Goal: Information Seeking & Learning: Learn about a topic

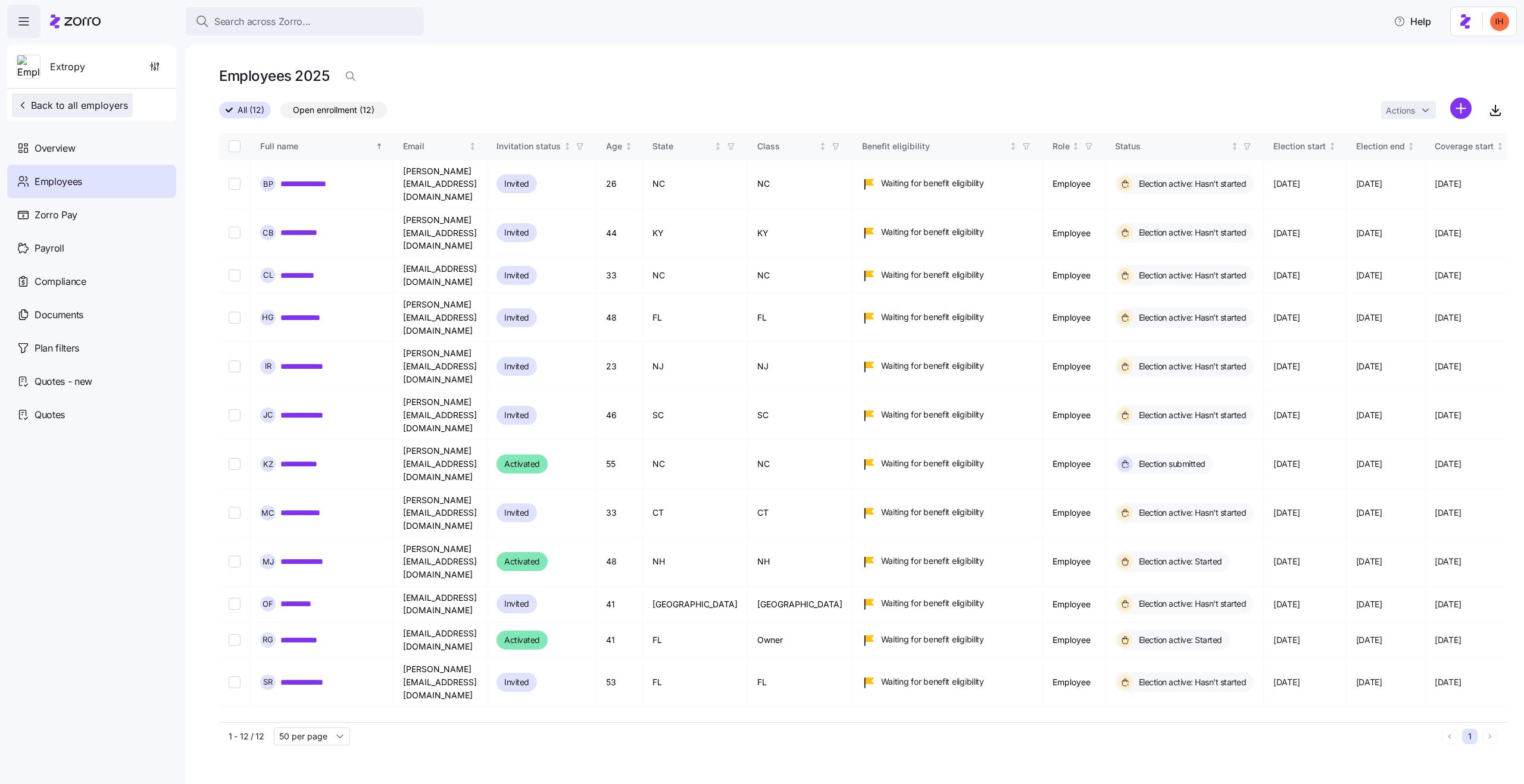
click at [74, 97] on button "Back to all employers" at bounding box center [72, 105] width 121 height 24
click at [56, 112] on span "Back to all employers" at bounding box center [72, 105] width 111 height 14
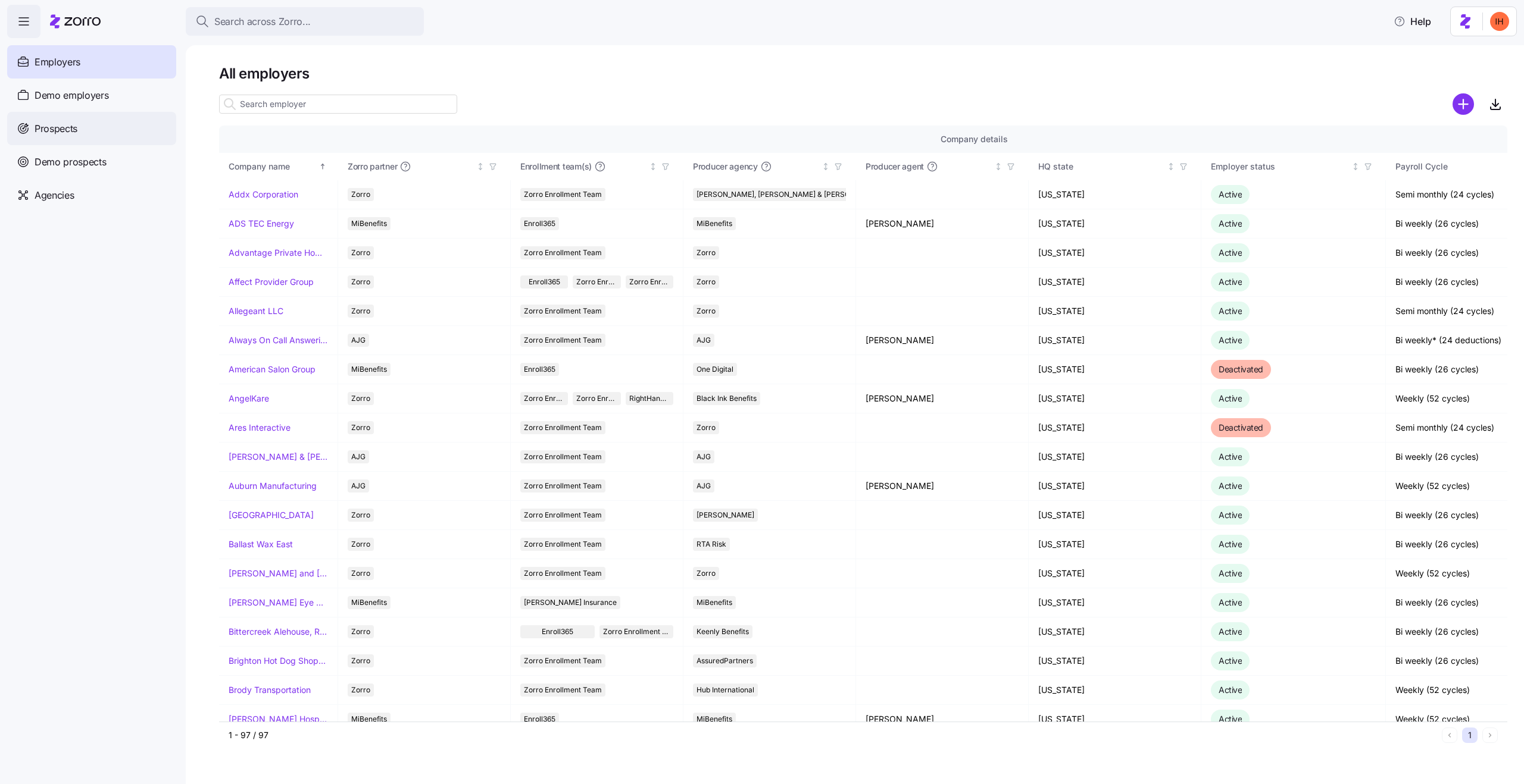
click at [72, 131] on span "Prospects" at bounding box center [55, 128] width 43 height 15
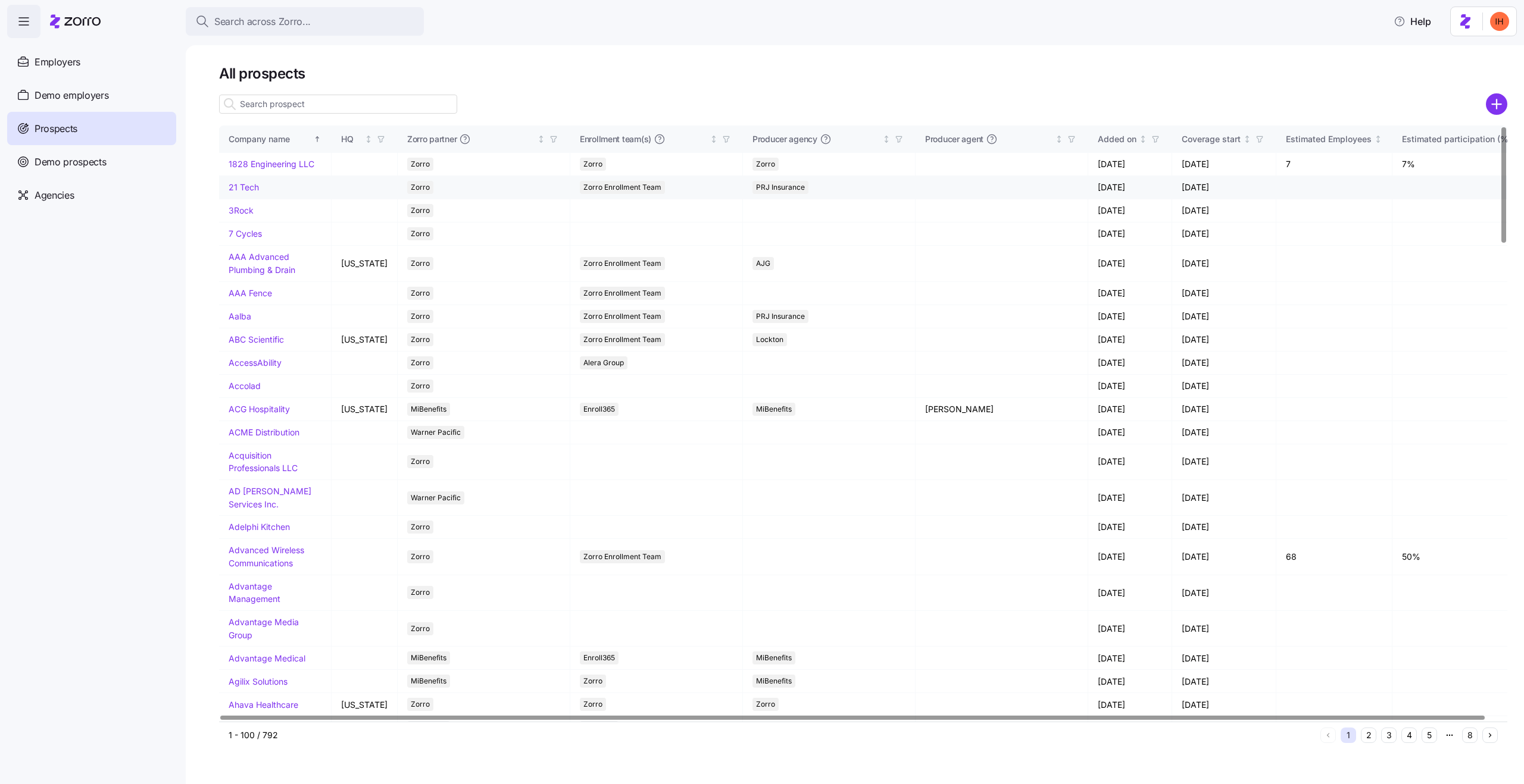
click at [238, 192] on link "21 Tech" at bounding box center [244, 187] width 30 height 10
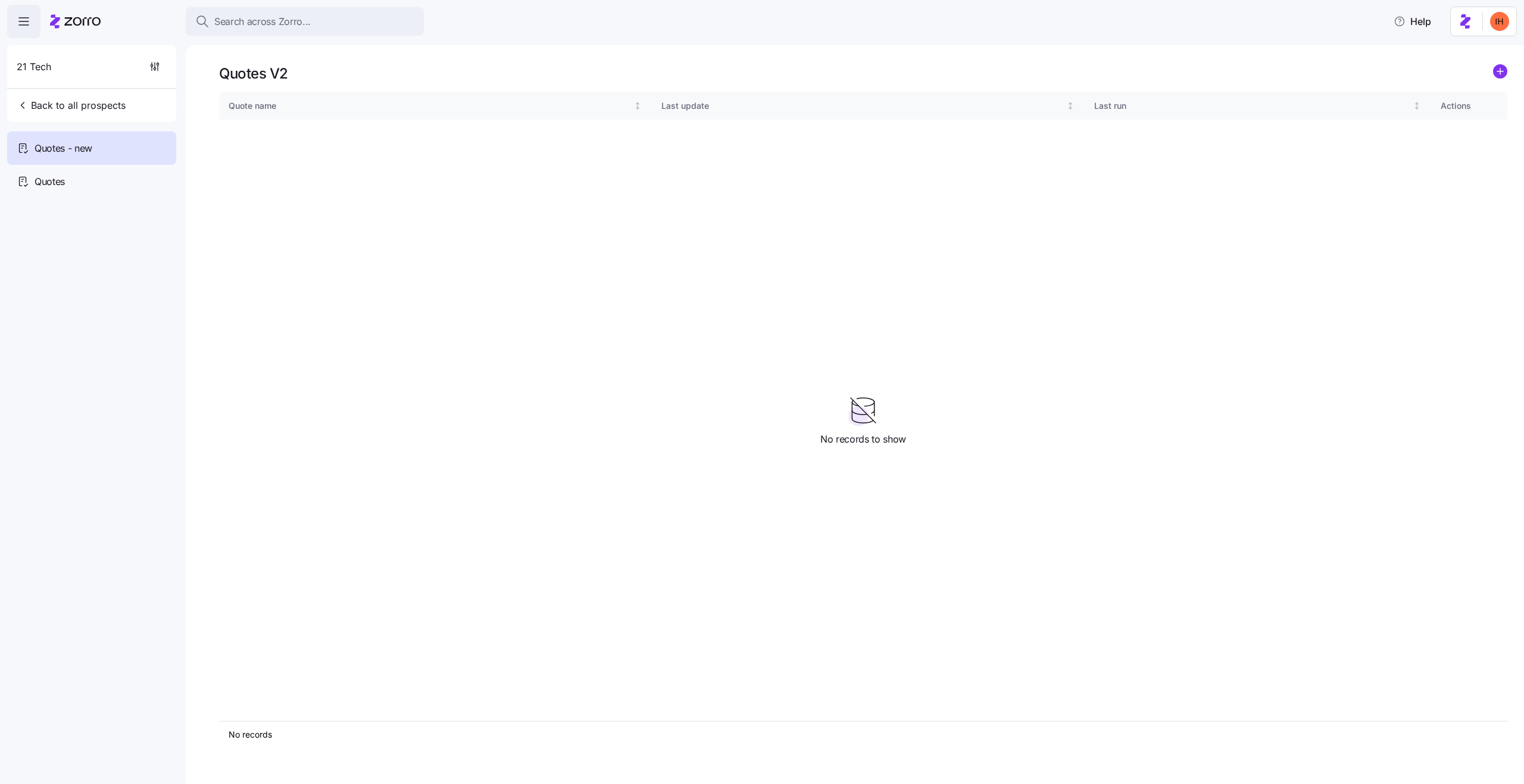
click at [51, 92] on div "21 Tech Back to all prospects" at bounding box center [92, 84] width 169 height 77
click at [79, 107] on span "Back to all prospects" at bounding box center [70, 105] width 109 height 14
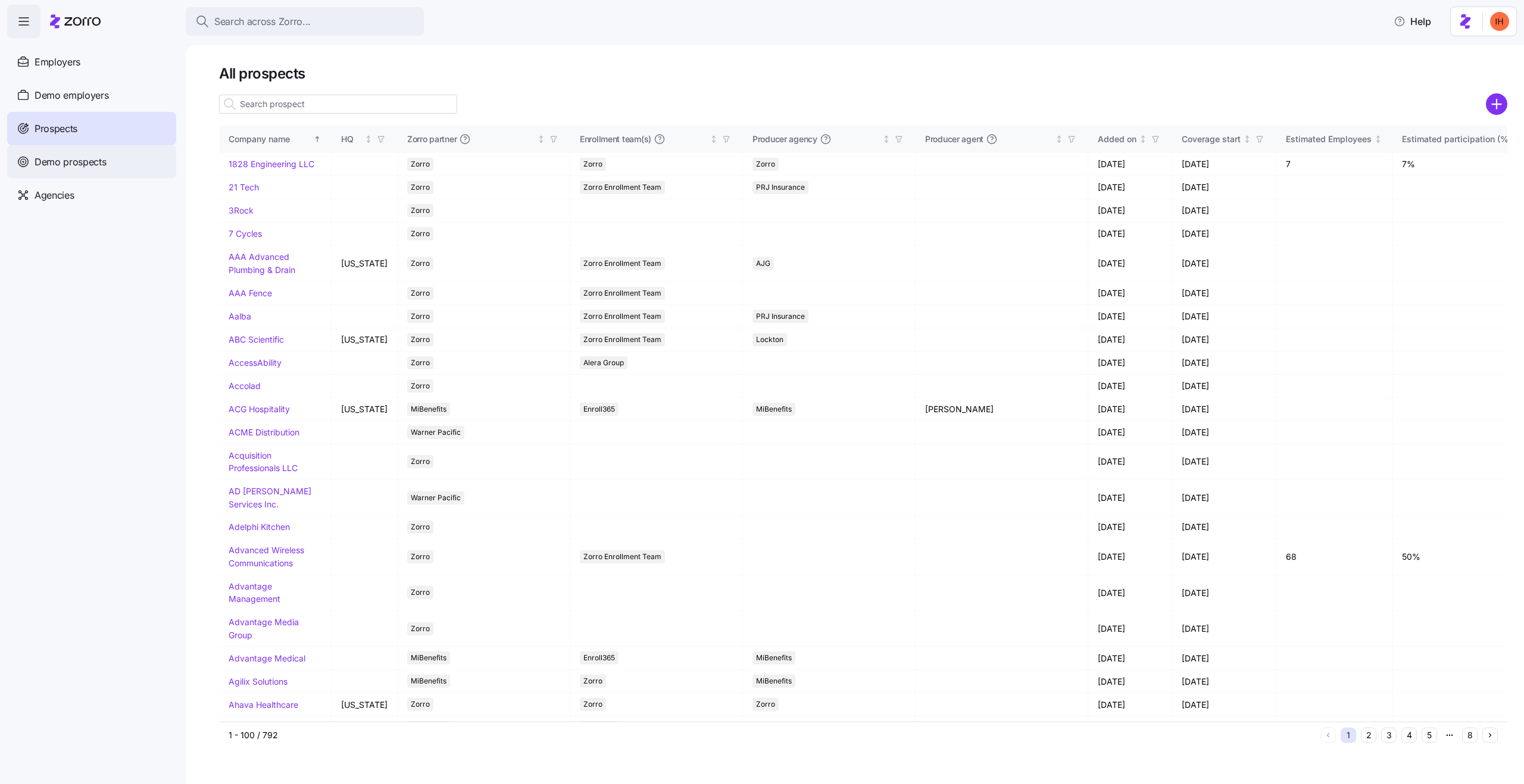
click at [59, 165] on span "Demo prospects" at bounding box center [70, 162] width 72 height 15
drag, startPoint x: 94, startPoint y: 164, endPoint x: 469, endPoint y: 496, distance: 500.8
click at [94, 164] on span "Demo prospects" at bounding box center [70, 162] width 72 height 15
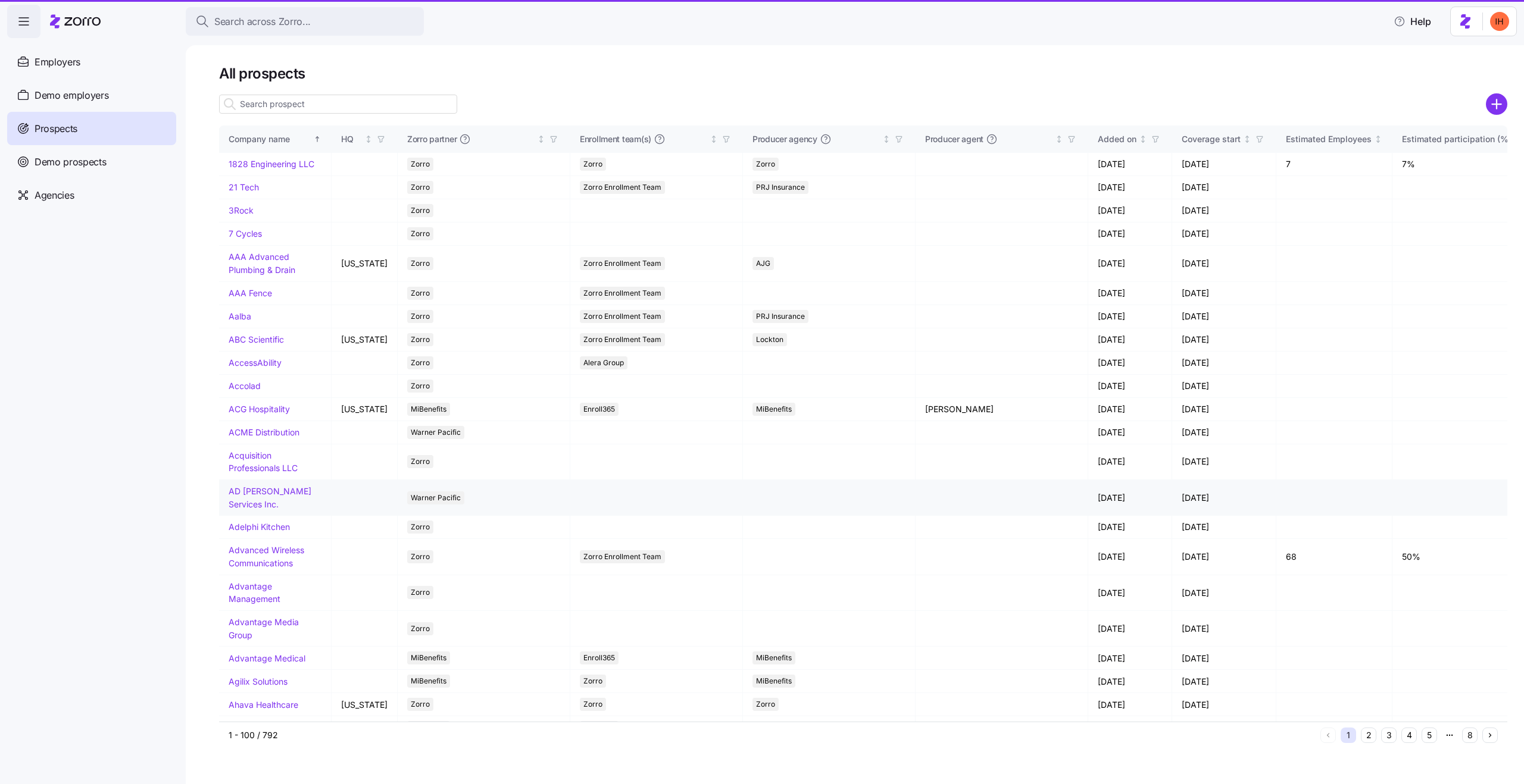
drag, startPoint x: 96, startPoint y: 165, endPoint x: 239, endPoint y: 7, distance: 213.1
click at [96, 165] on span "Demo prospects" at bounding box center [70, 162] width 72 height 15
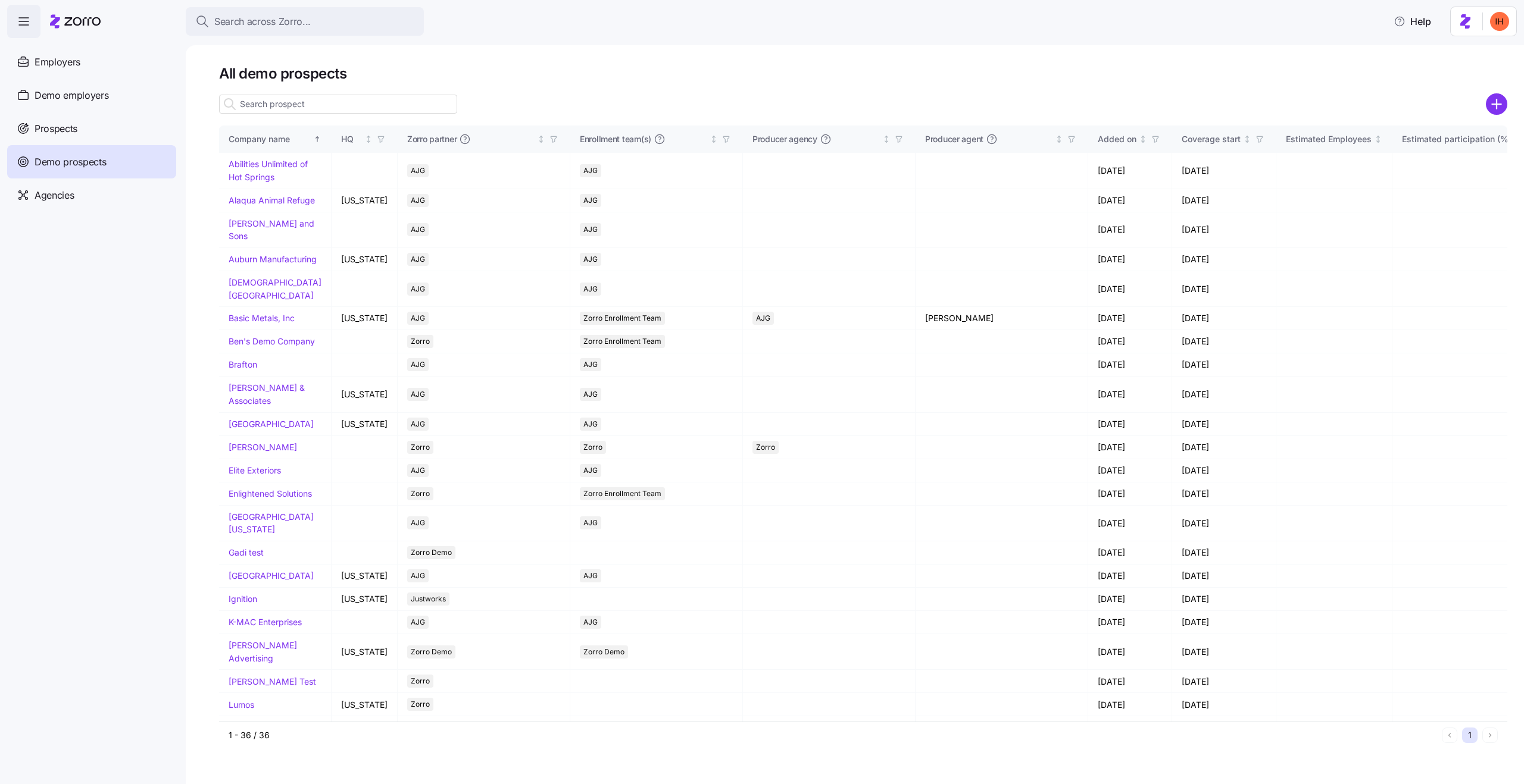
click at [139, 352] on nav "Enrollments Employers Demo employers Prospects Demo prospects Agencies" at bounding box center [93, 411] width 186 height 746
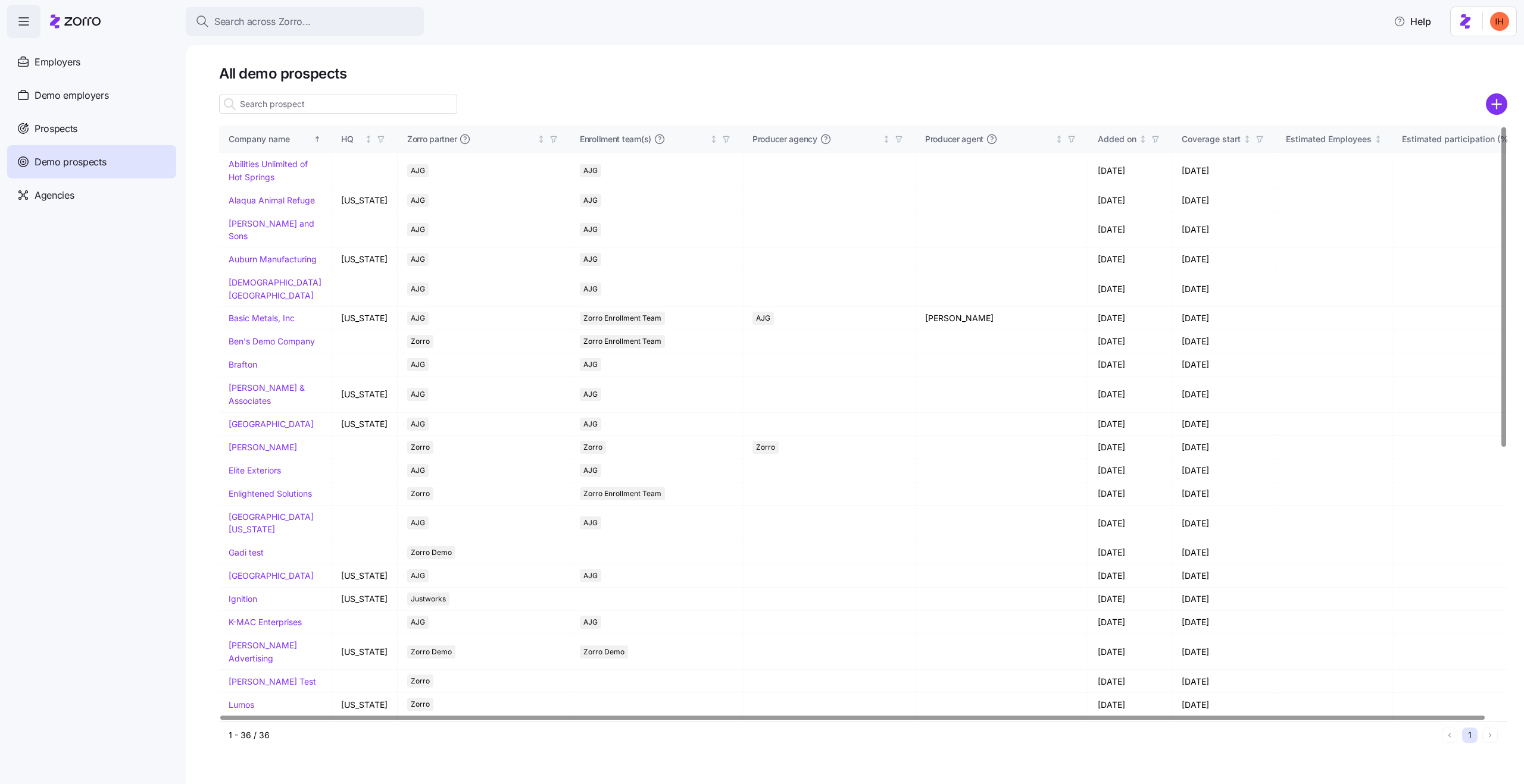
click at [282, 109] on input at bounding box center [339, 104] width 238 height 19
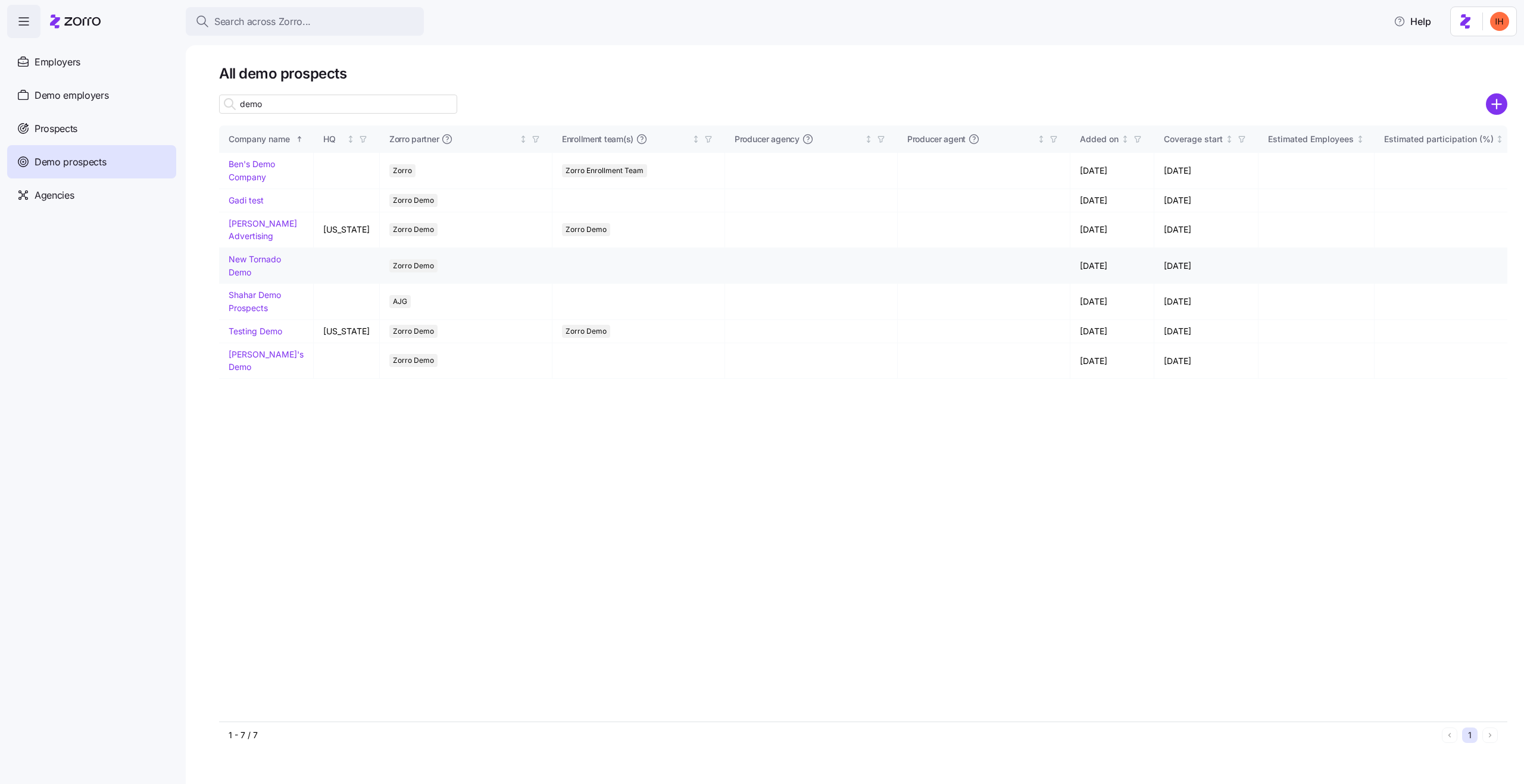
type input "demo"
click at [258, 254] on link "New Tornado Demo" at bounding box center [255, 265] width 53 height 23
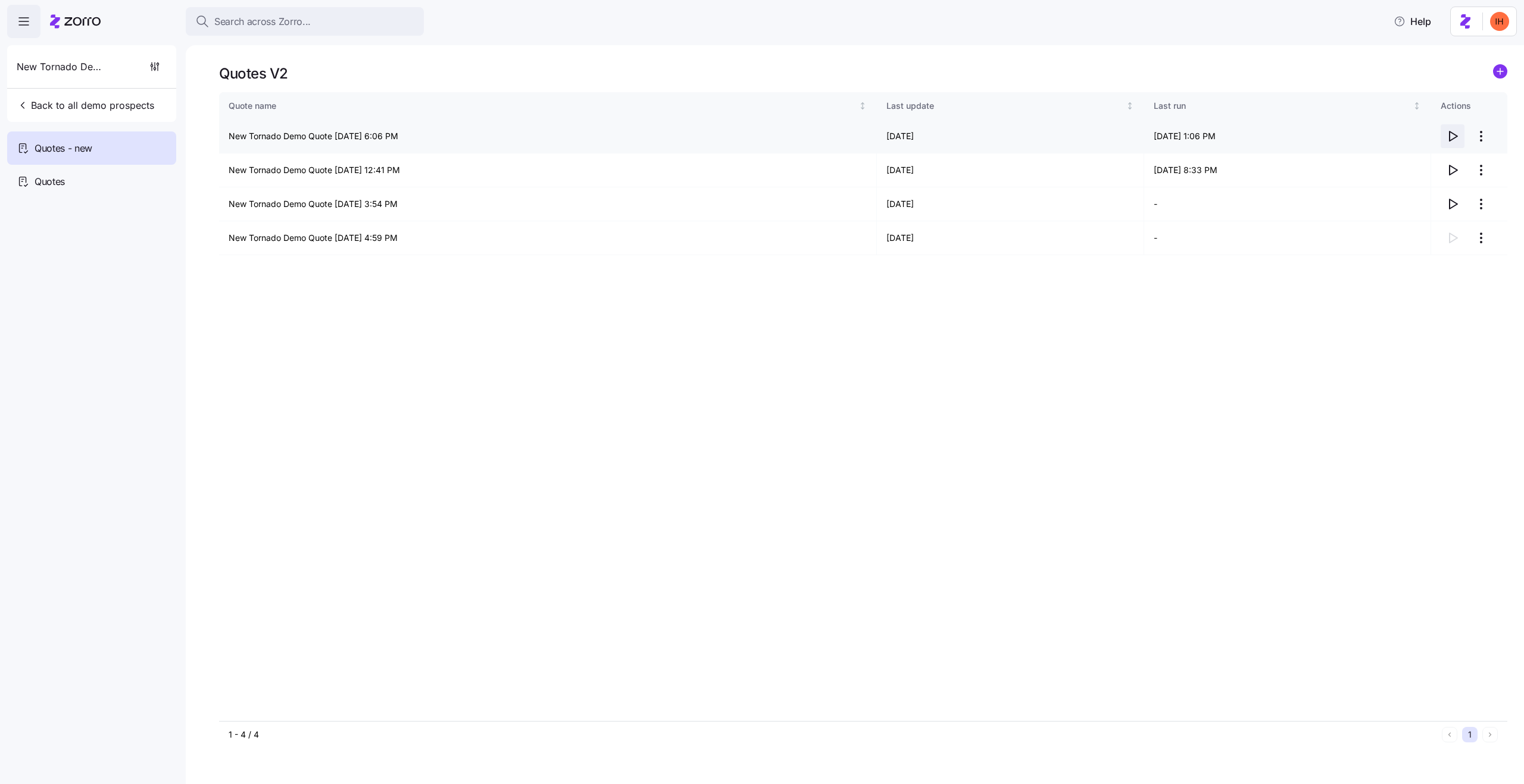
click at [1457, 137] on icon "button" at bounding box center [1453, 136] width 14 height 14
click at [258, 22] on span "Search across Zorro..." at bounding box center [262, 22] width 96 height 15
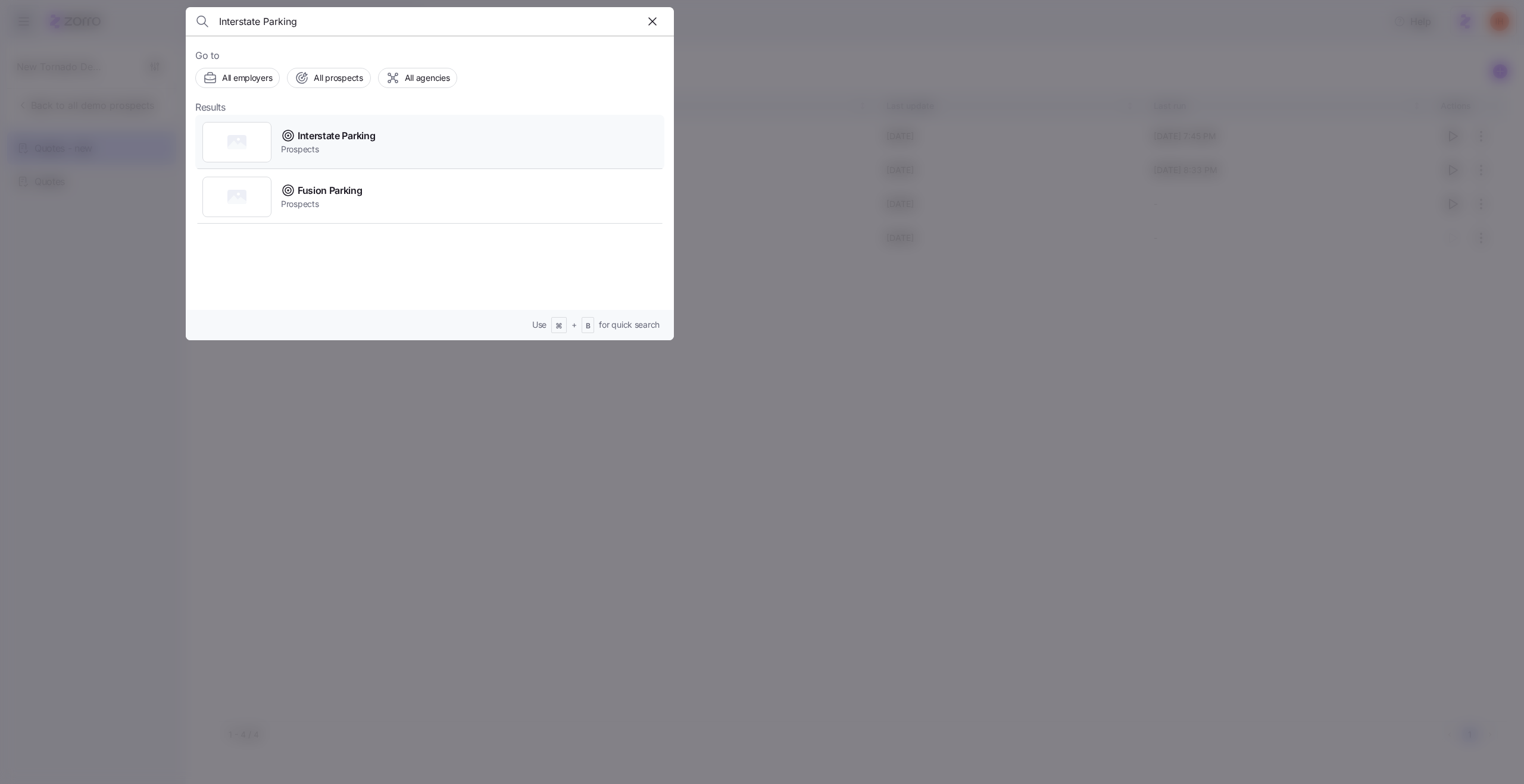
type input "Interstate Parking"
click at [400, 136] on div "Interstate Parking Prospects" at bounding box center [429, 142] width 469 height 55
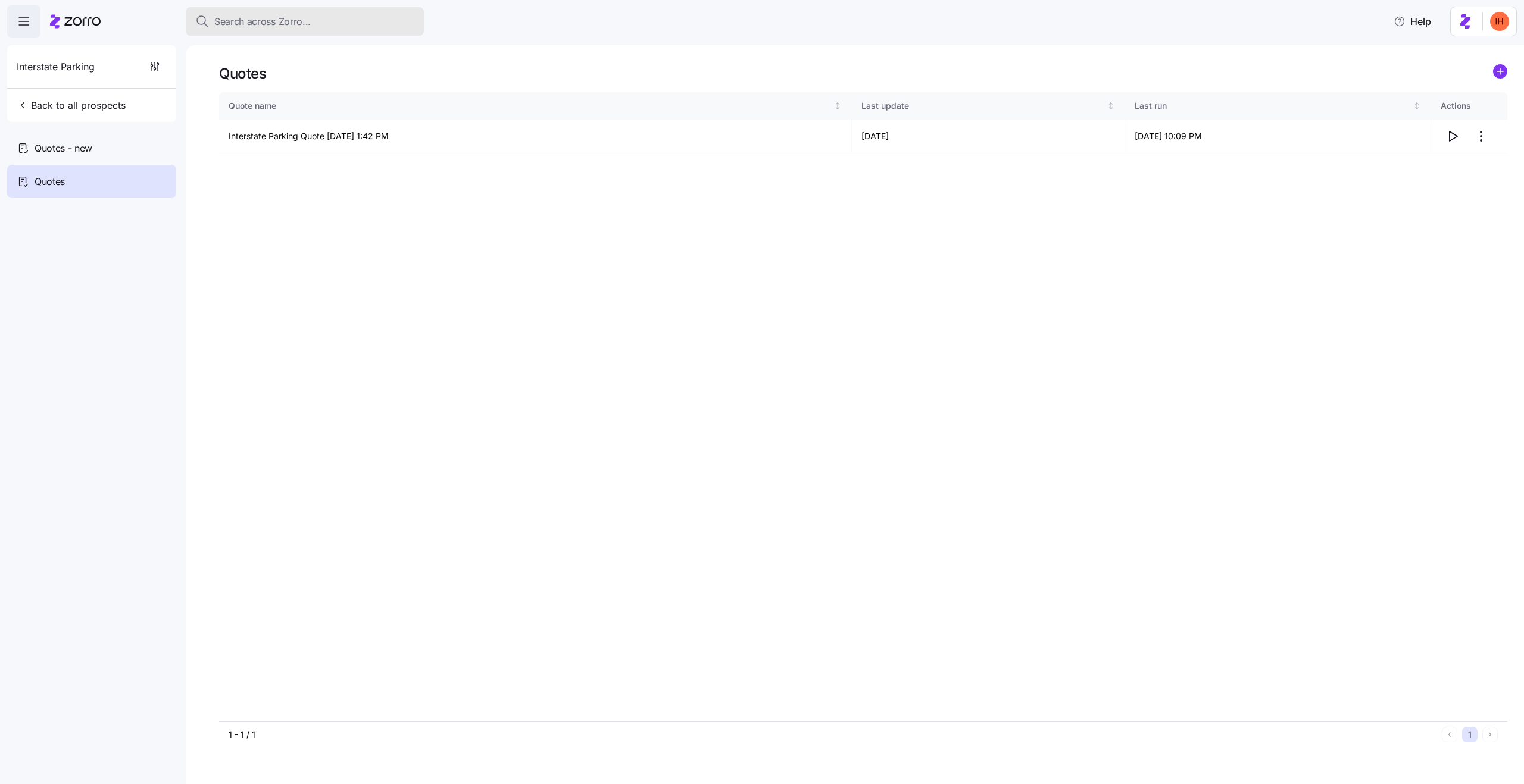
click at [304, 20] on span "Search across Zorro..." at bounding box center [262, 22] width 96 height 15
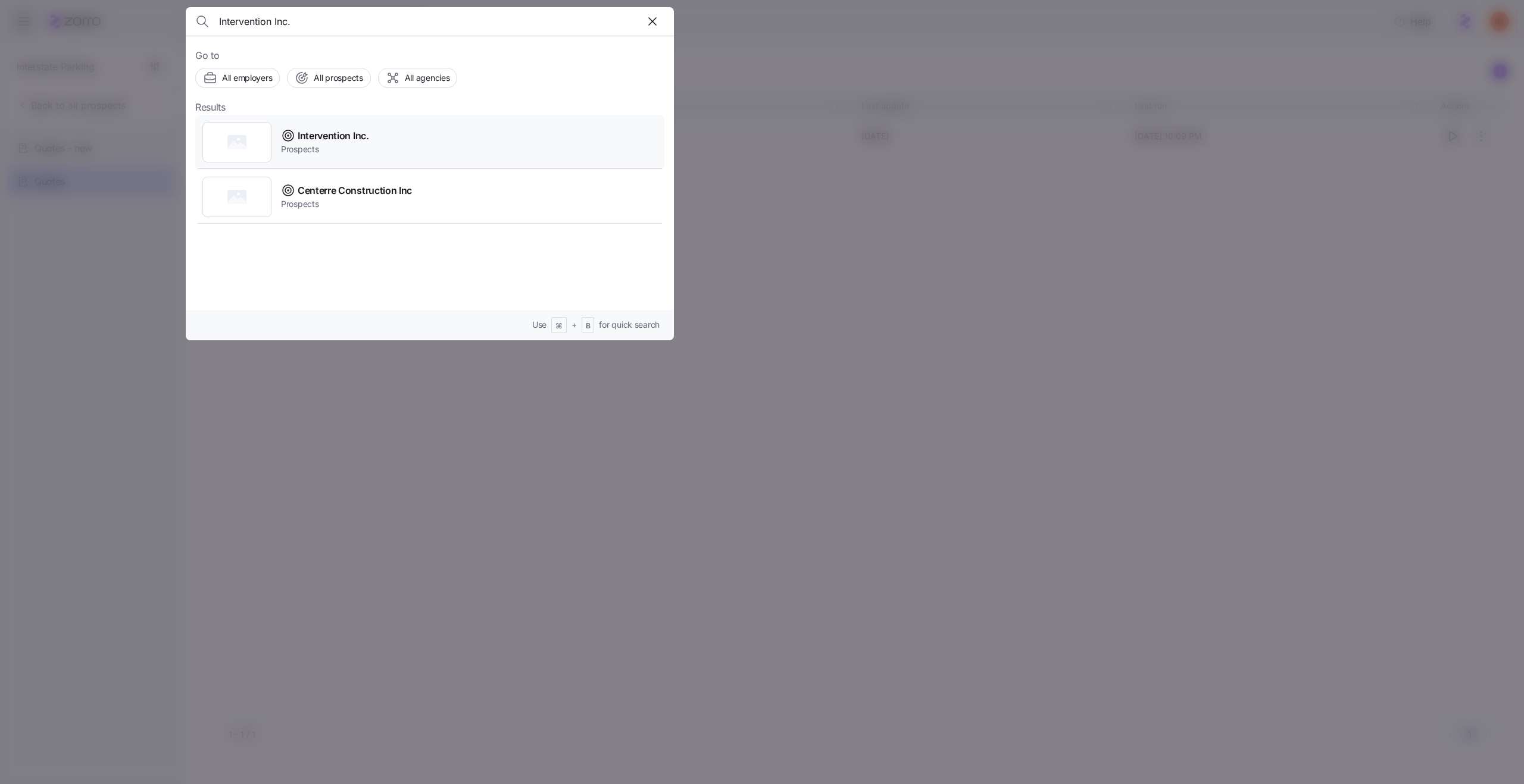
type input "Intervention Inc."
click at [410, 153] on div "Intervention Inc. Prospects" at bounding box center [429, 142] width 469 height 55
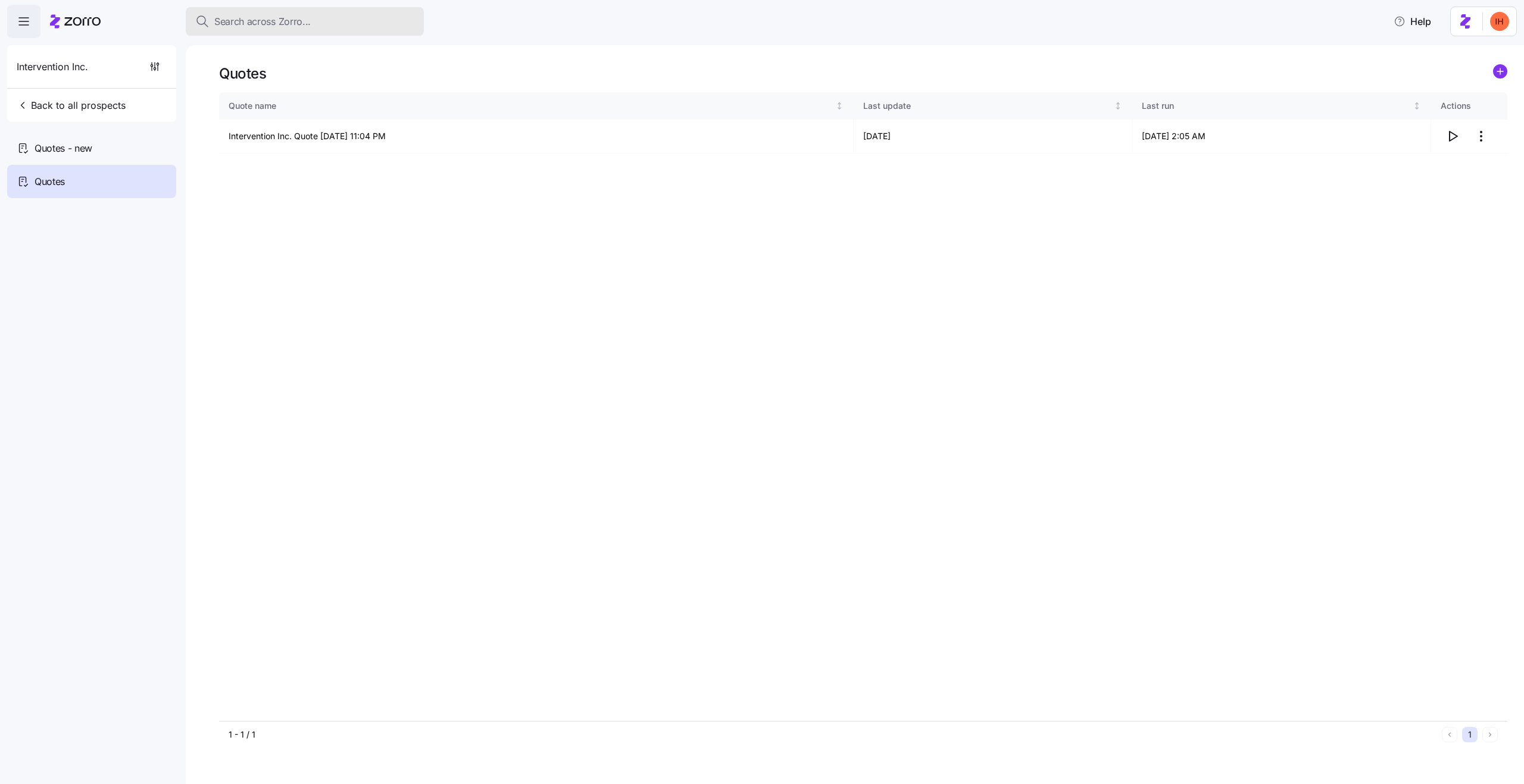
click at [358, 24] on div "Search across Zorro..." at bounding box center [304, 22] width 219 height 15
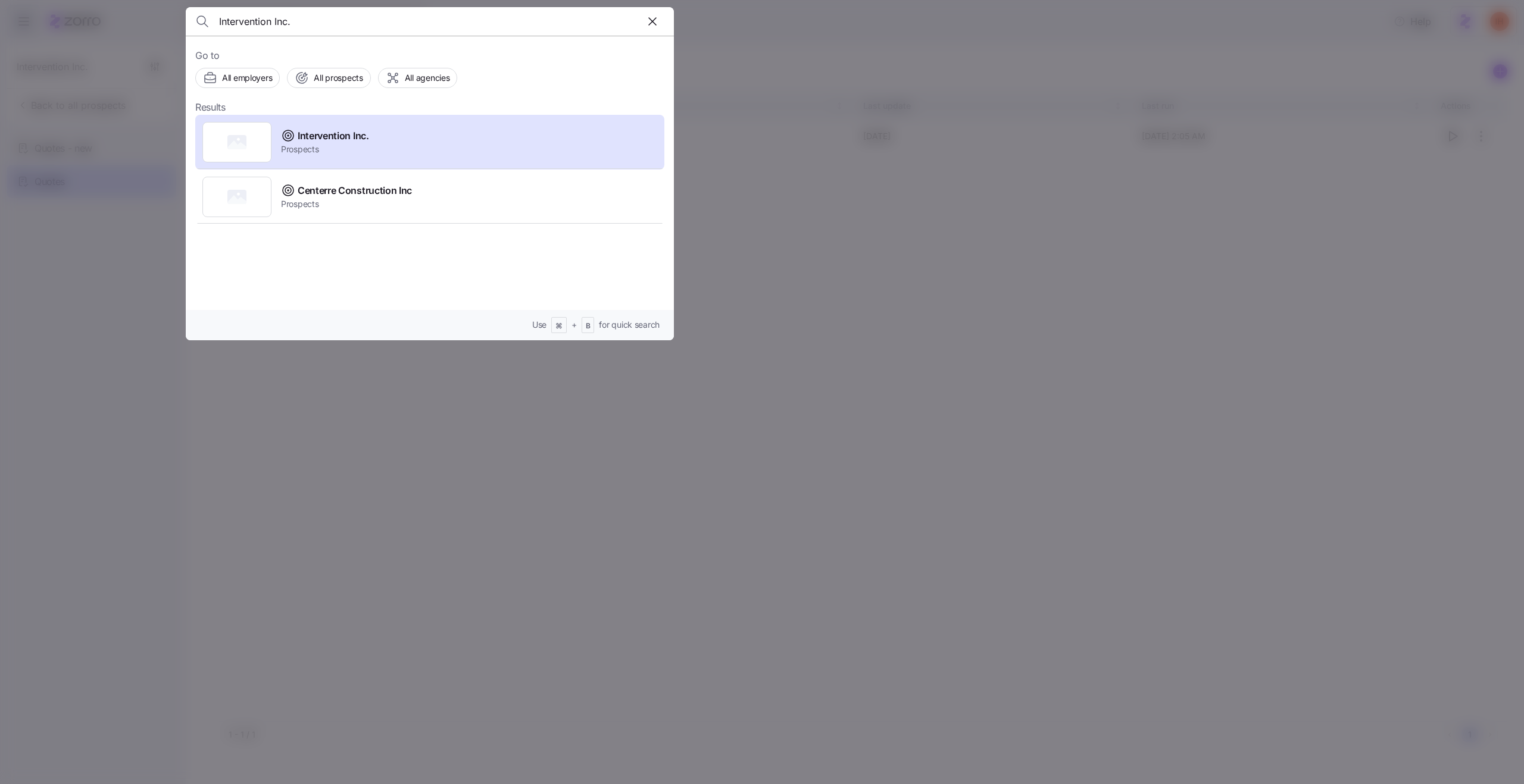
click at [358, 24] on input "Intervention Inc." at bounding box center [371, 21] width 305 height 28
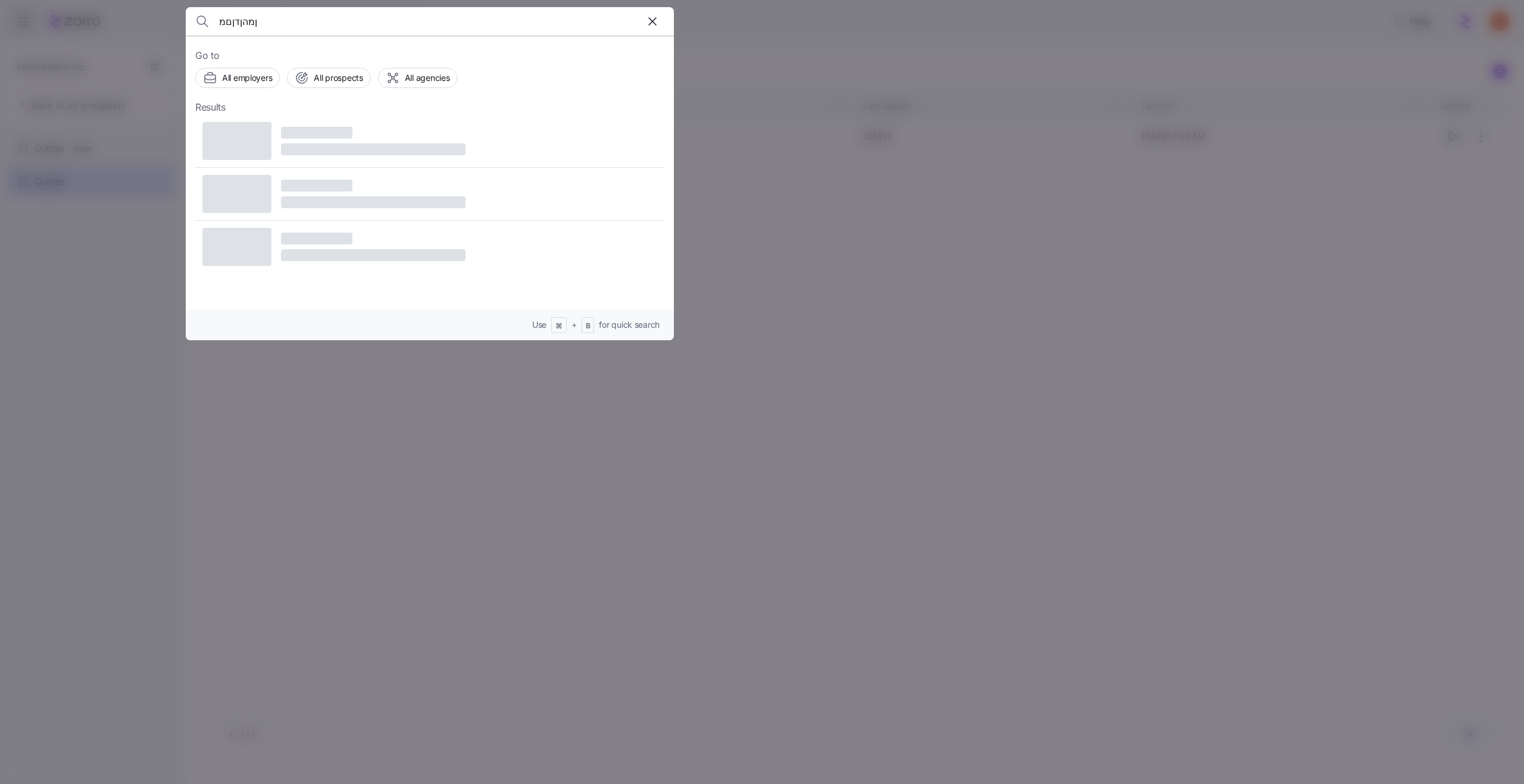
click at [339, 23] on input "ןמהןדןםמ" at bounding box center [371, 21] width 305 height 28
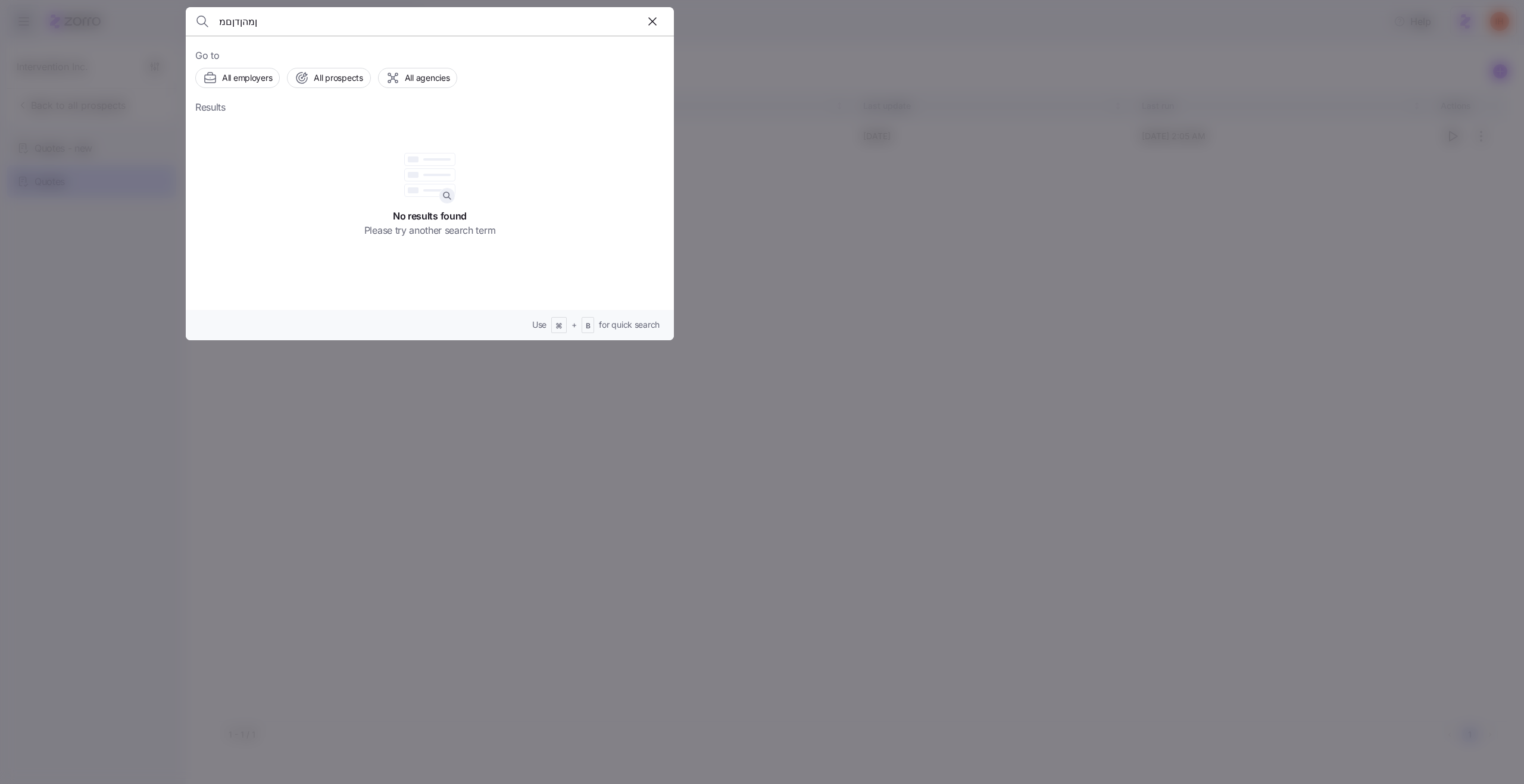
click at [339, 23] on input "ןמהןדןםמ" at bounding box center [371, 21] width 305 height 28
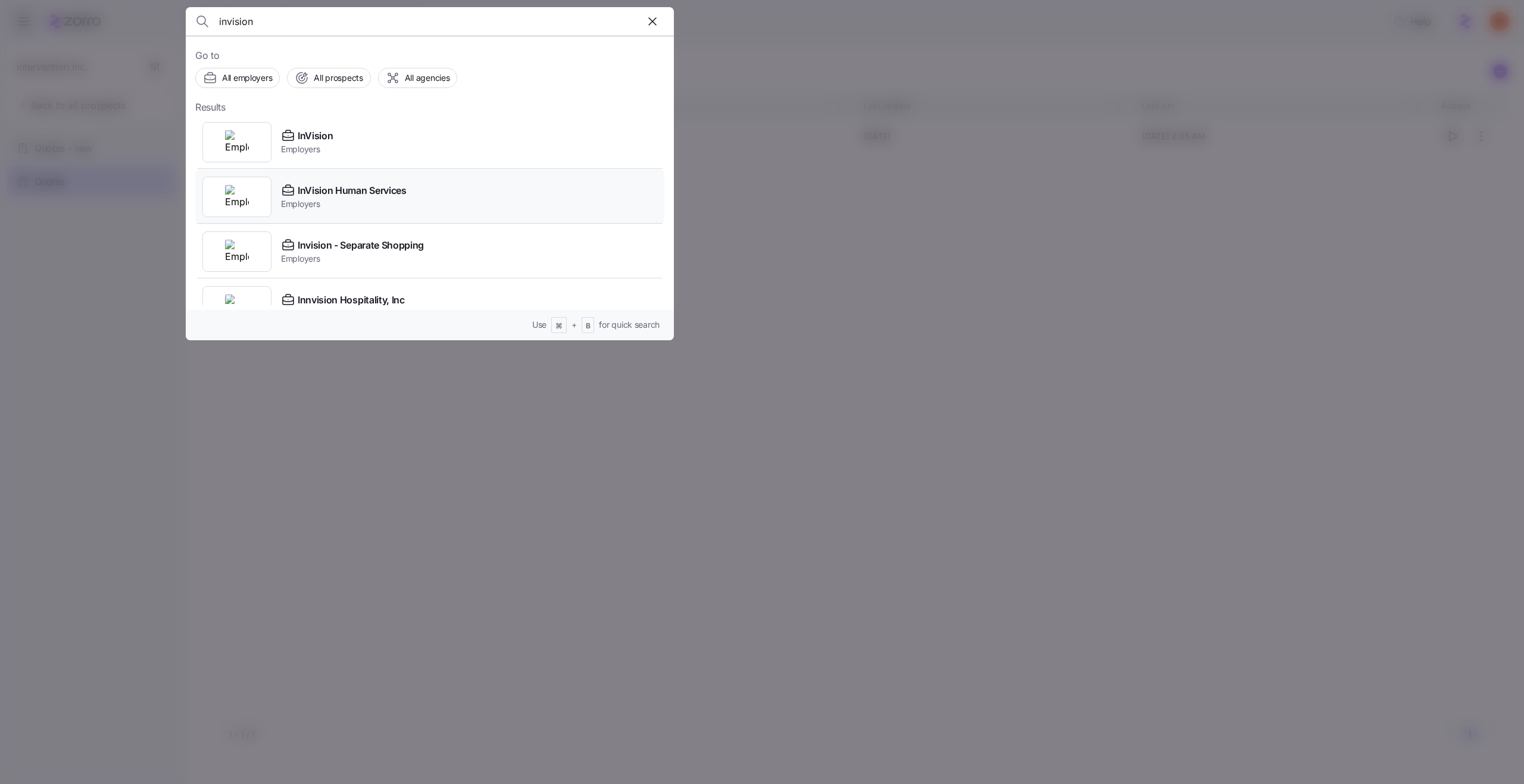
type input "invision"
click at [425, 194] on div "InVision Human Services Employers" at bounding box center [429, 197] width 469 height 55
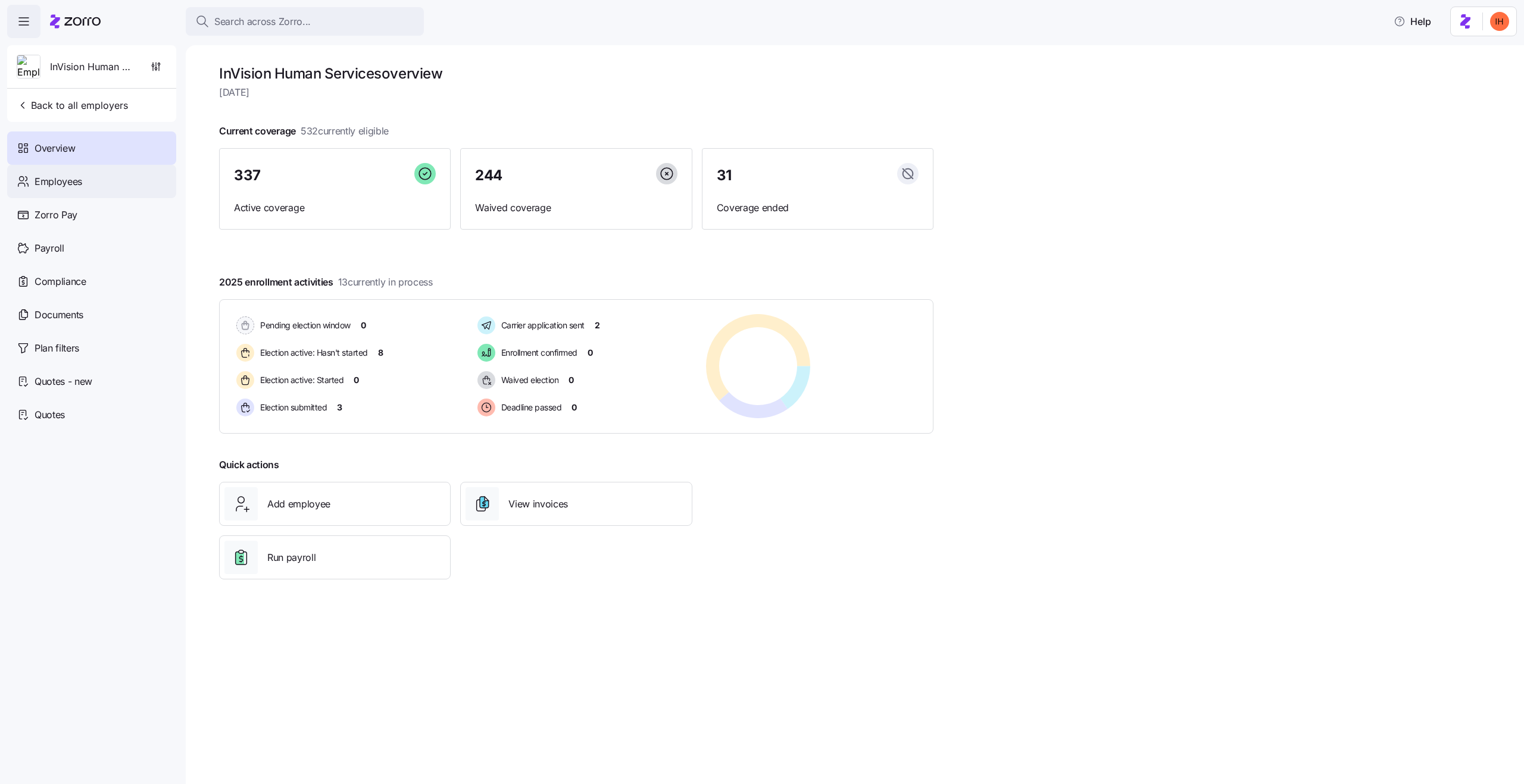
click at [115, 175] on div "Employees" at bounding box center [92, 181] width 169 height 34
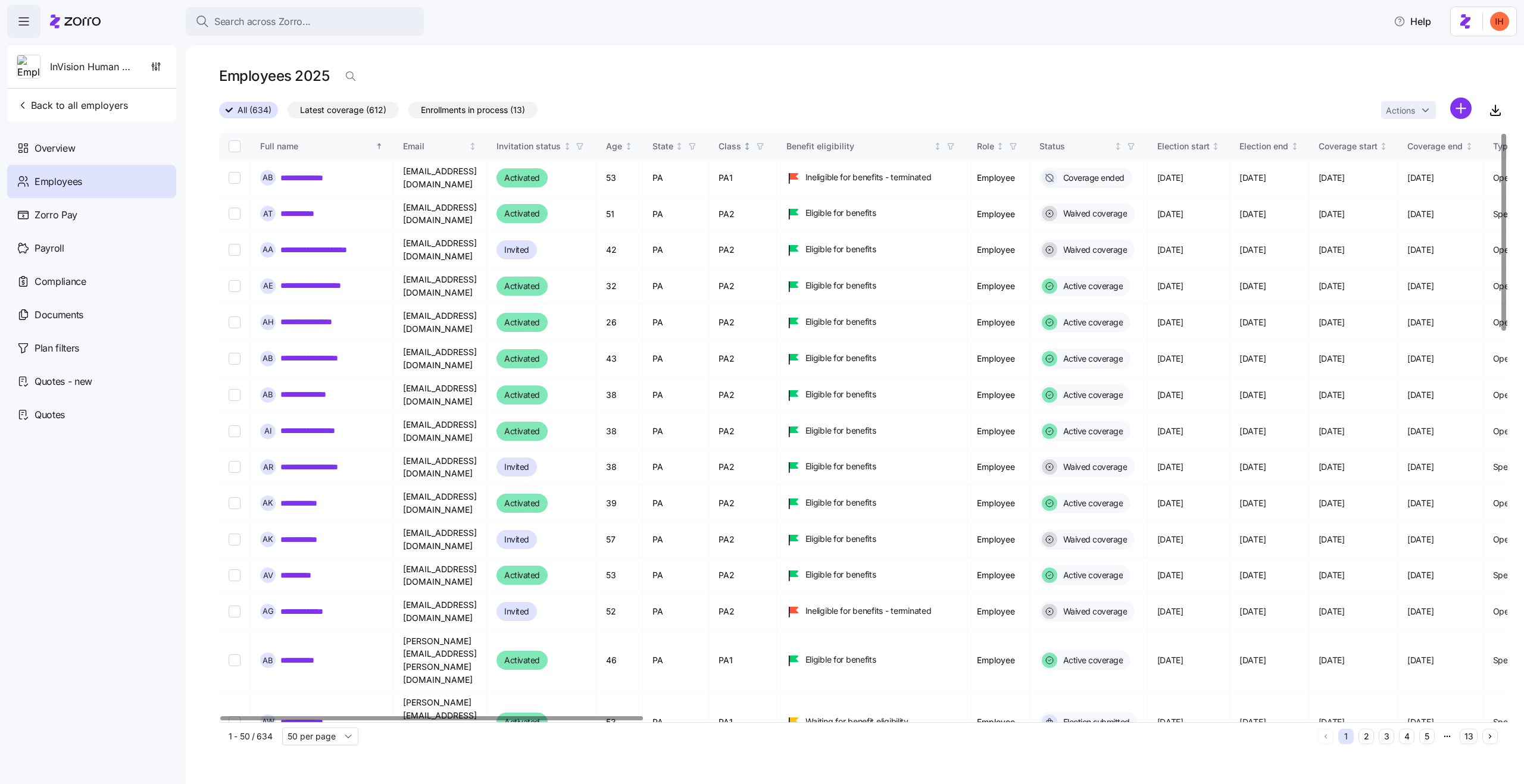
click at [765, 148] on icon "button" at bounding box center [760, 146] width 9 height 9
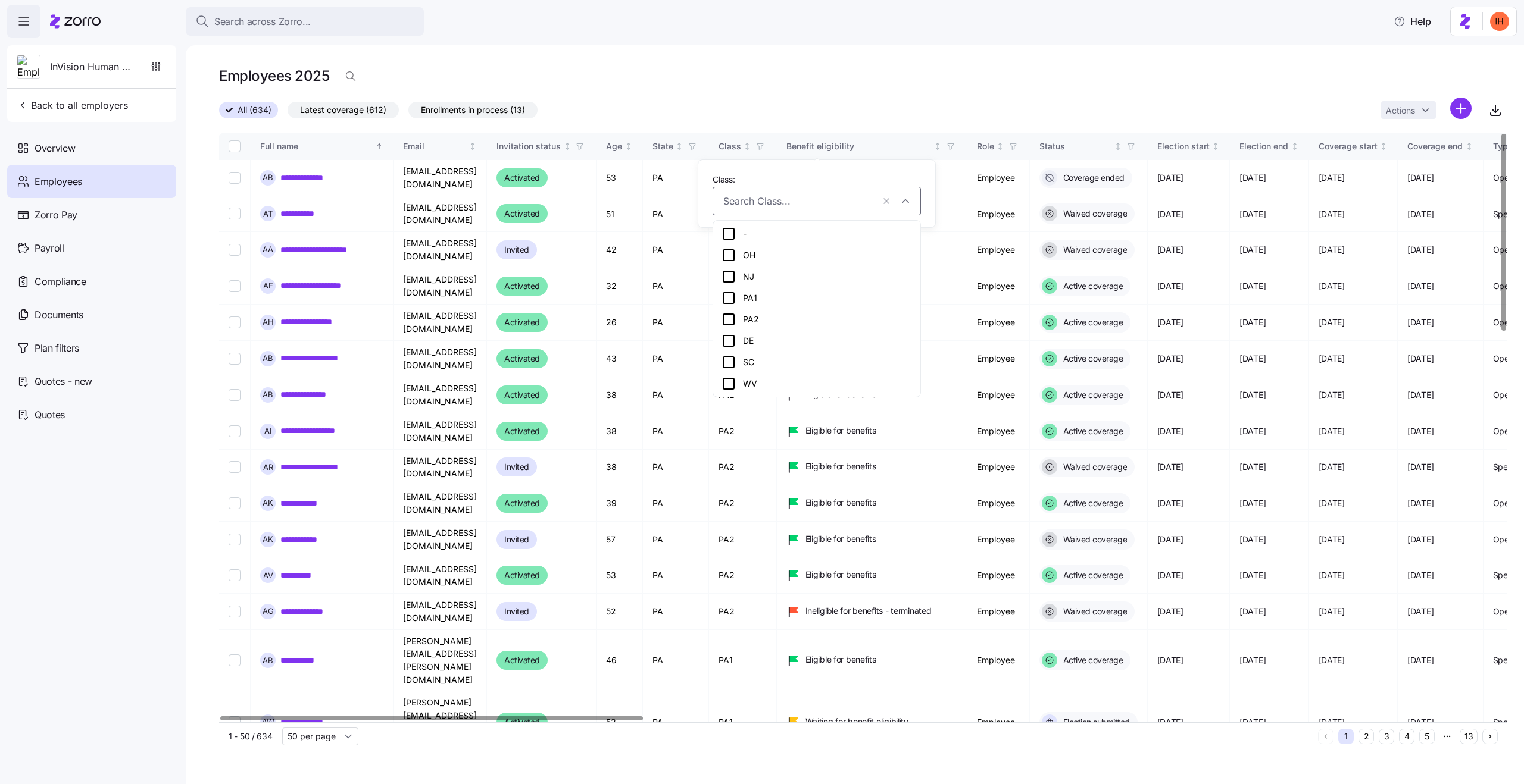
click at [757, 99] on div "All (634) Latest coverage (612) Enrollments in process (13) Actions" at bounding box center [863, 110] width 1288 height 26
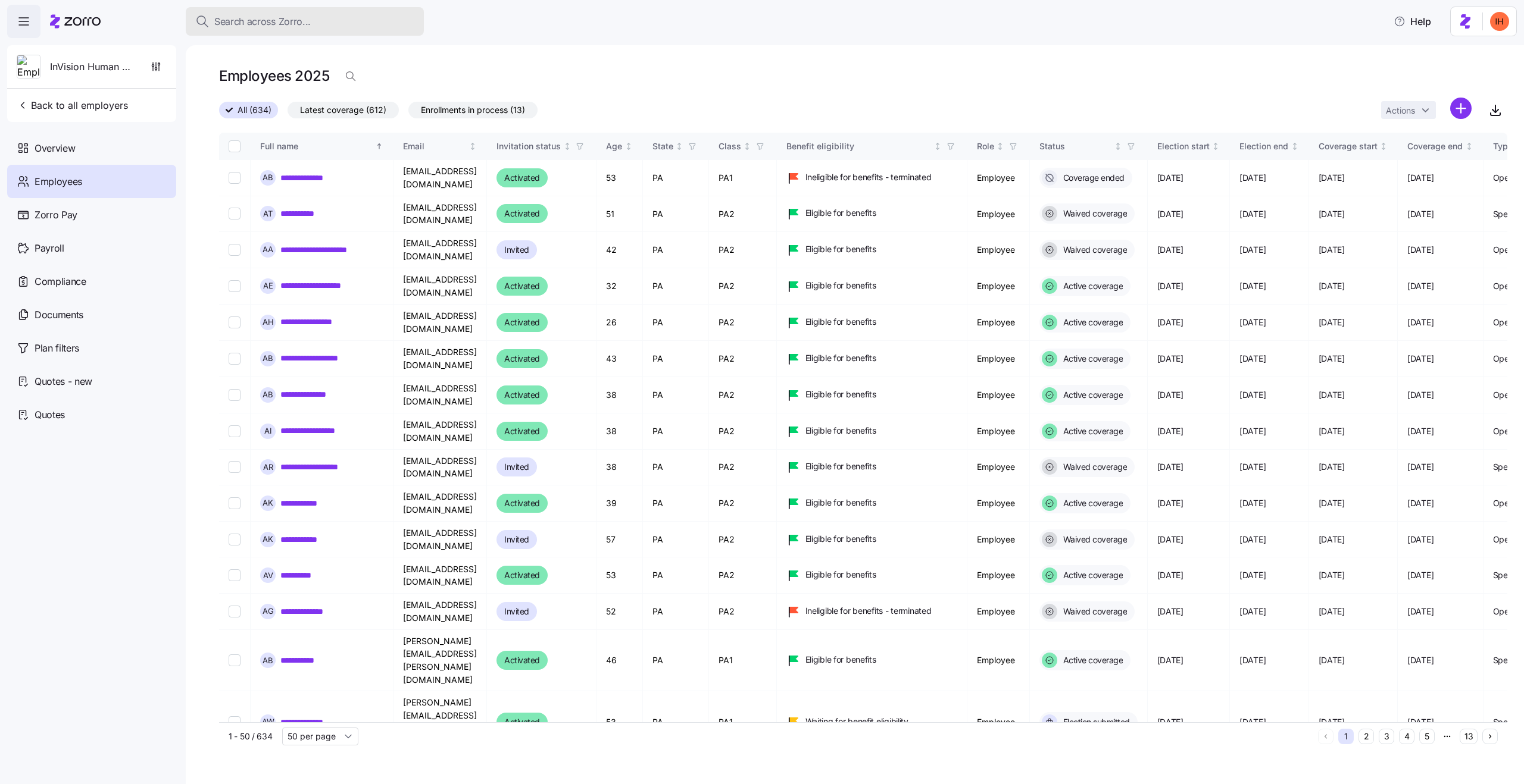
click at [309, 23] on span "Search across Zorro..." at bounding box center [262, 22] width 96 height 15
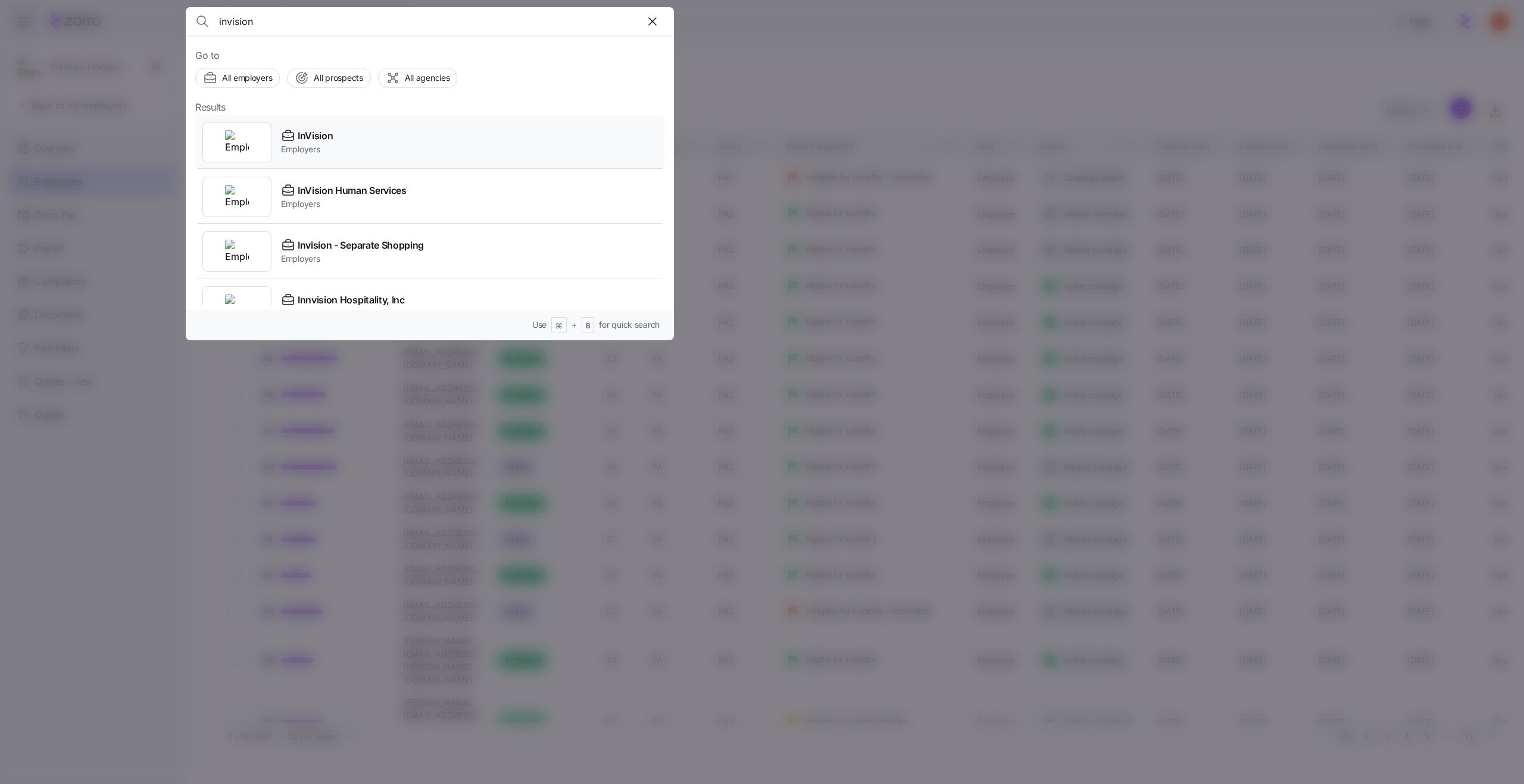
type input "invision"
click at [366, 158] on div "InVision Employers" at bounding box center [429, 142] width 469 height 55
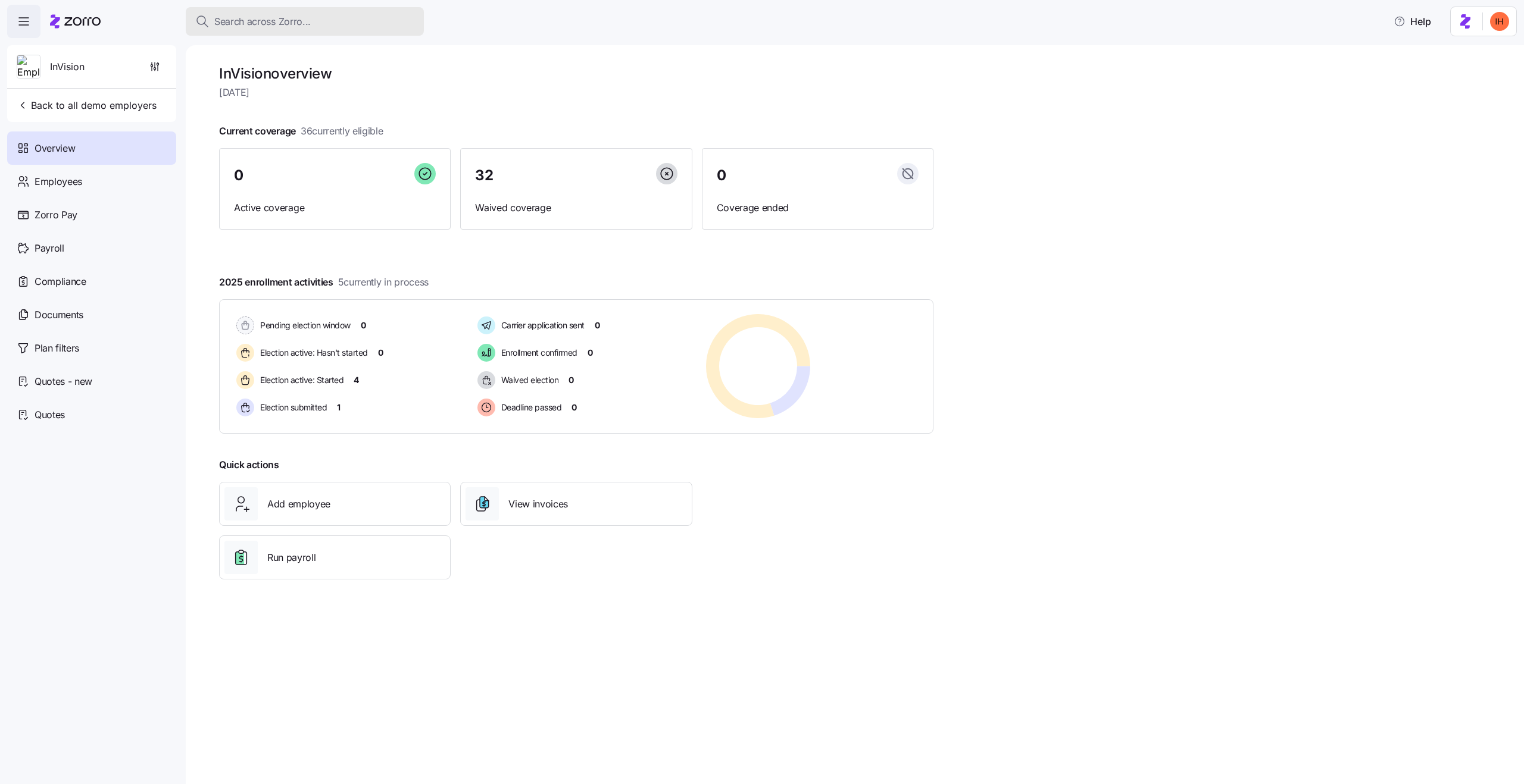
click at [265, 33] on button "Search across Zorro..." at bounding box center [305, 21] width 238 height 28
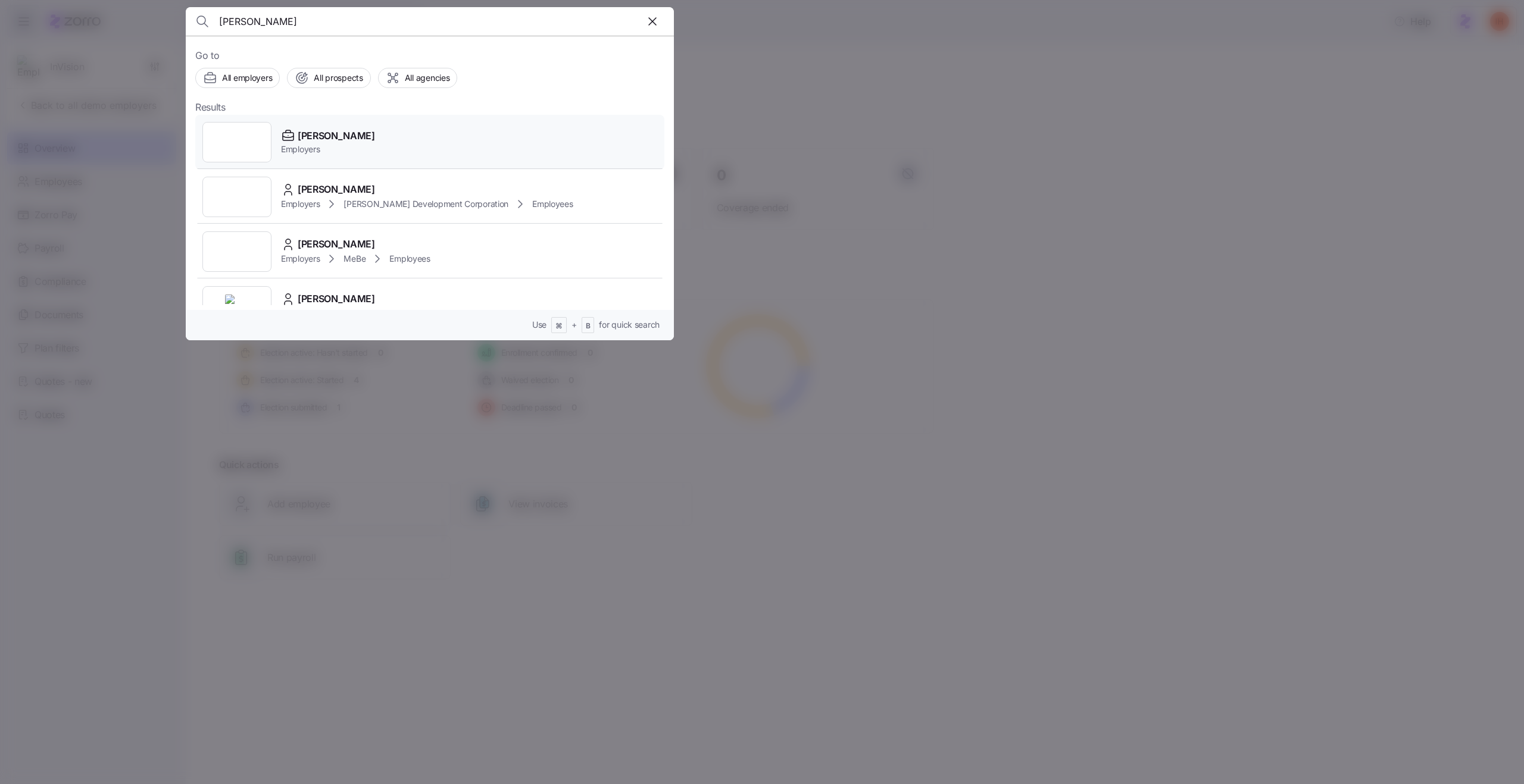
type input "Joseph Ribkoff"
click at [376, 132] on div "Joseph Ribkoff Employers" at bounding box center [429, 142] width 469 height 55
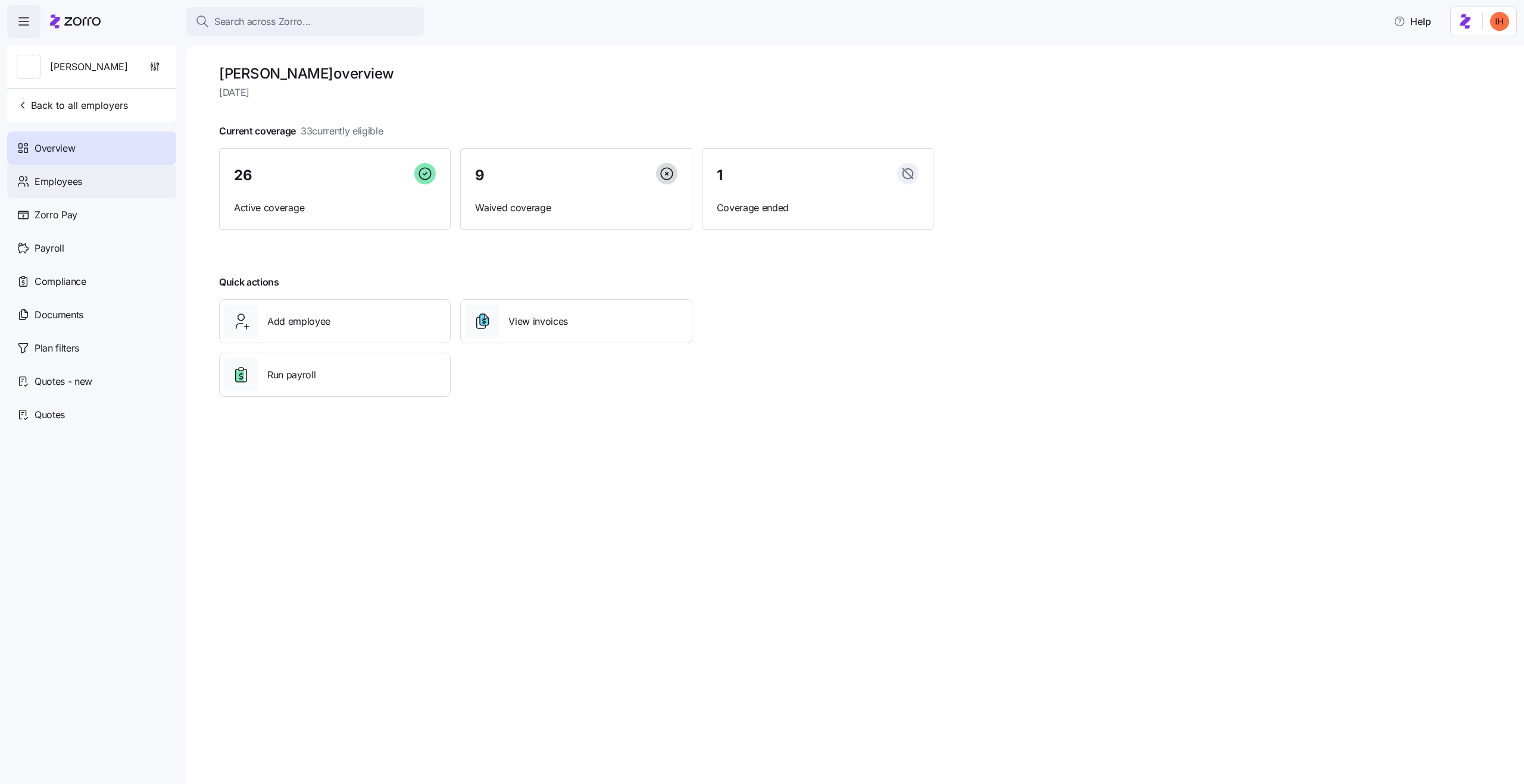
click at [95, 186] on div "Employees" at bounding box center [92, 181] width 169 height 34
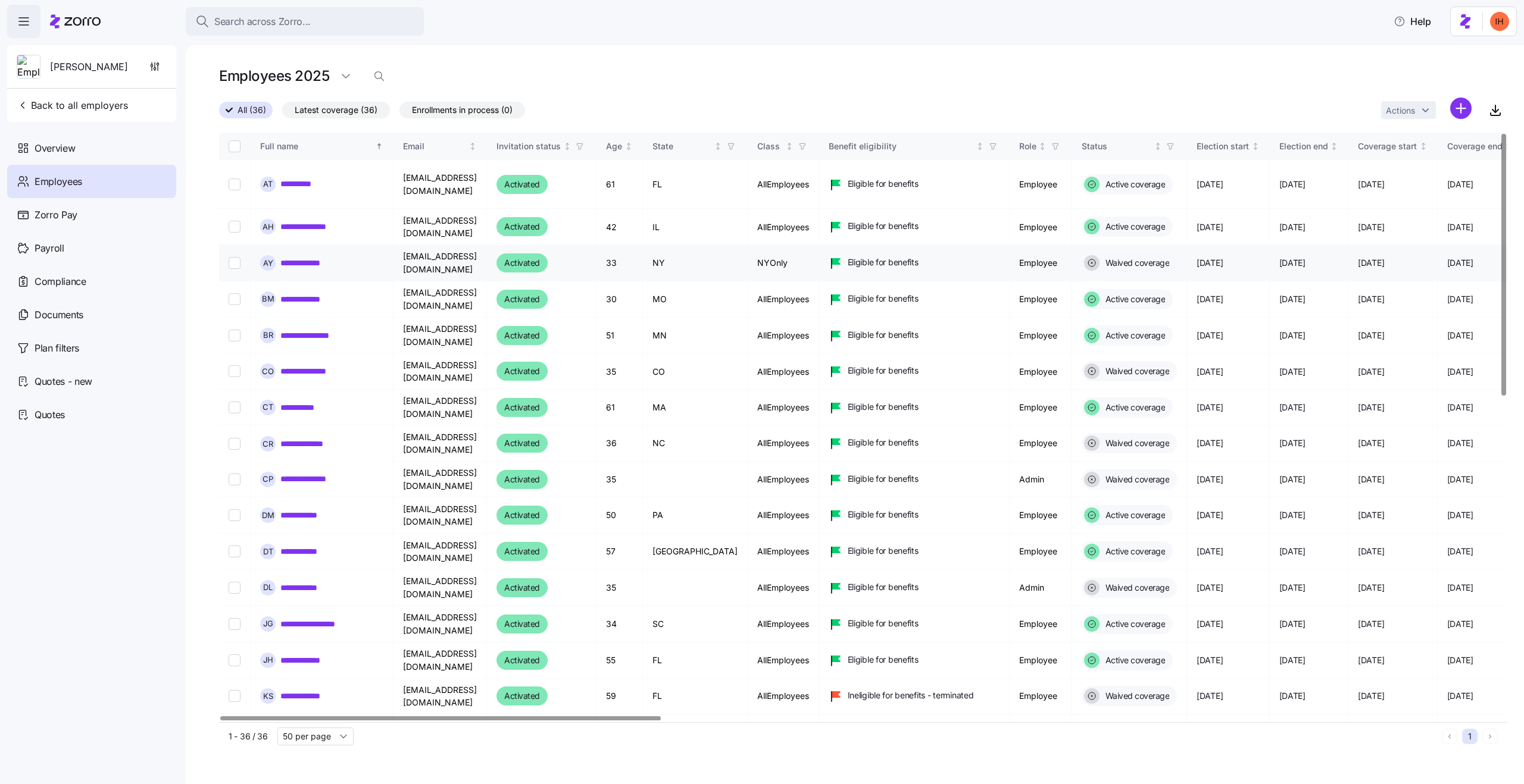
click at [761, 255] on td "NYOnly" at bounding box center [783, 263] width 71 height 36
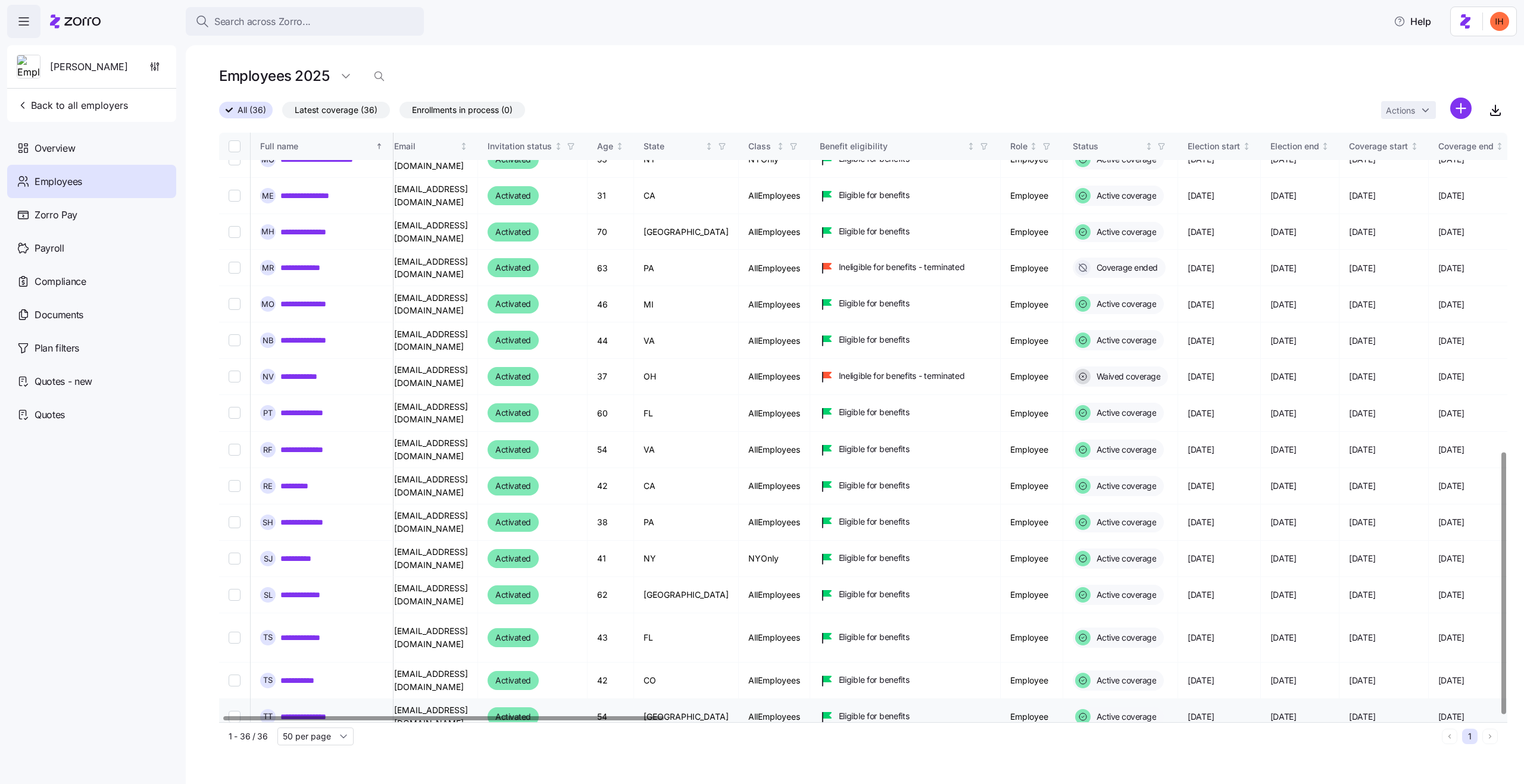
scroll to position [718, 7]
click at [790, 150] on span "button" at bounding box center [796, 146] width 13 height 13
click at [736, 277] on div "NYOnly" at bounding box center [783, 276] width 190 height 14
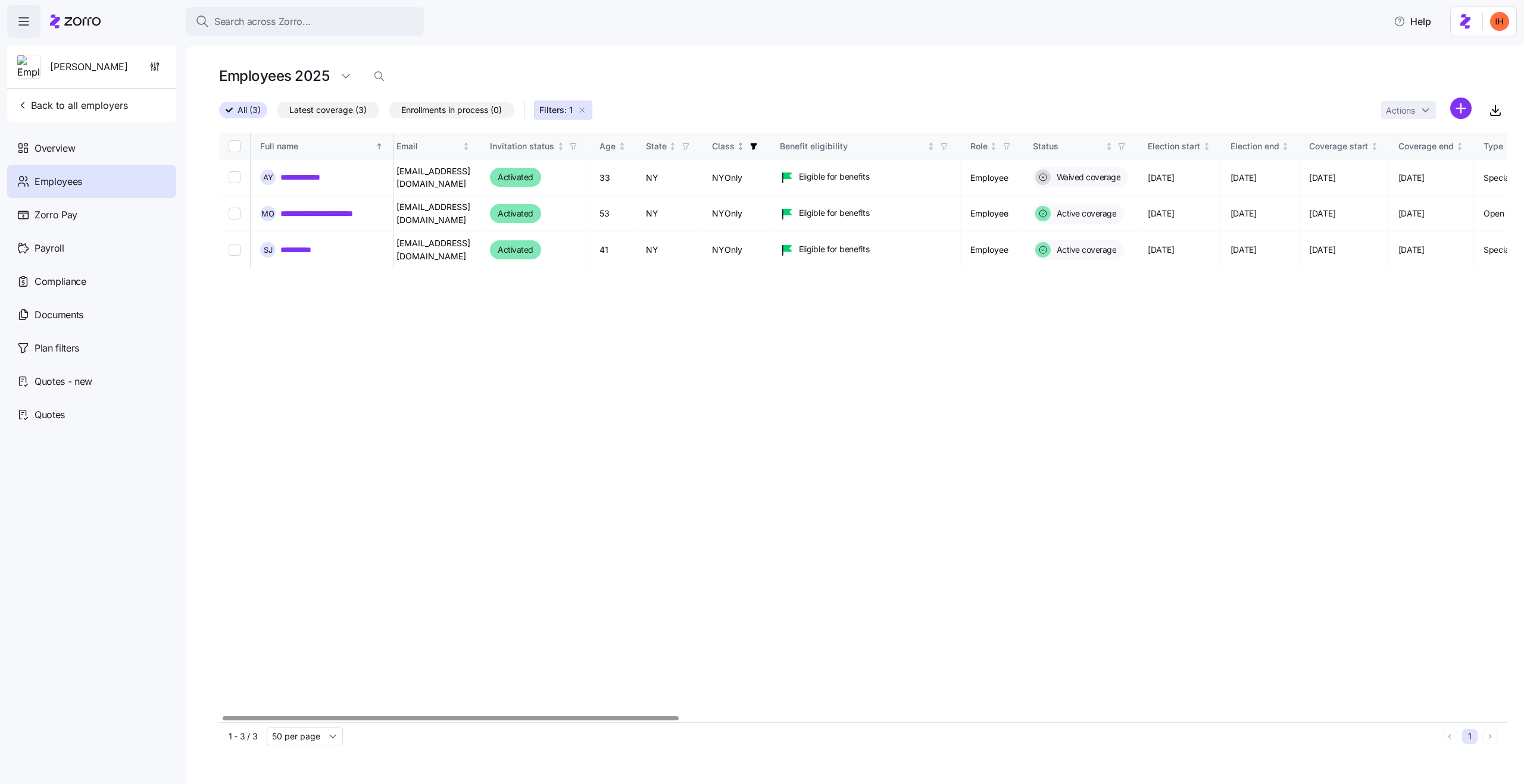
click at [758, 146] on icon "button" at bounding box center [753, 146] width 9 height 9
click at [834, 201] on icon "button" at bounding box center [838, 201] width 9 height 12
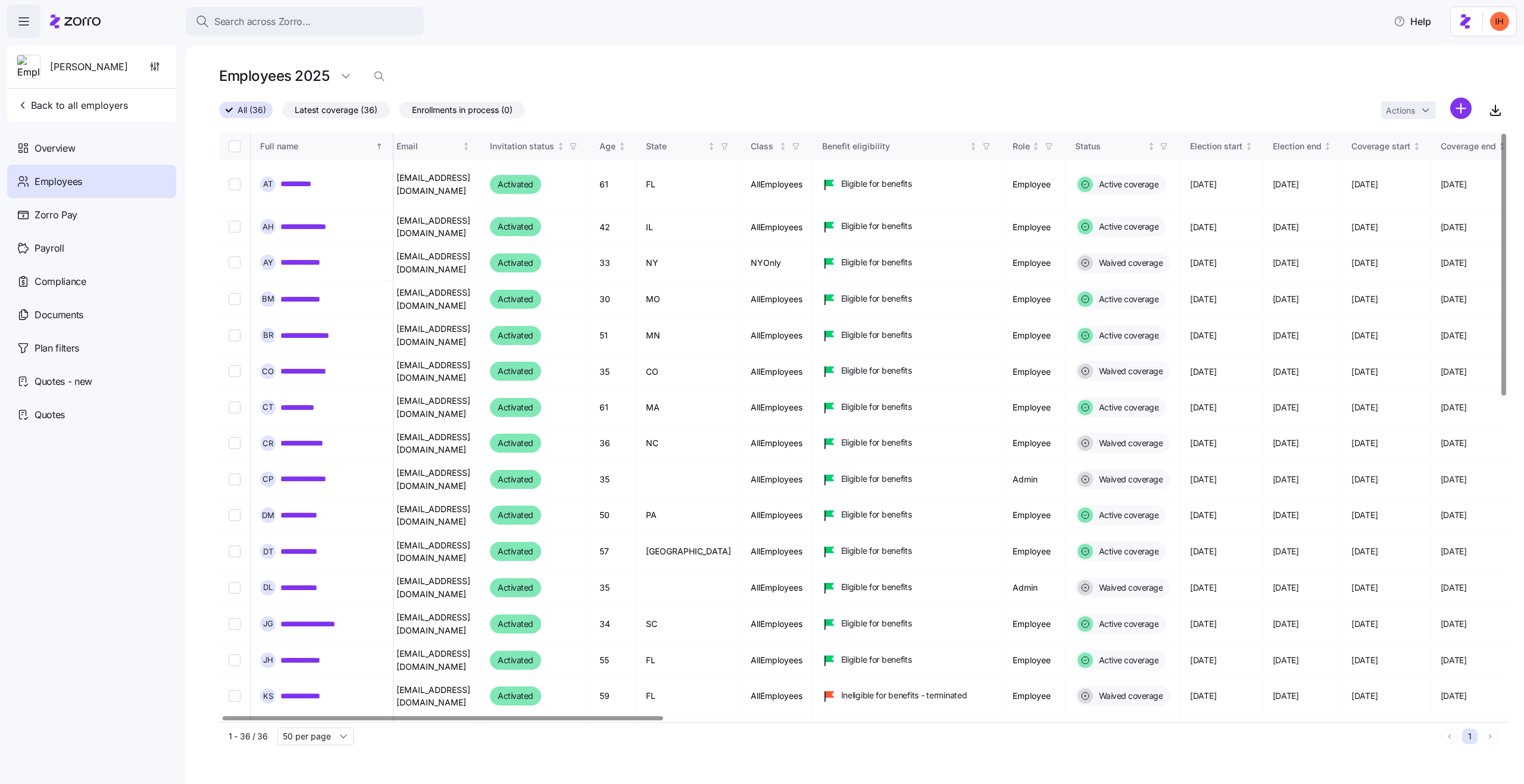
click at [736, 102] on div "All (36) Latest coverage (36) Enrollments in process (0) Actions" at bounding box center [863, 110] width 1288 height 26
click at [721, 142] on icon "button" at bounding box center [724, 146] width 9 height 9
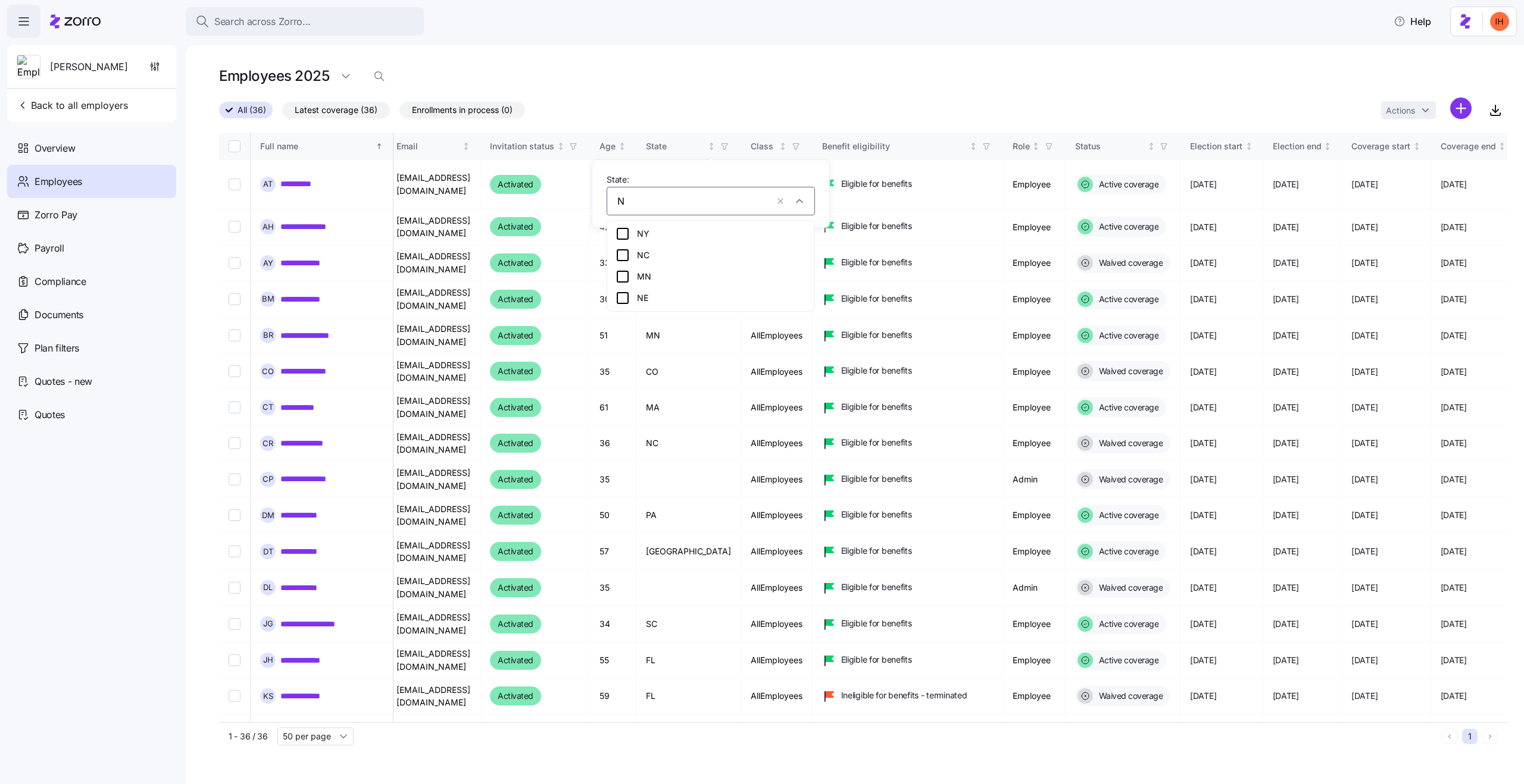
type input "NY"
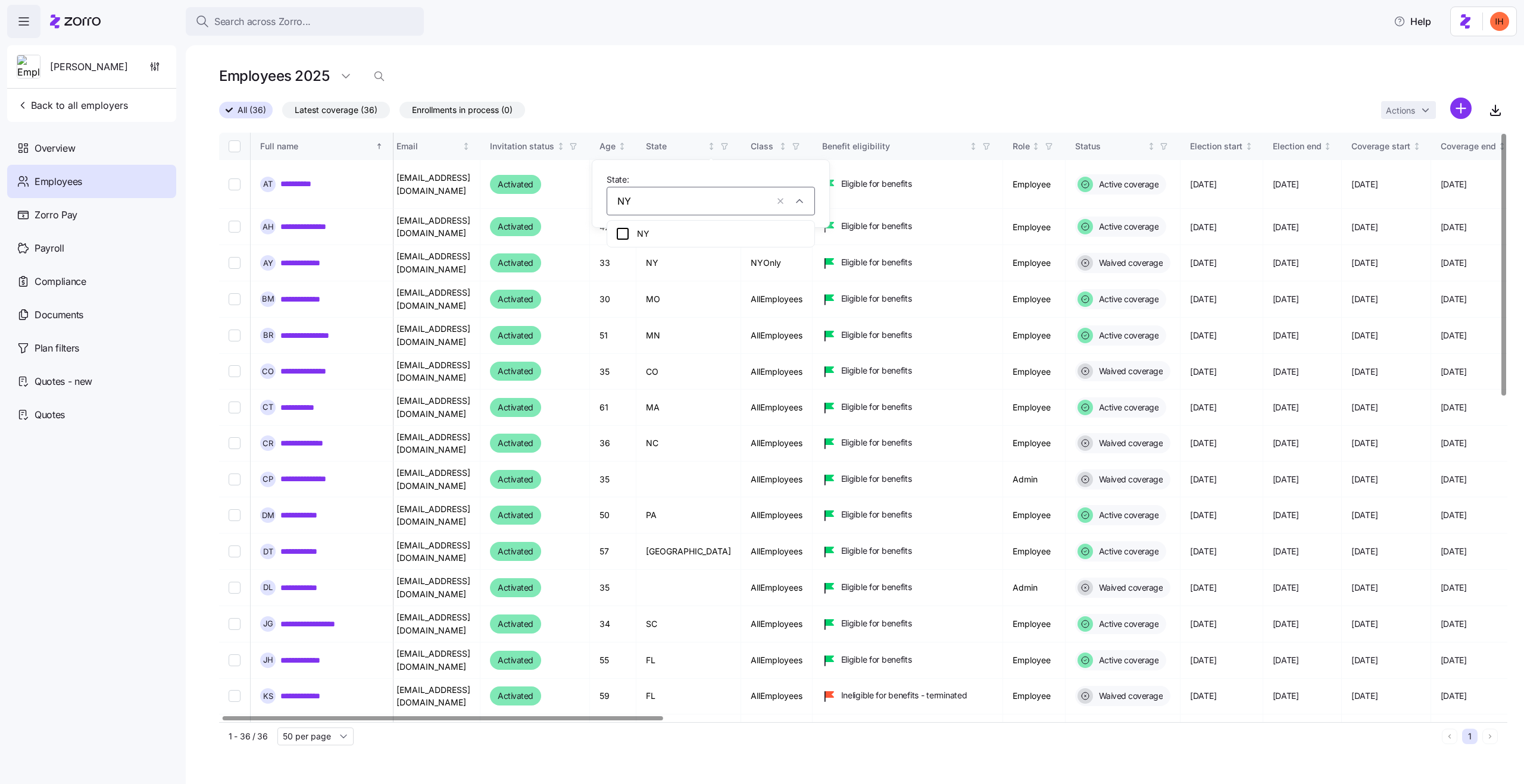
click at [636, 230] on div "NY" at bounding box center [711, 234] width 190 height 14
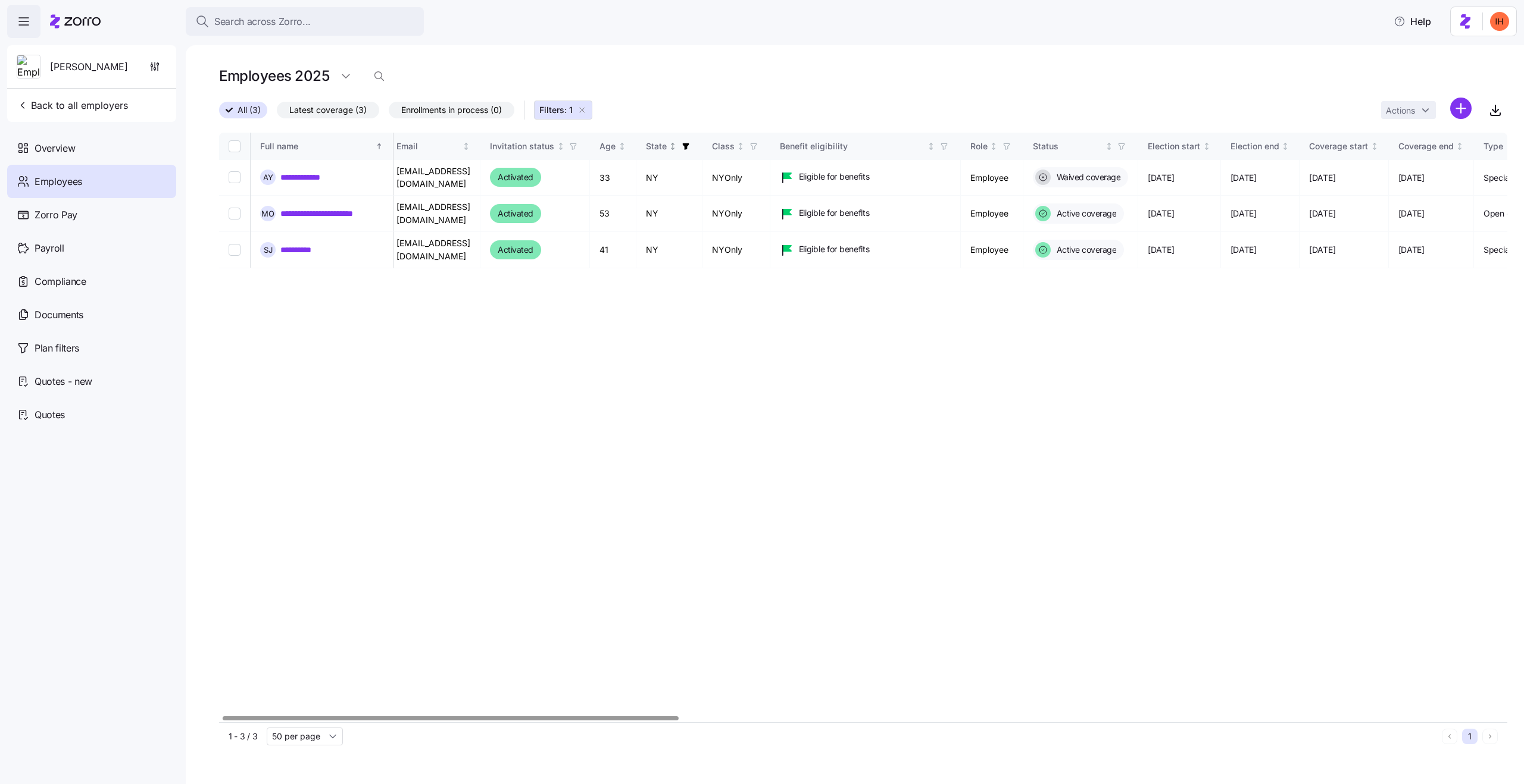
click at [692, 152] on span "button" at bounding box center [686, 146] width 13 height 13
click at [770, 197] on icon "button" at bounding box center [770, 201] width 9 height 12
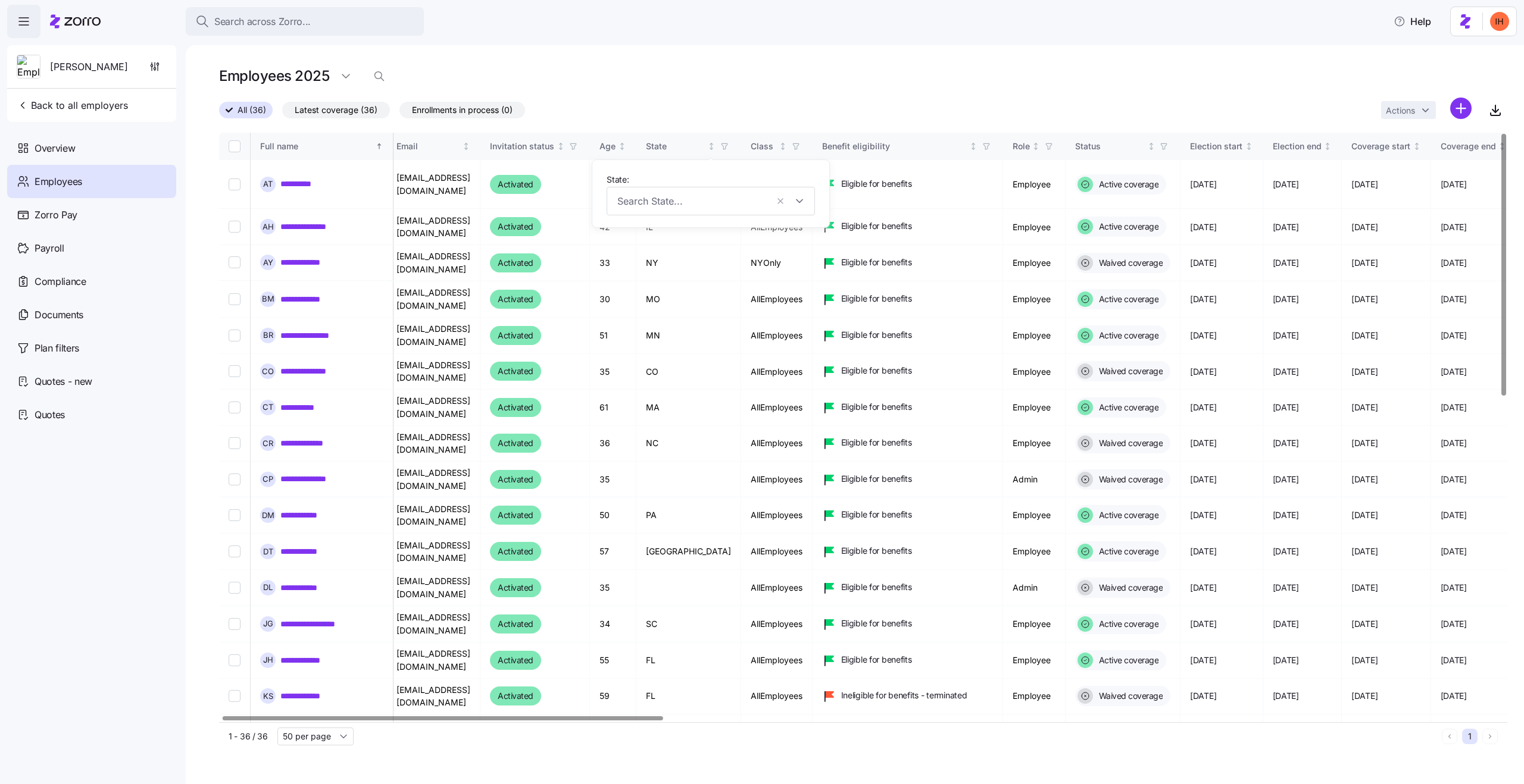
click at [788, 71] on div "Employees 2025" at bounding box center [863, 76] width 1288 height 24
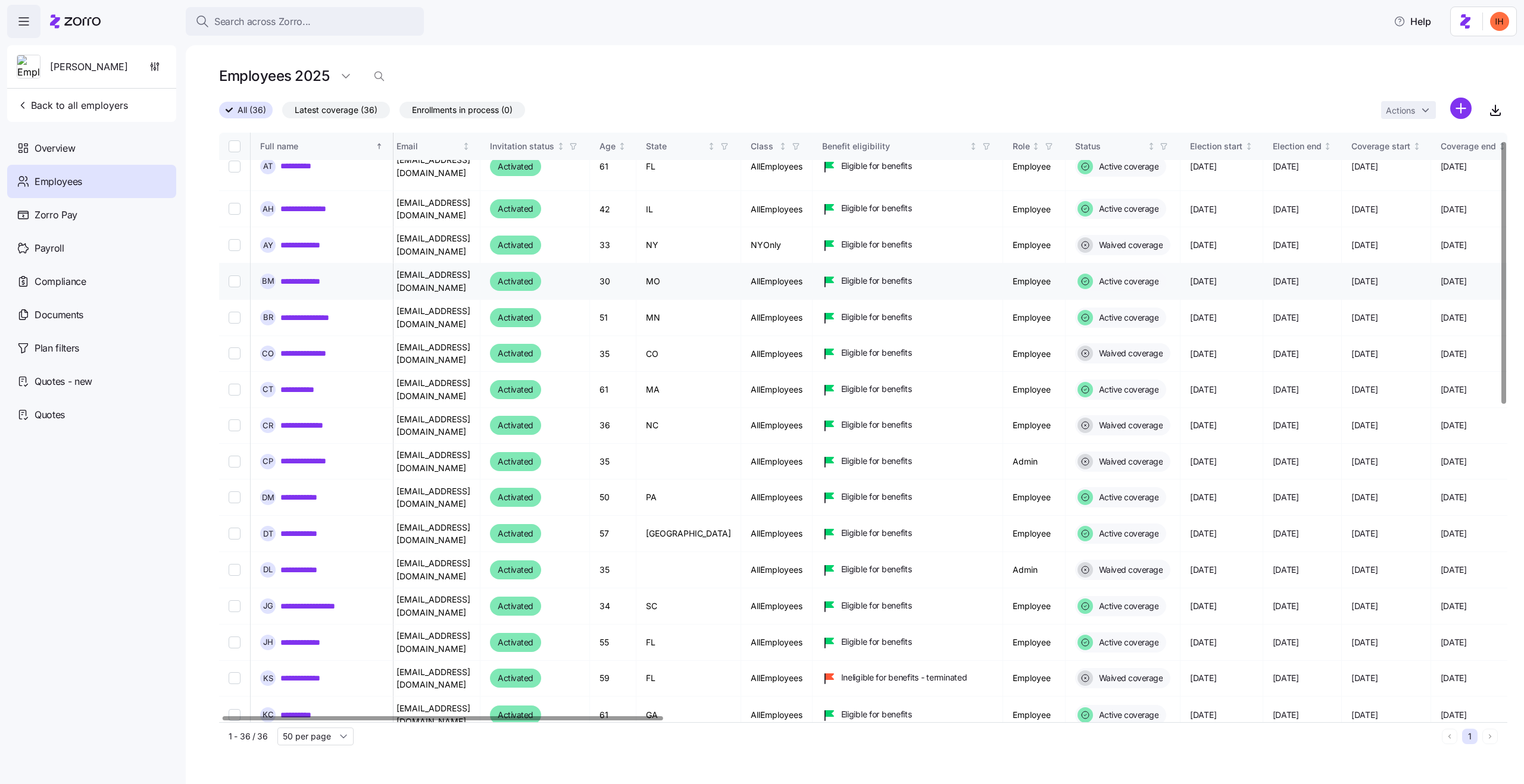
scroll to position [0, 7]
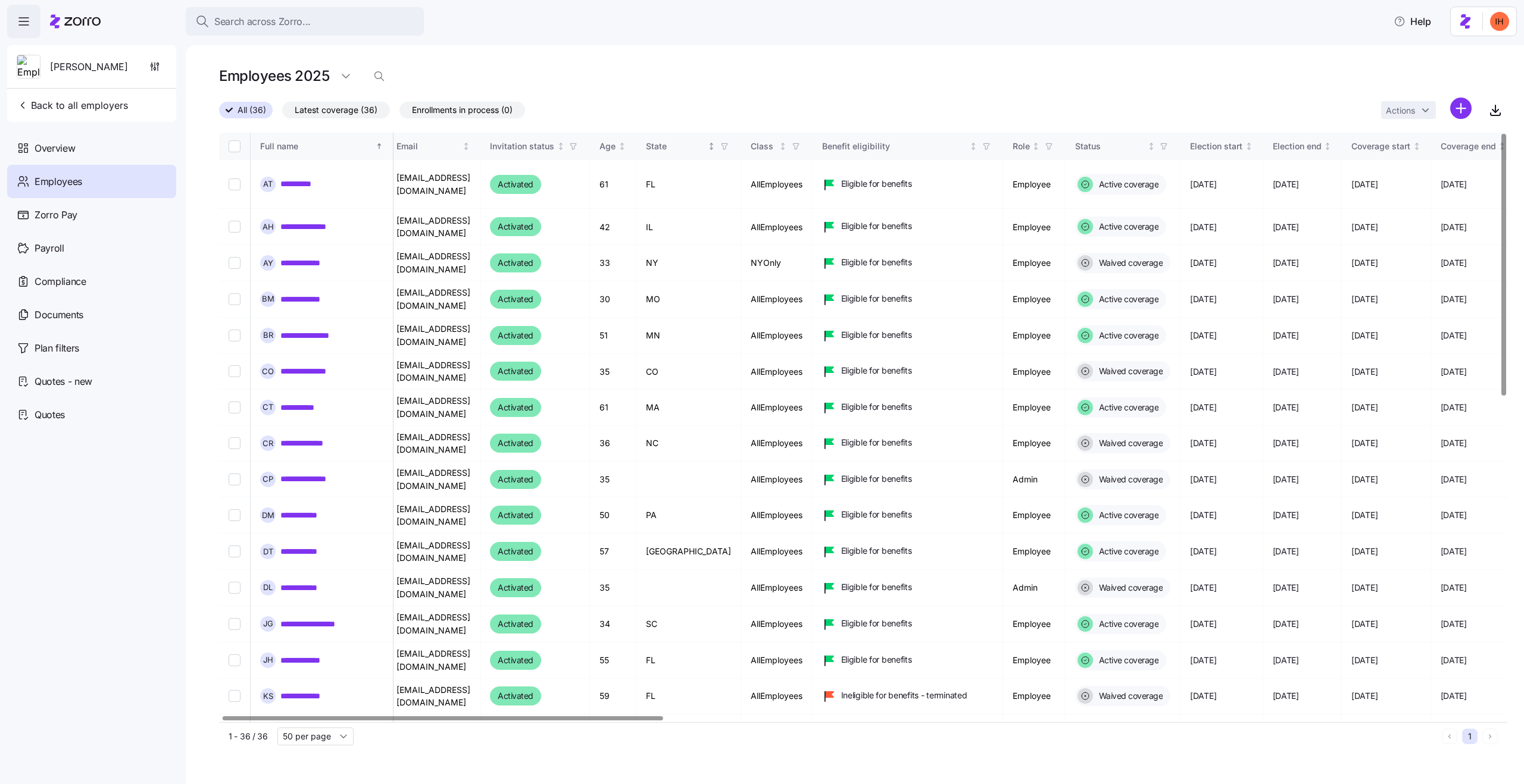
click at [722, 147] on icon "button" at bounding box center [724, 146] width 5 height 6
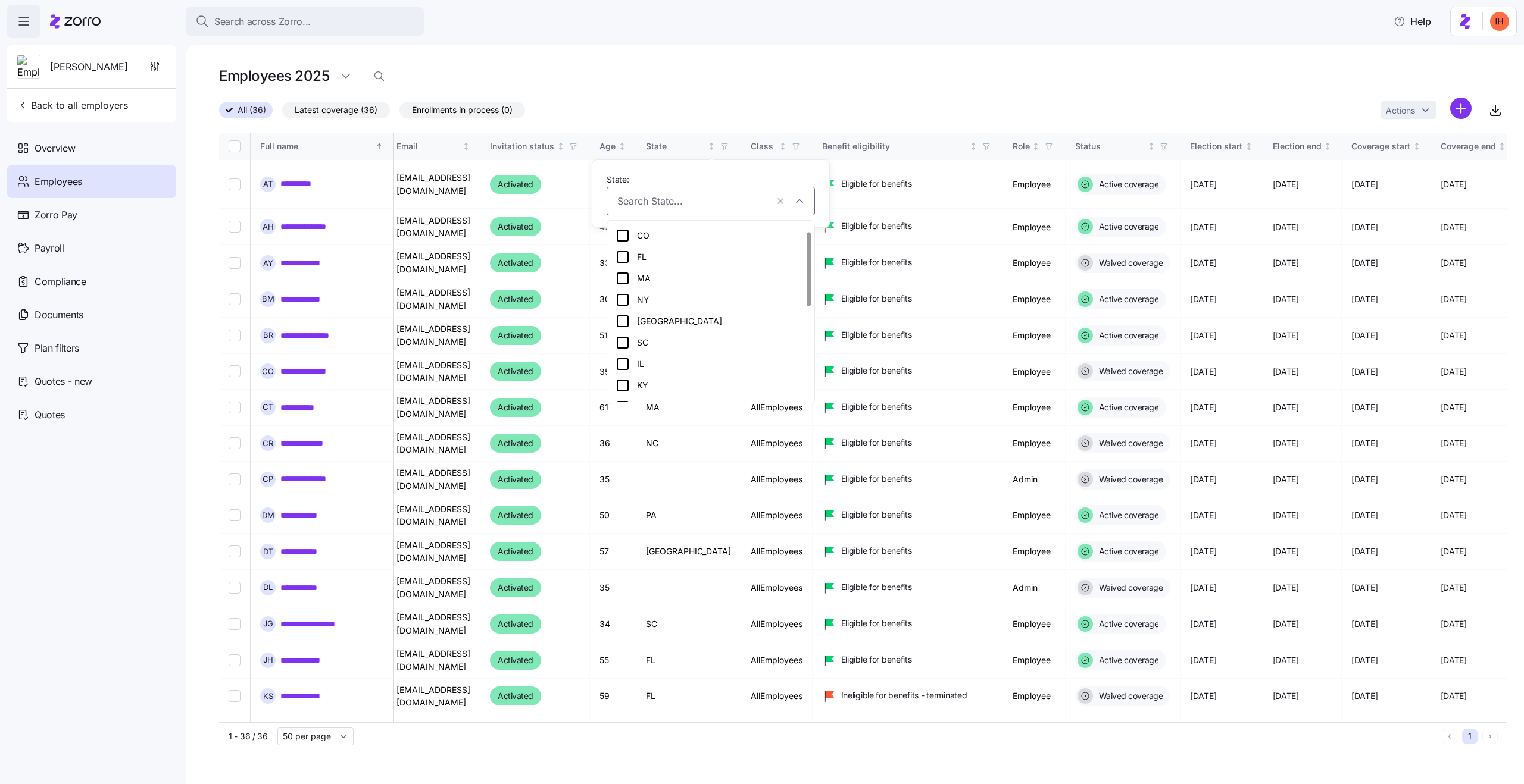
scroll to position [0, 0]
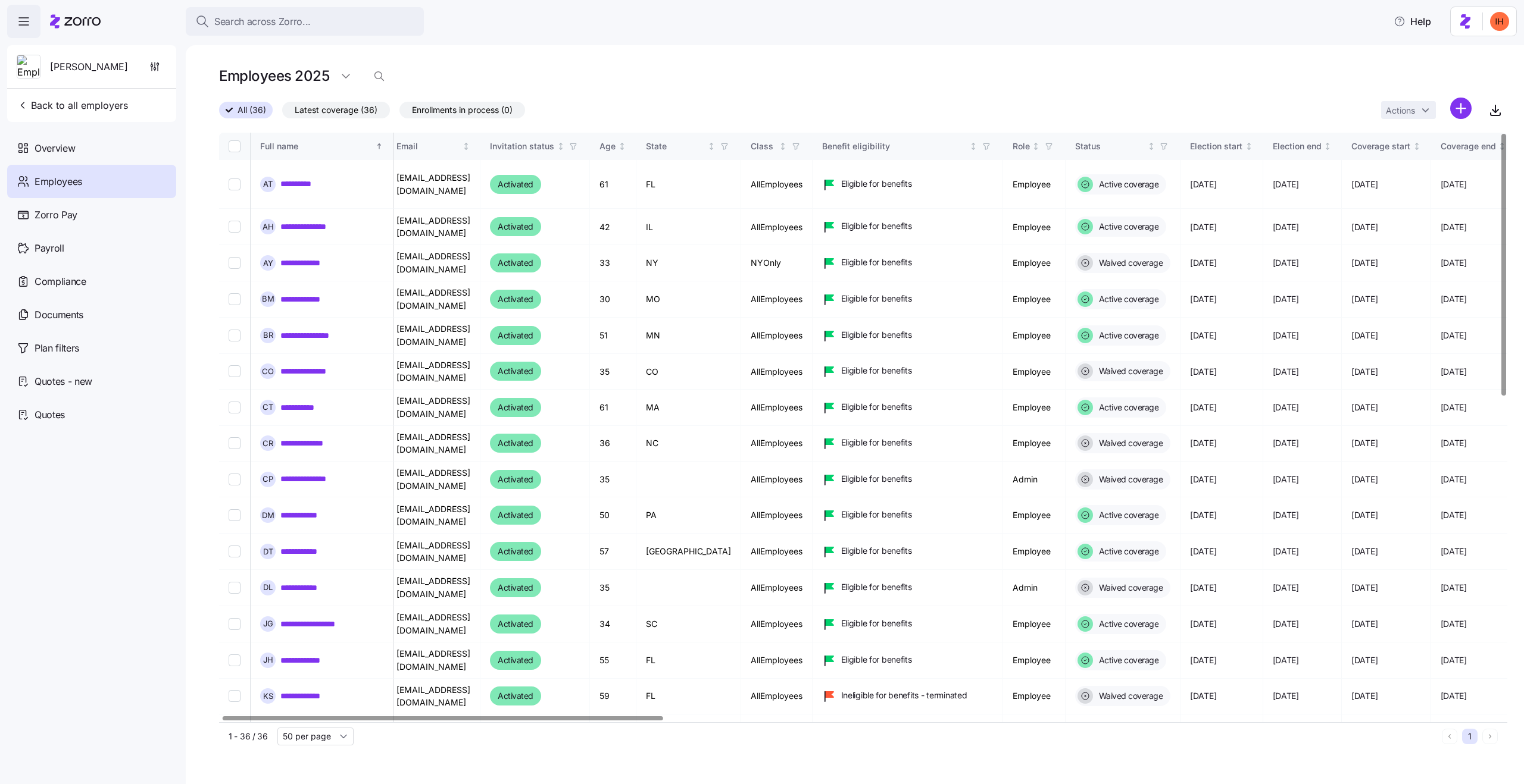
click at [722, 108] on div "All (36) Latest coverage (36) Enrollments in process (0) Actions" at bounding box center [863, 110] width 1288 height 26
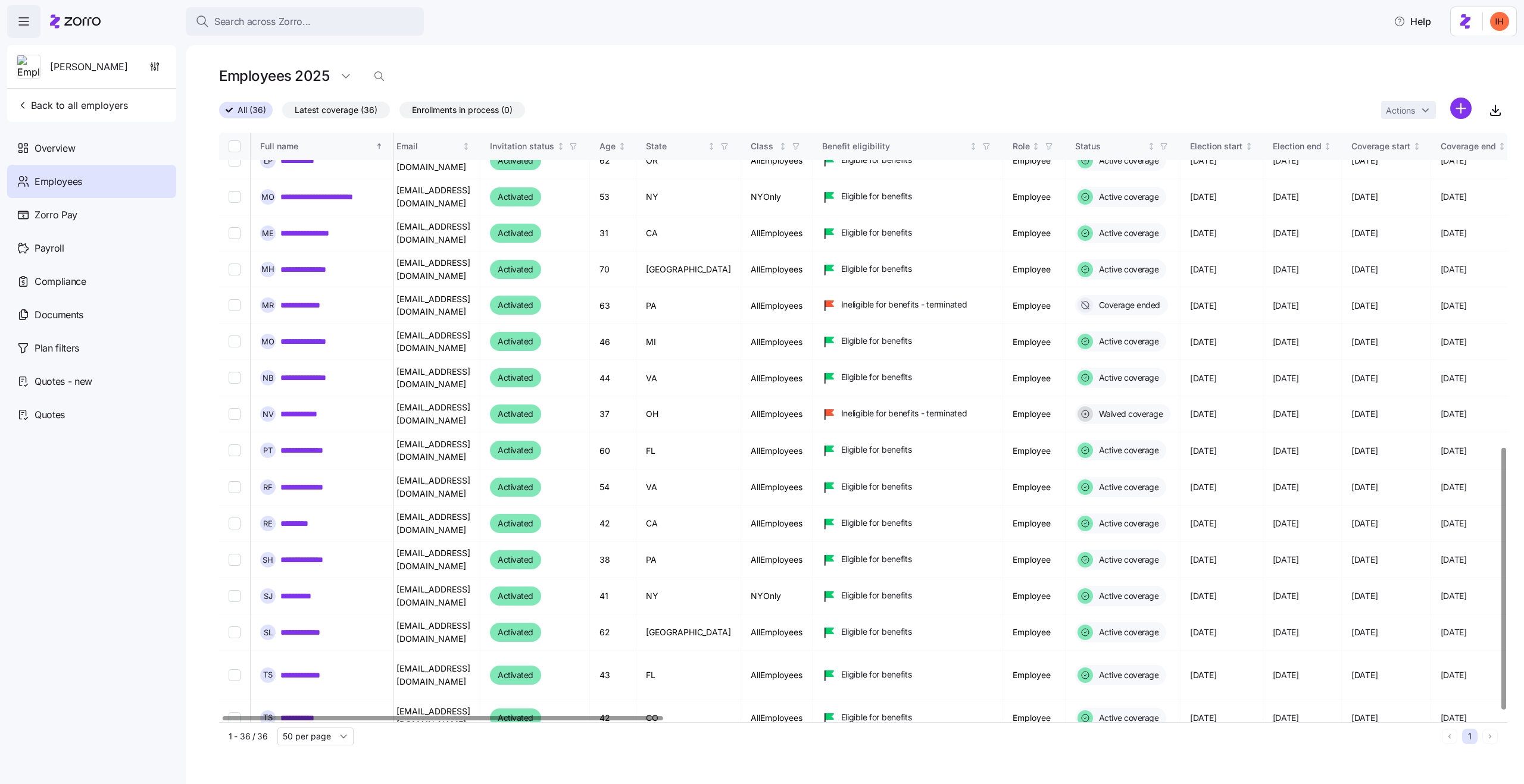
scroll to position [718, 7]
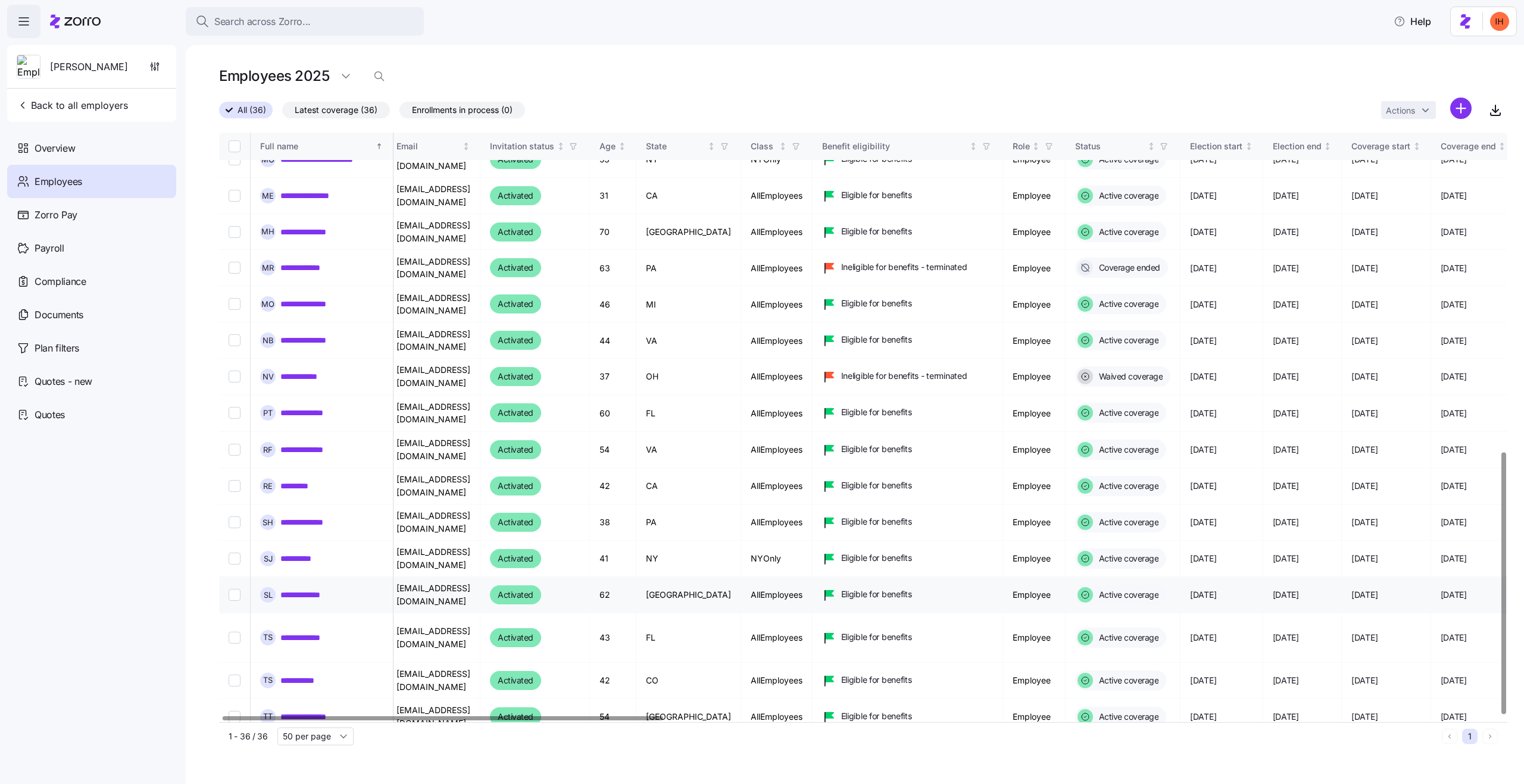
click at [679, 577] on td "TX" at bounding box center [688, 595] width 105 height 36
click at [679, 505] on td "PA" at bounding box center [688, 523] width 105 height 36
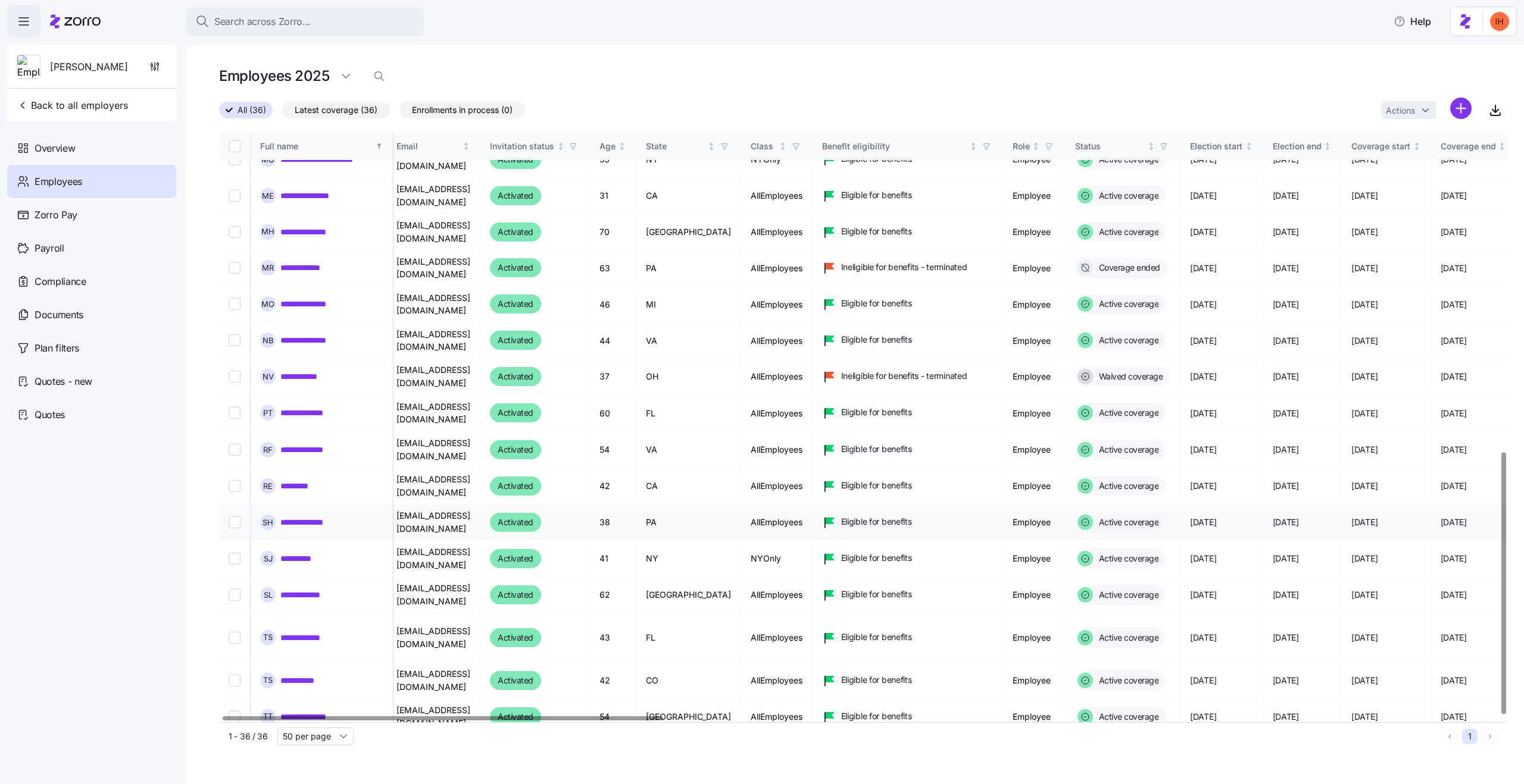
click at [679, 505] on td "PA" at bounding box center [688, 523] width 105 height 36
click at [671, 577] on td "TX" at bounding box center [688, 595] width 105 height 36
click at [677, 541] on td "NY" at bounding box center [688, 559] width 105 height 36
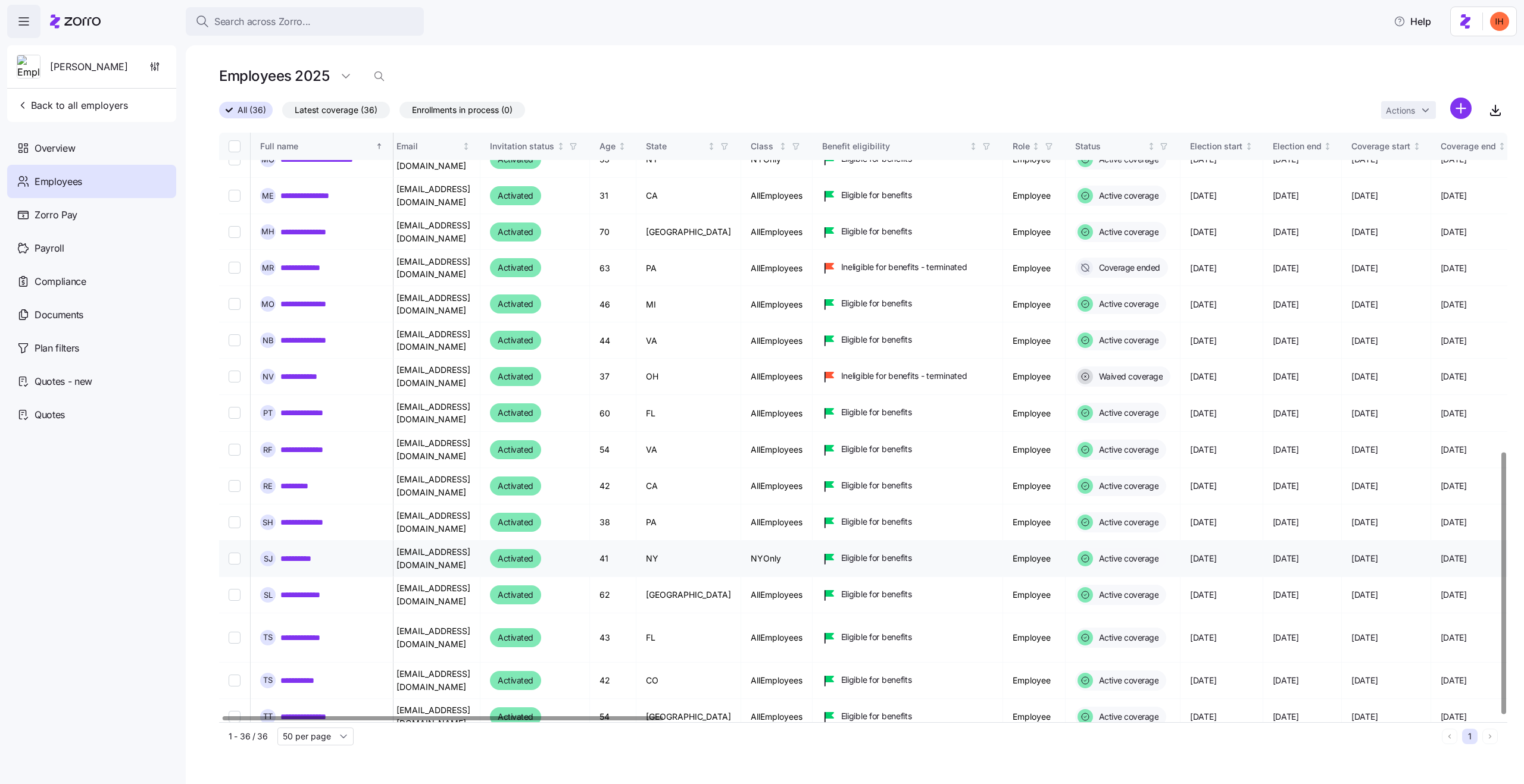
click at [677, 541] on td "NY" at bounding box center [688, 559] width 105 height 36
click at [688, 614] on td "FL" at bounding box center [688, 638] width 105 height 49
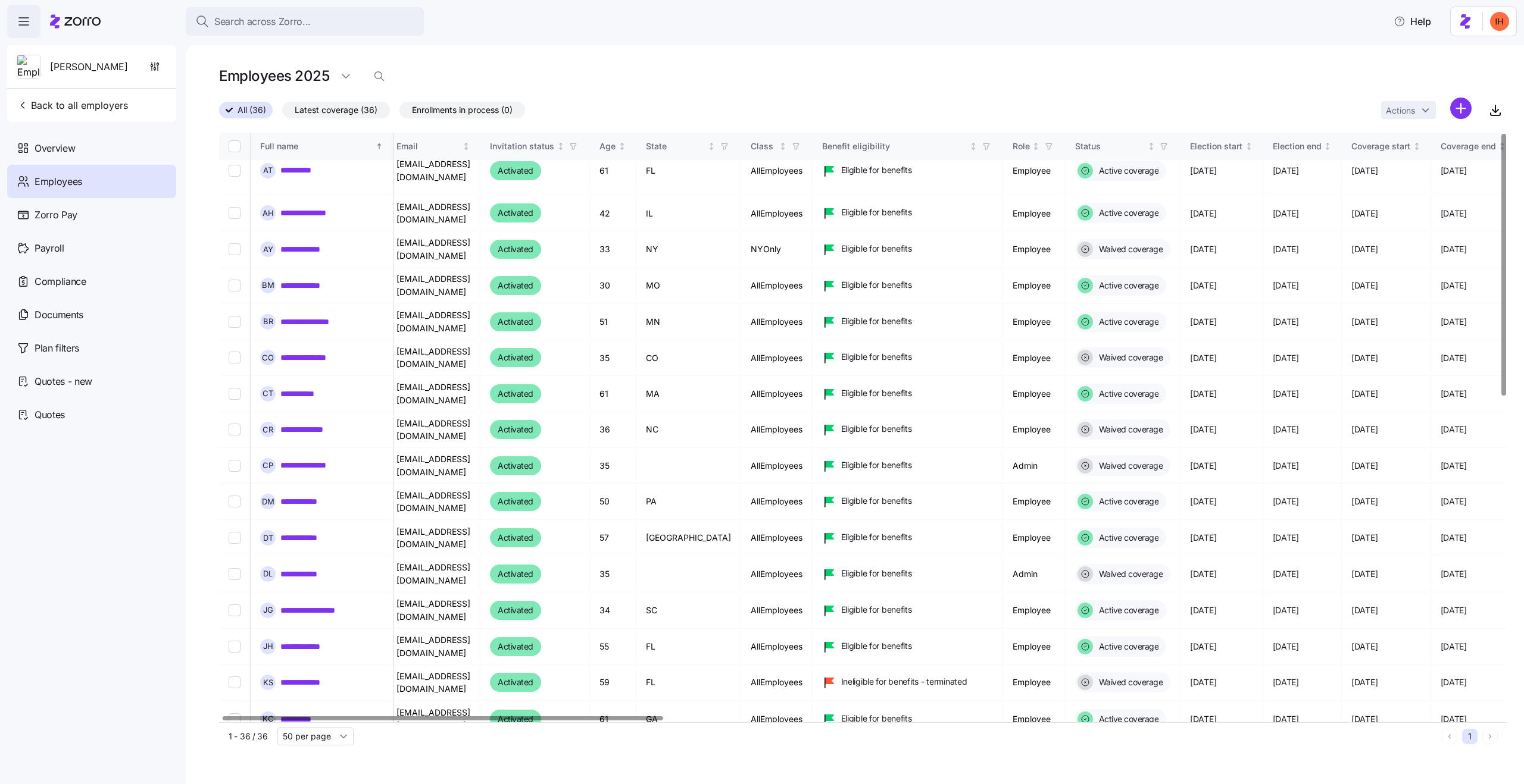
scroll to position [0, 7]
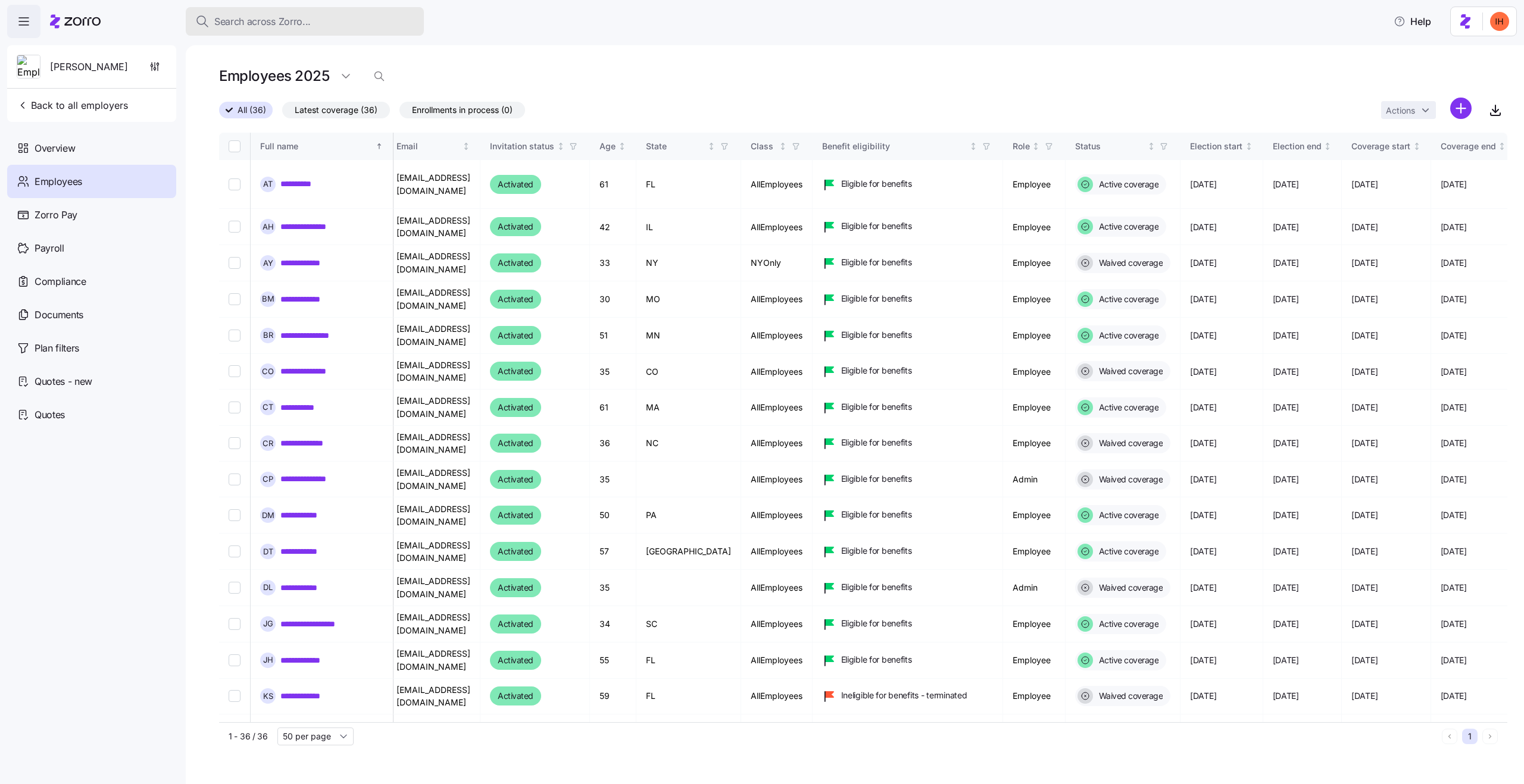
click at [296, 22] on span "Search across Zorro..." at bounding box center [262, 22] width 96 height 15
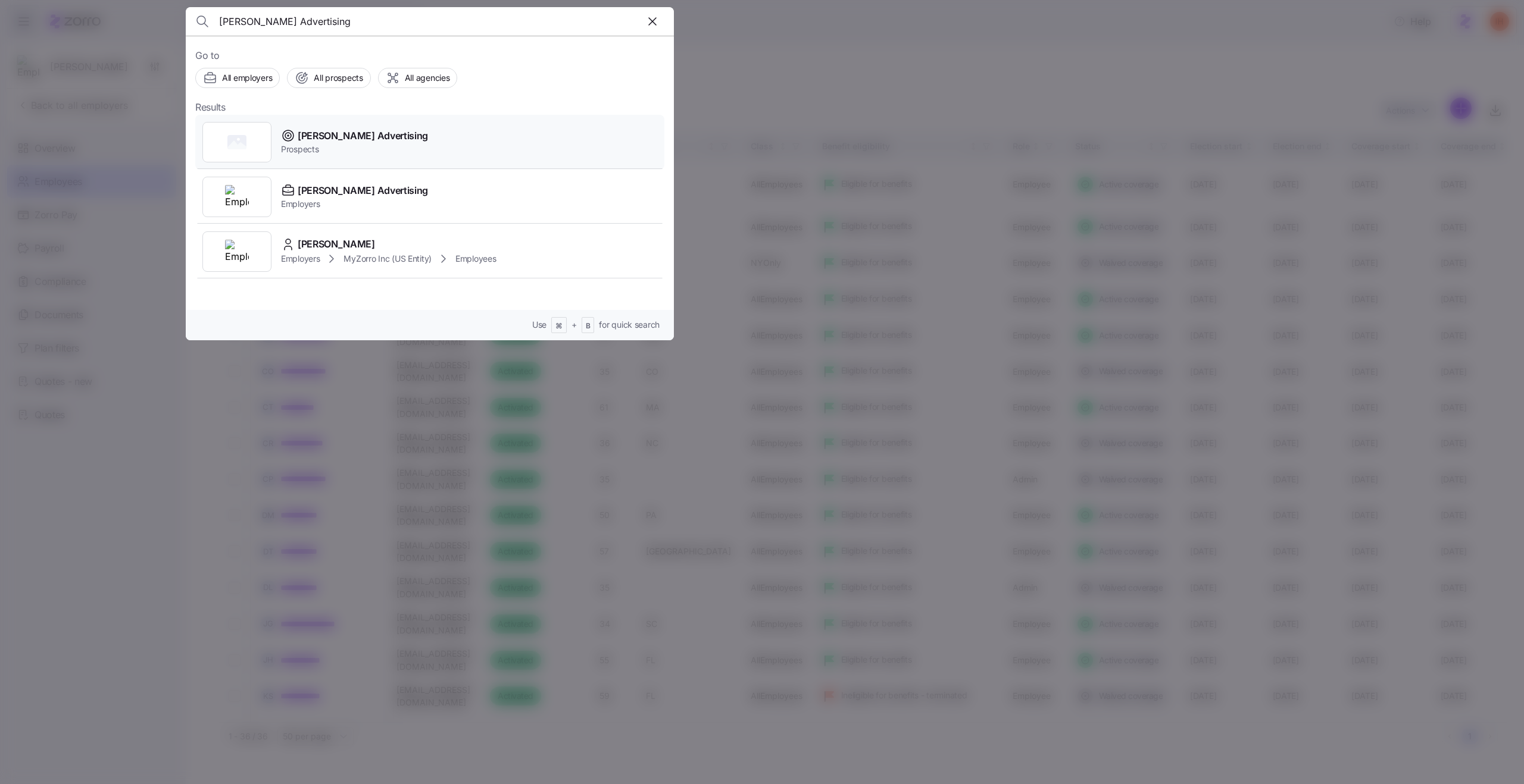
type input "Kurian's Advertising"
click at [424, 146] on div "Kurian's Advertising Prospects" at bounding box center [429, 142] width 469 height 55
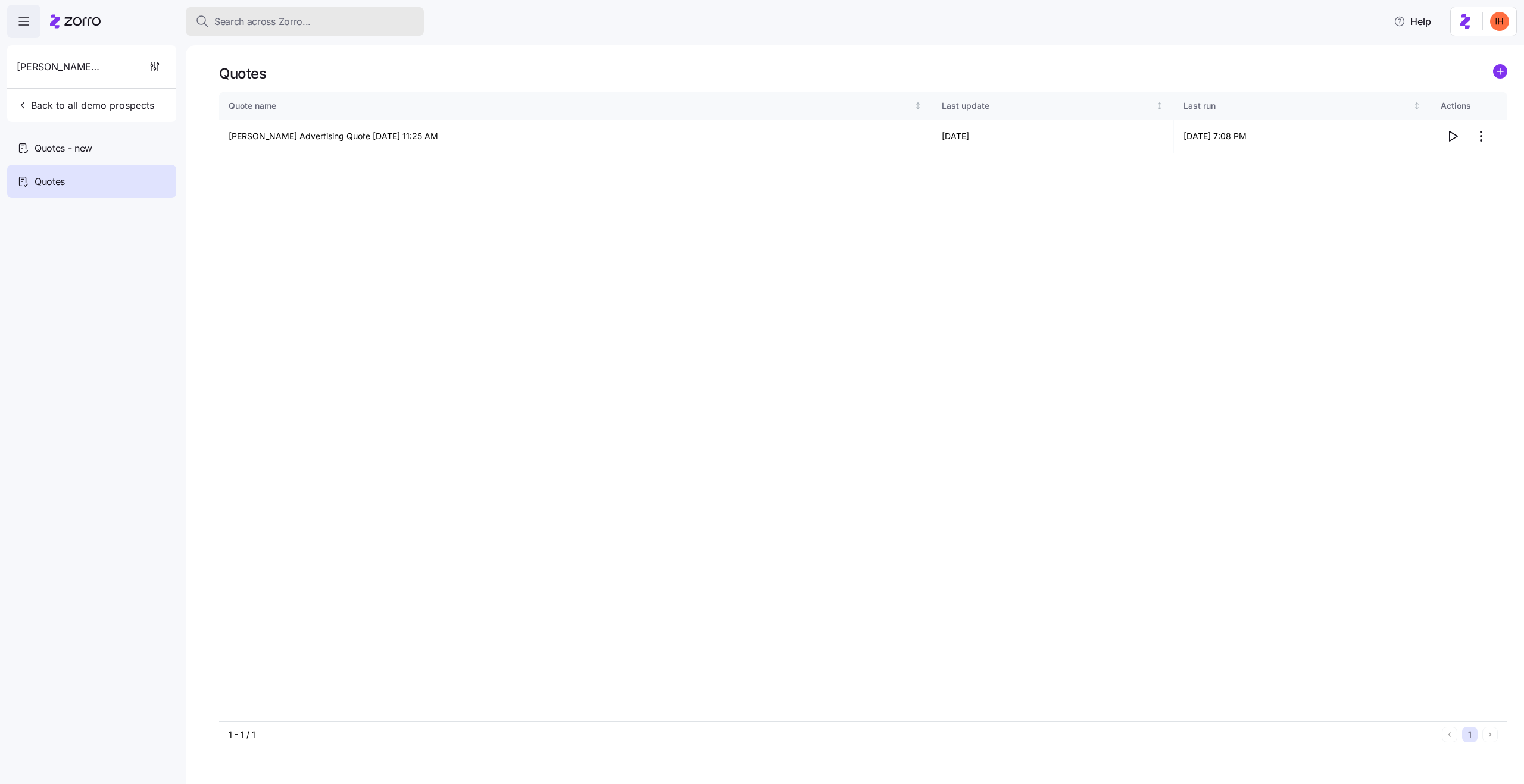
click at [231, 27] on span "Search across Zorro..." at bounding box center [262, 22] width 96 height 15
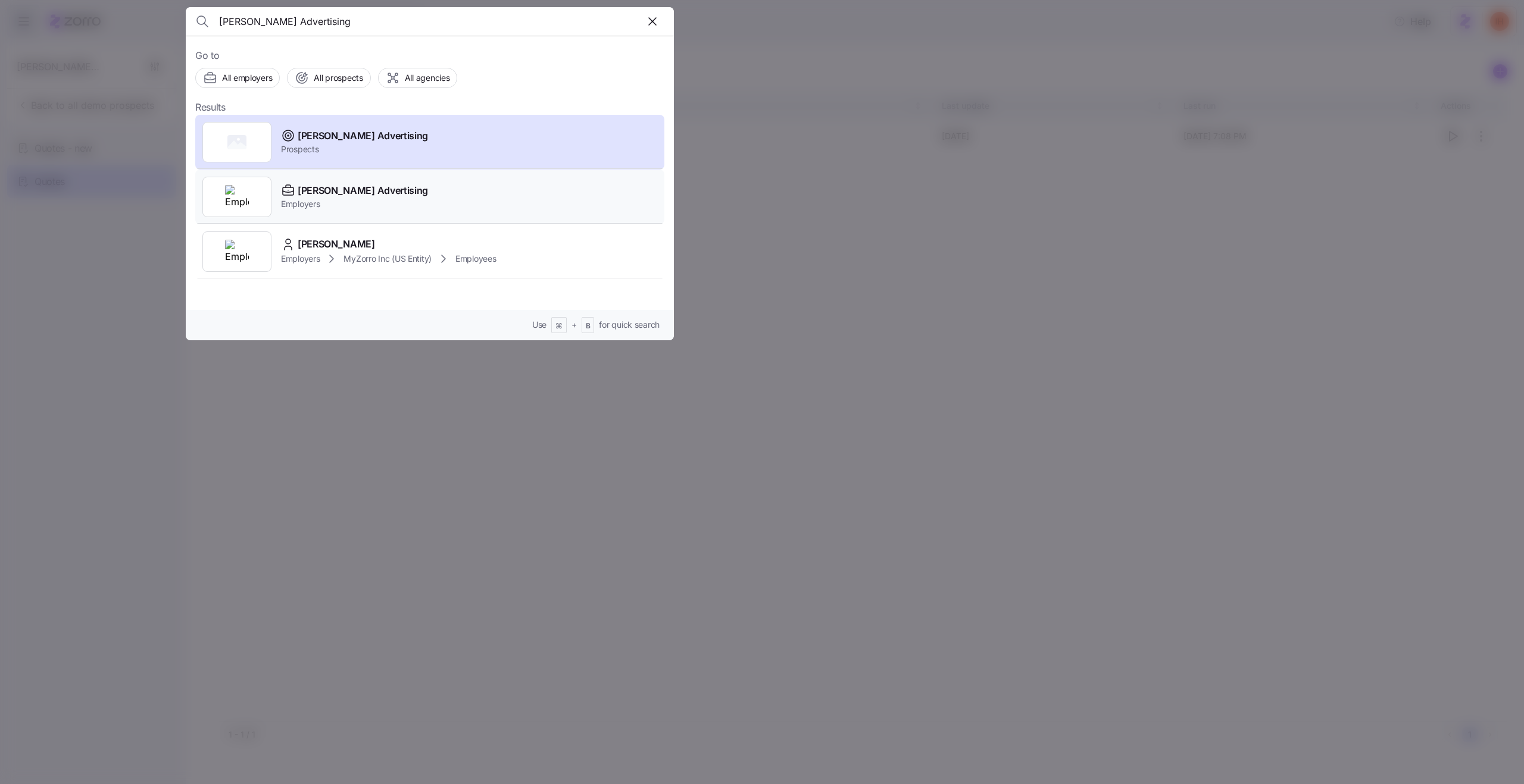
type input "Kurian's Advertising"
click at [415, 199] on div "Kurian's Advertising Employers" at bounding box center [429, 197] width 469 height 55
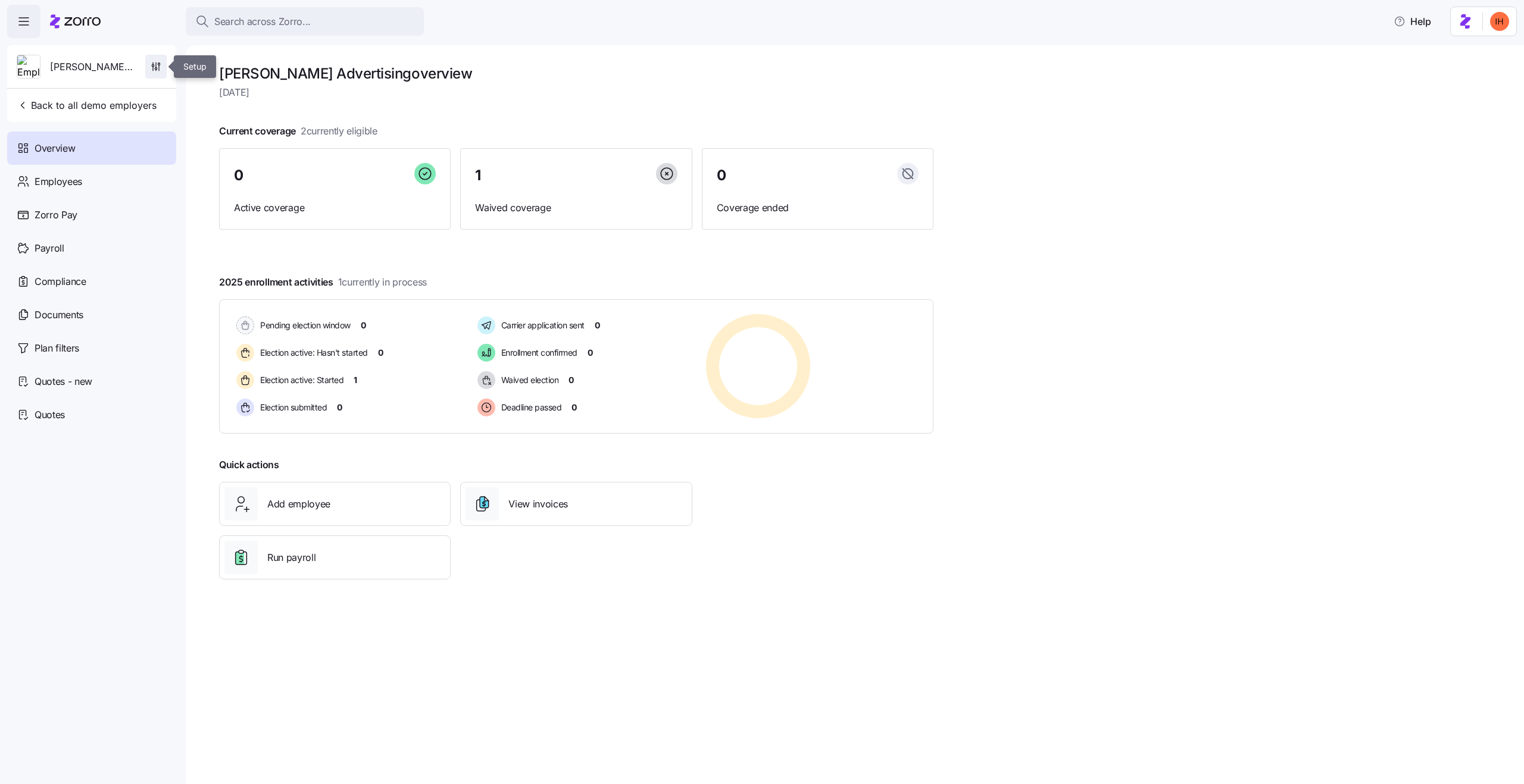
click at [159, 65] on icon "button" at bounding box center [156, 66] width 12 height 12
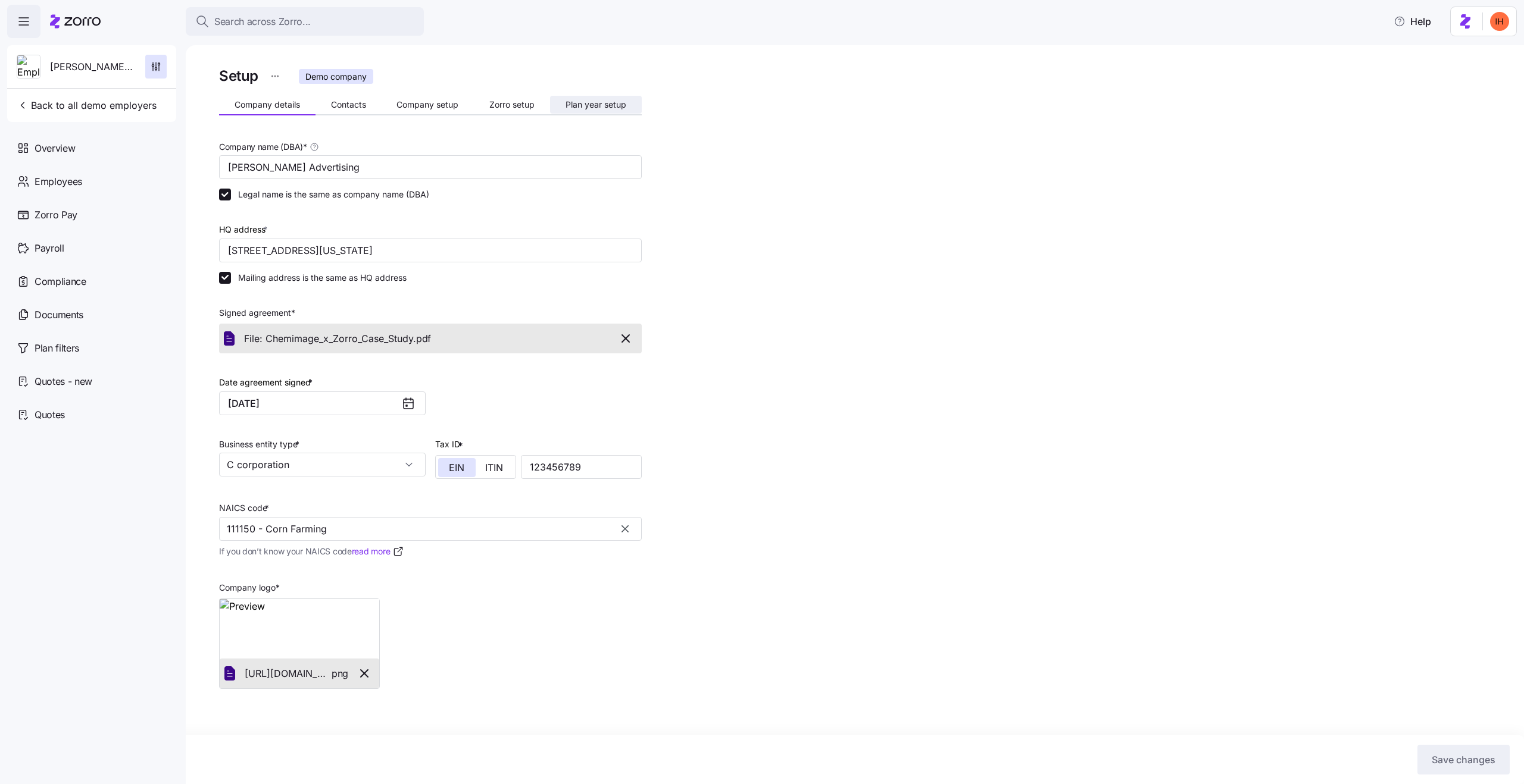
click at [572, 102] on span "Plan year setup" at bounding box center [596, 105] width 61 height 9
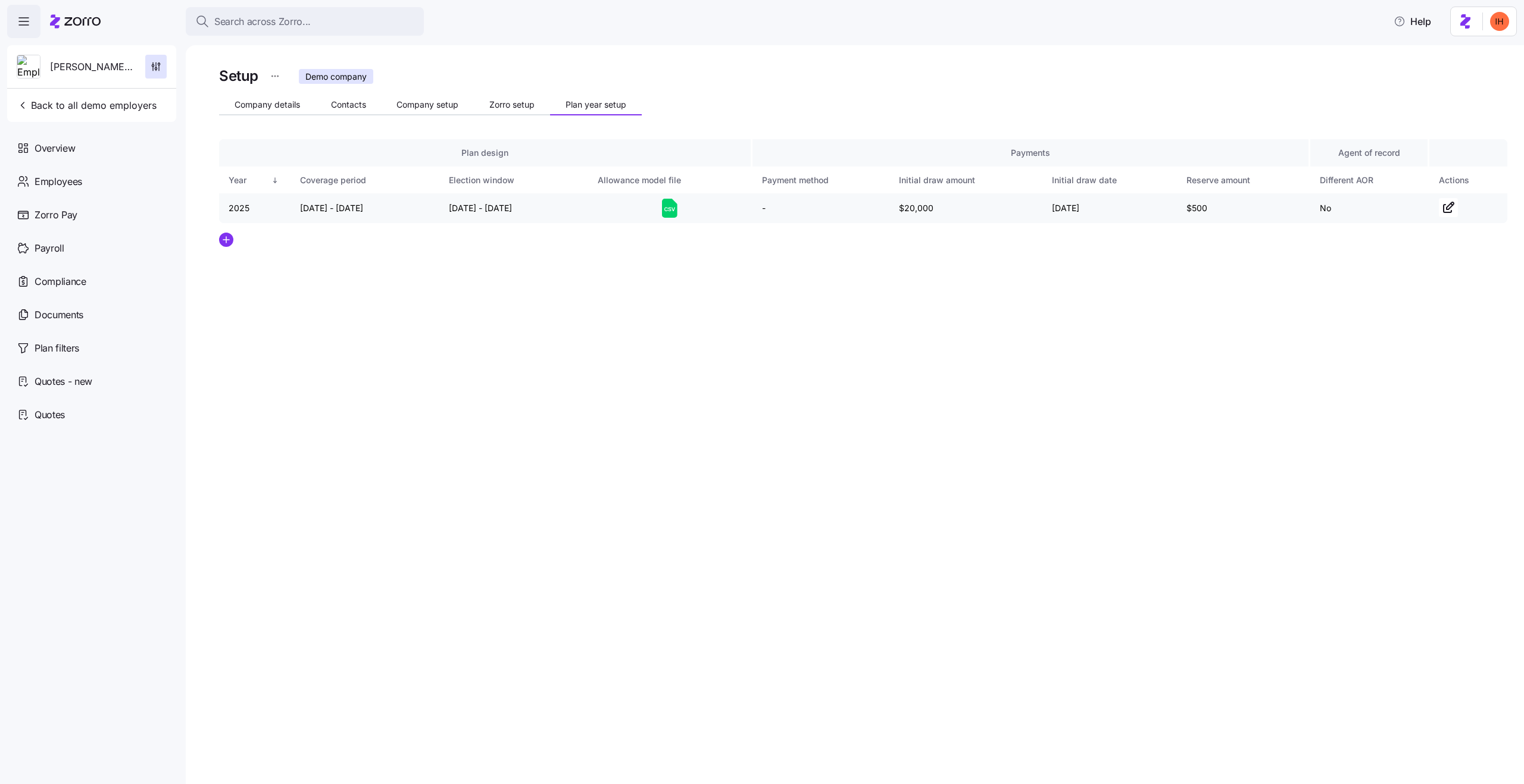
click at [667, 212] on icon at bounding box center [670, 208] width 16 height 19
click at [68, 175] on span "Employees" at bounding box center [58, 182] width 47 height 15
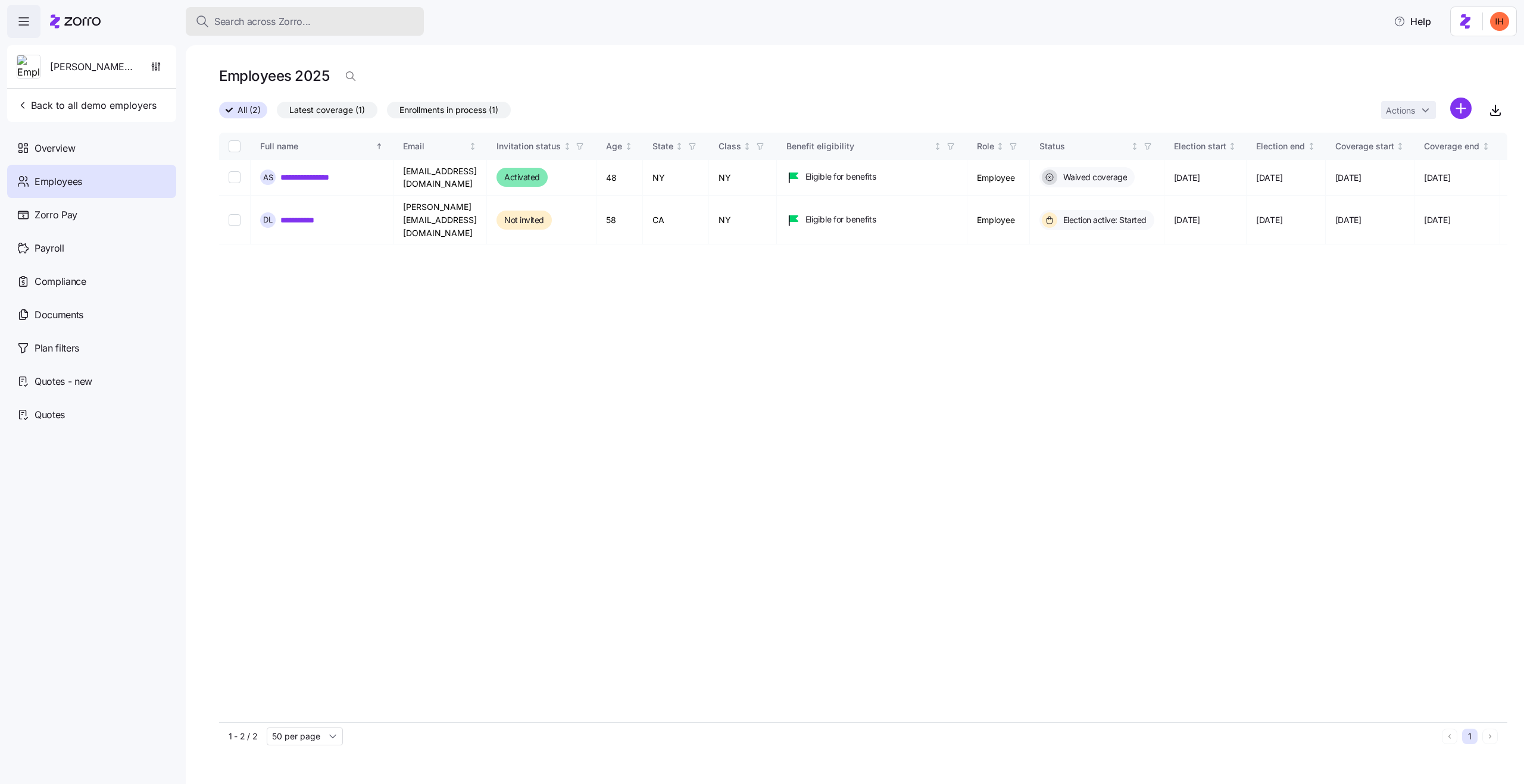
click at [271, 28] on span "Search across Zorro..." at bounding box center [262, 22] width 96 height 15
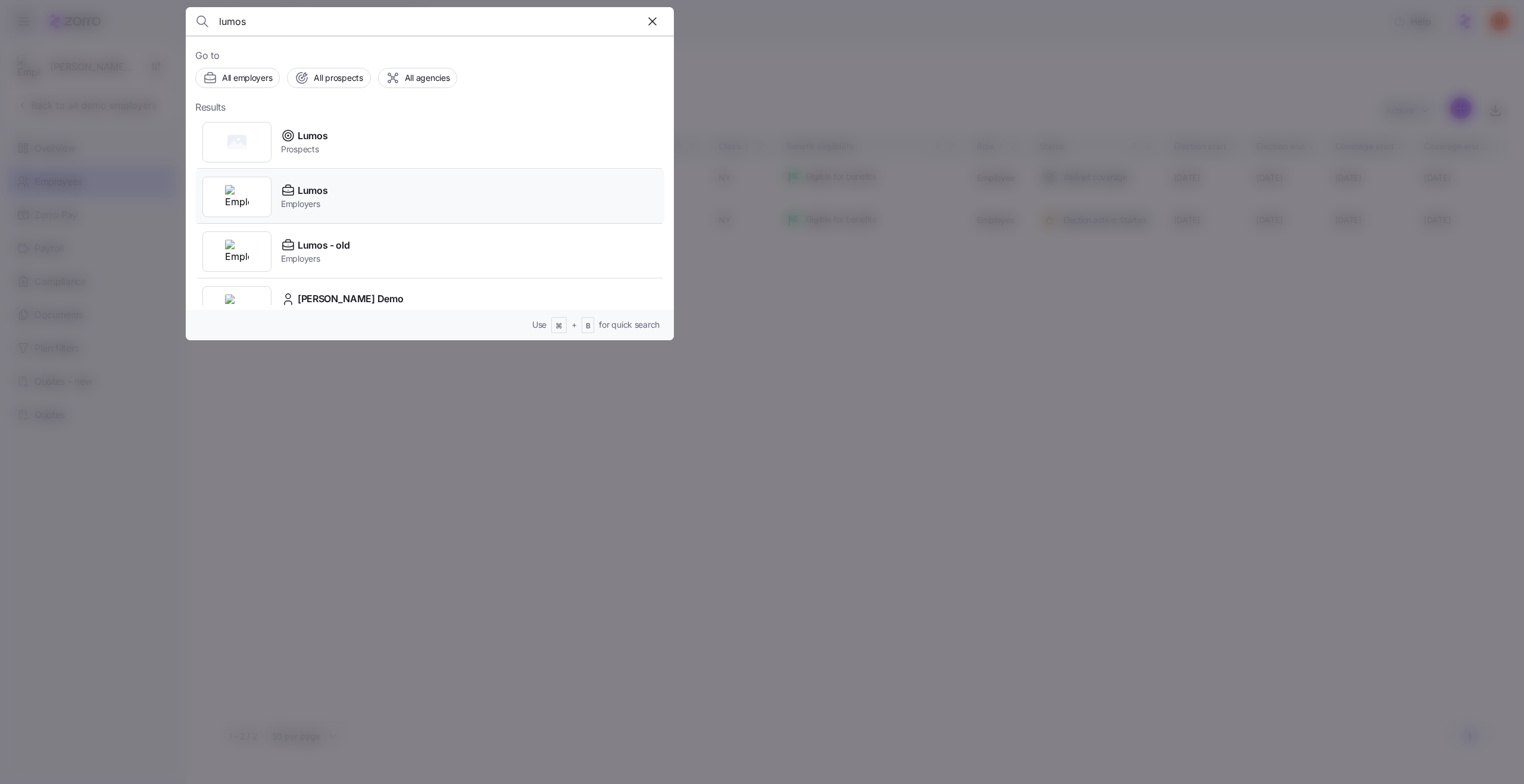
type input "lumos"
click at [369, 193] on div "Lumos Employers" at bounding box center [429, 197] width 469 height 55
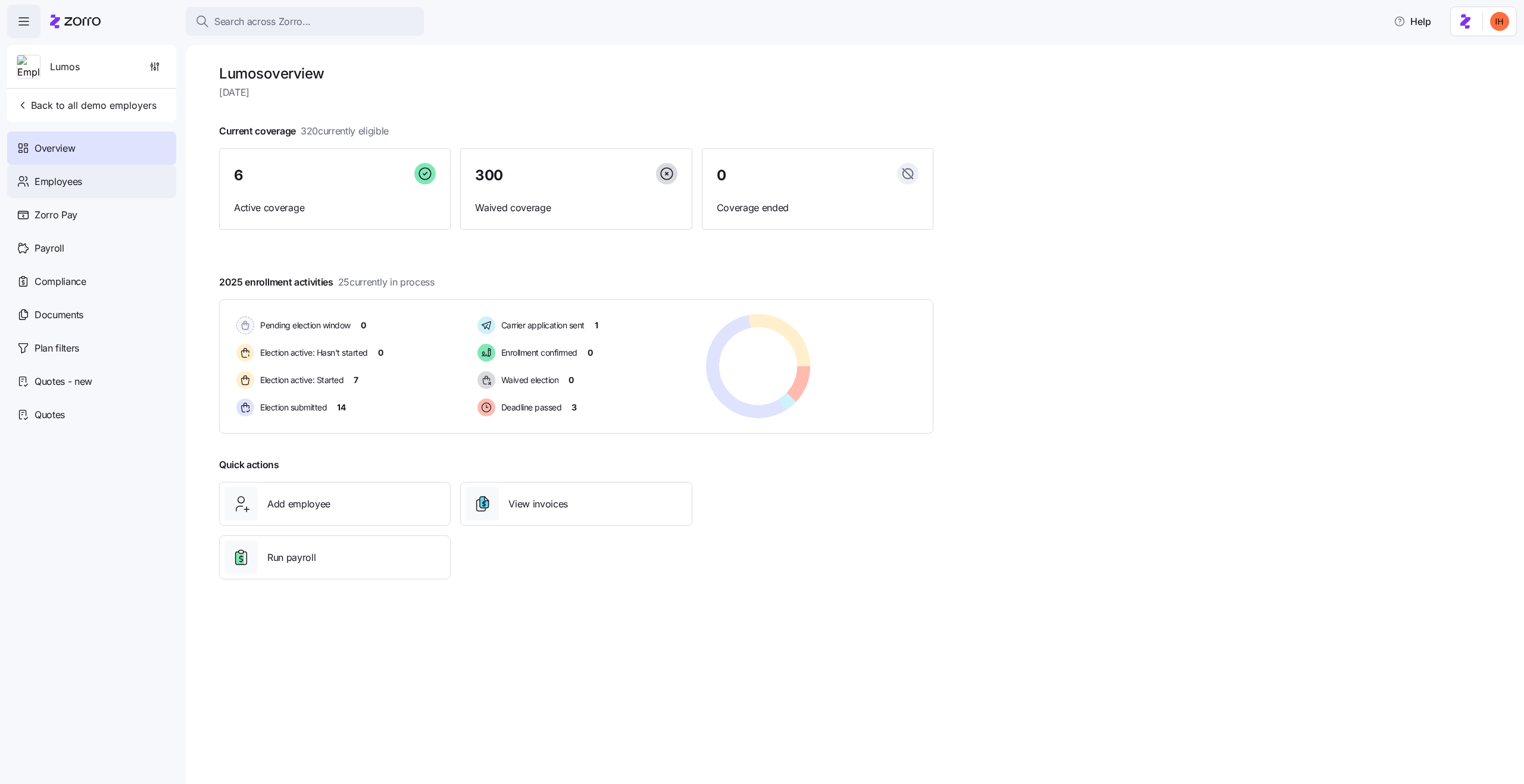
click at [129, 184] on div "Employees" at bounding box center [92, 181] width 169 height 34
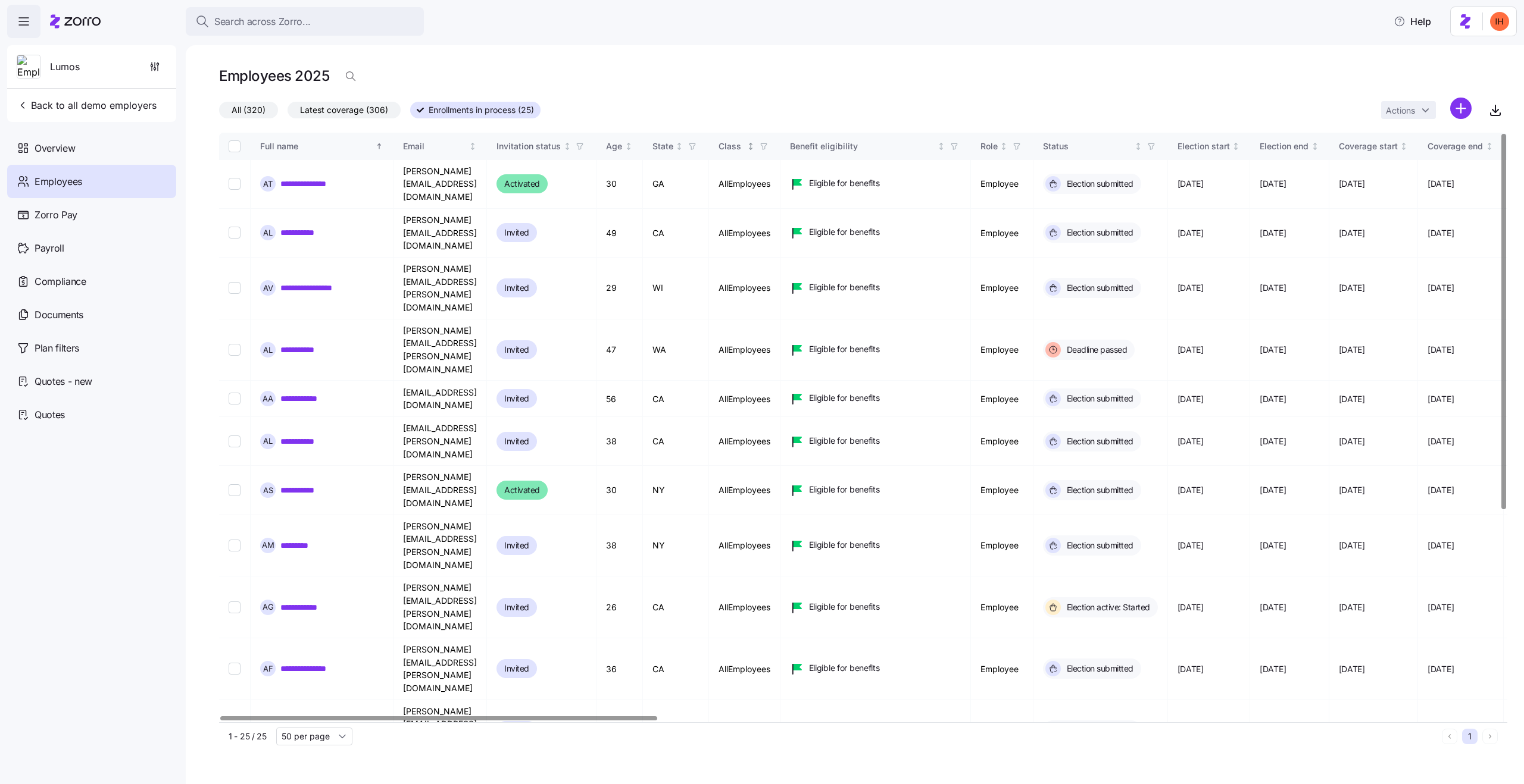
click at [768, 147] on icon "button" at bounding box center [763, 146] width 9 height 9
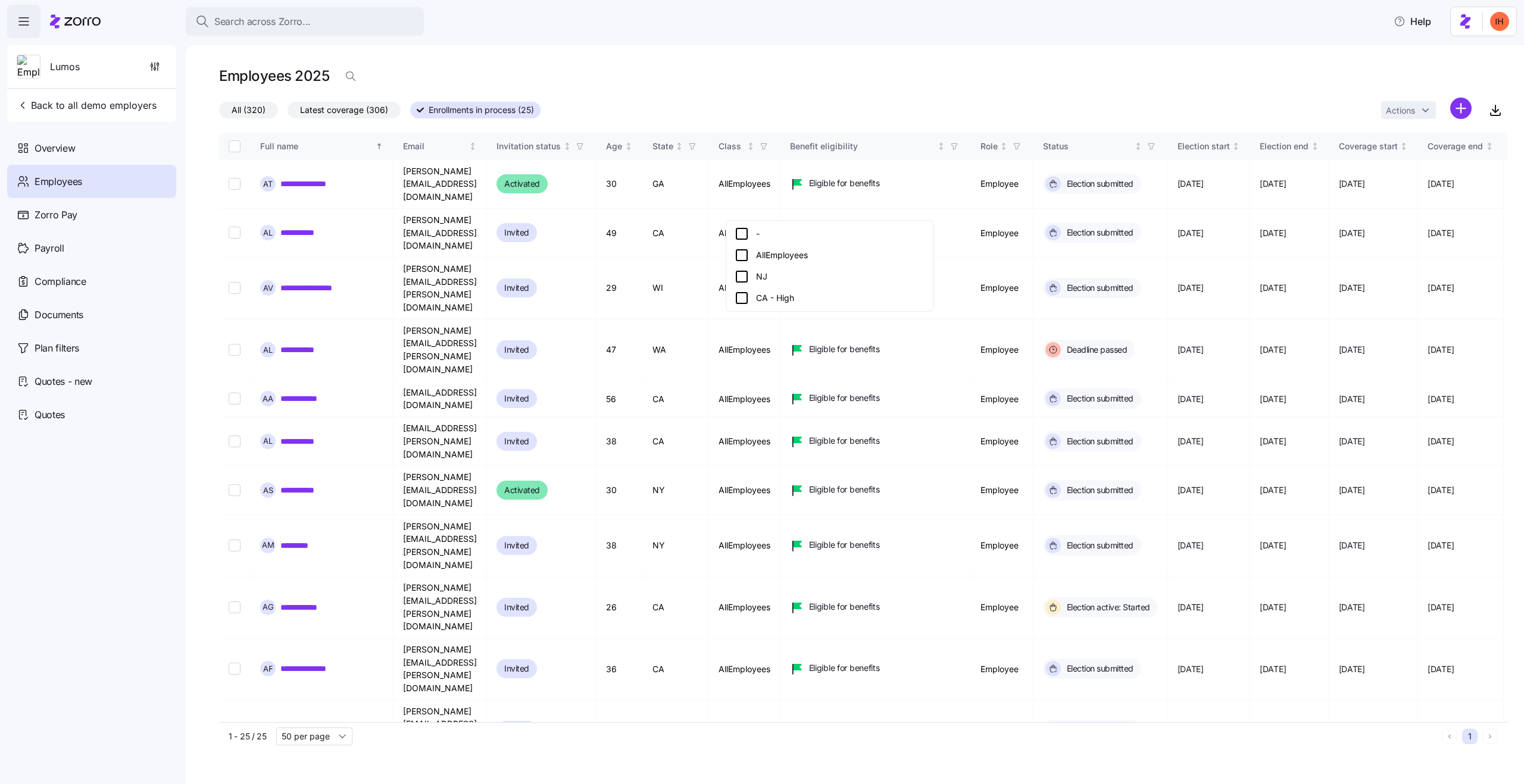
click at [755, 273] on div "NJ" at bounding box center [829, 276] width 190 height 14
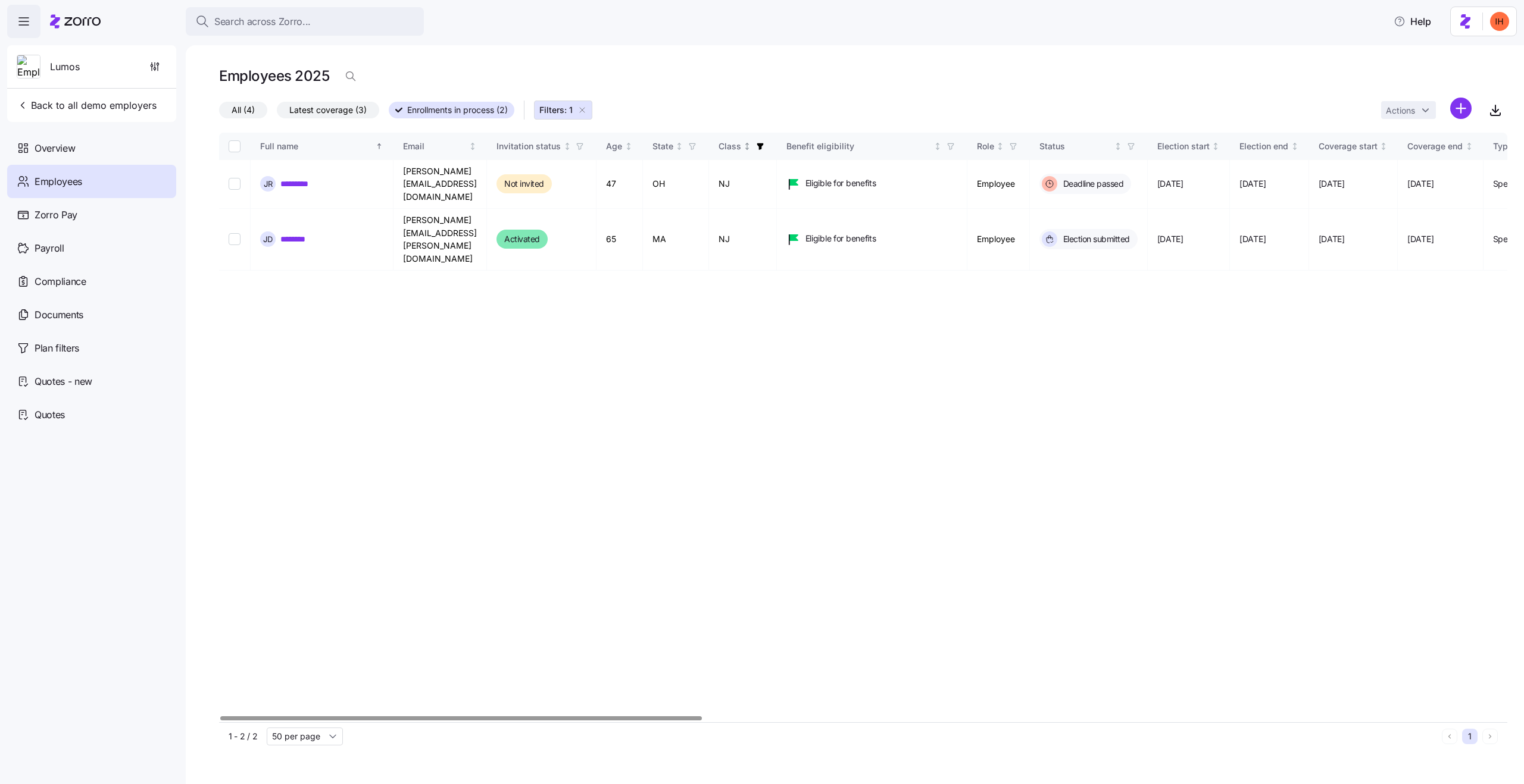
click at [763, 149] on icon "button" at bounding box center [760, 147] width 7 height 7
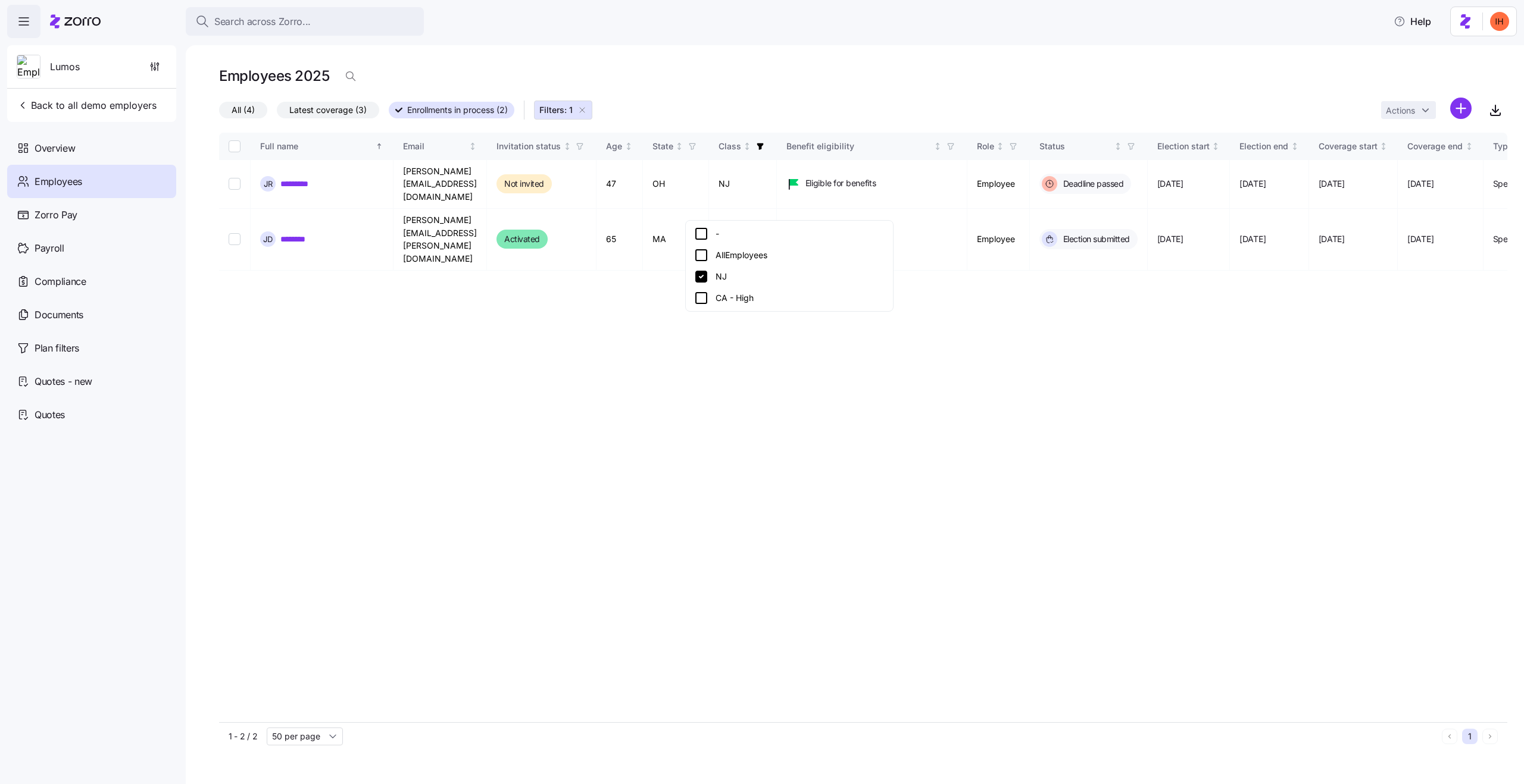
click at [729, 281] on div "NJ" at bounding box center [789, 276] width 190 height 14
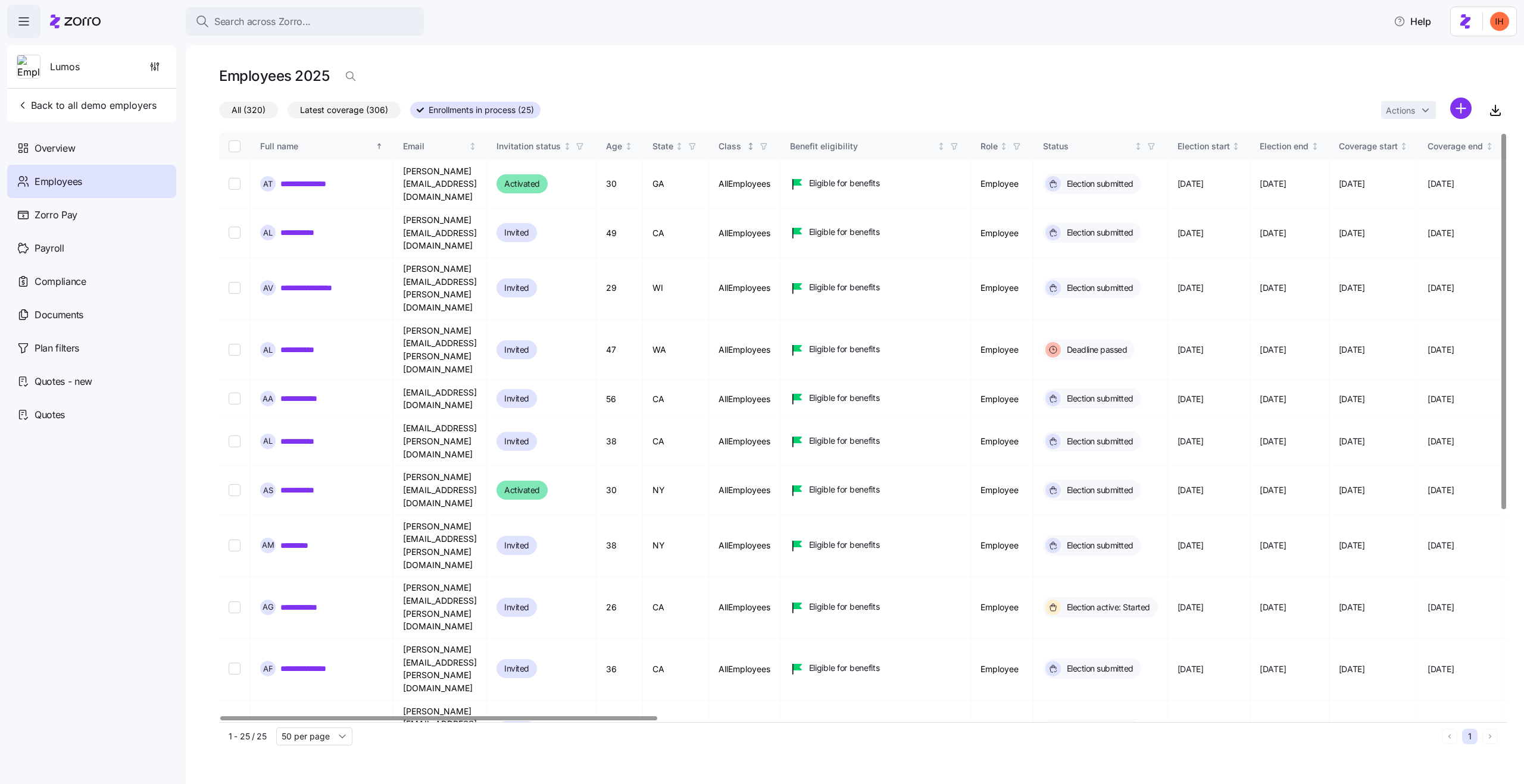
click at [768, 147] on icon "button" at bounding box center [763, 146] width 9 height 9
click at [790, 301] on div "CA - High" at bounding box center [829, 298] width 190 height 14
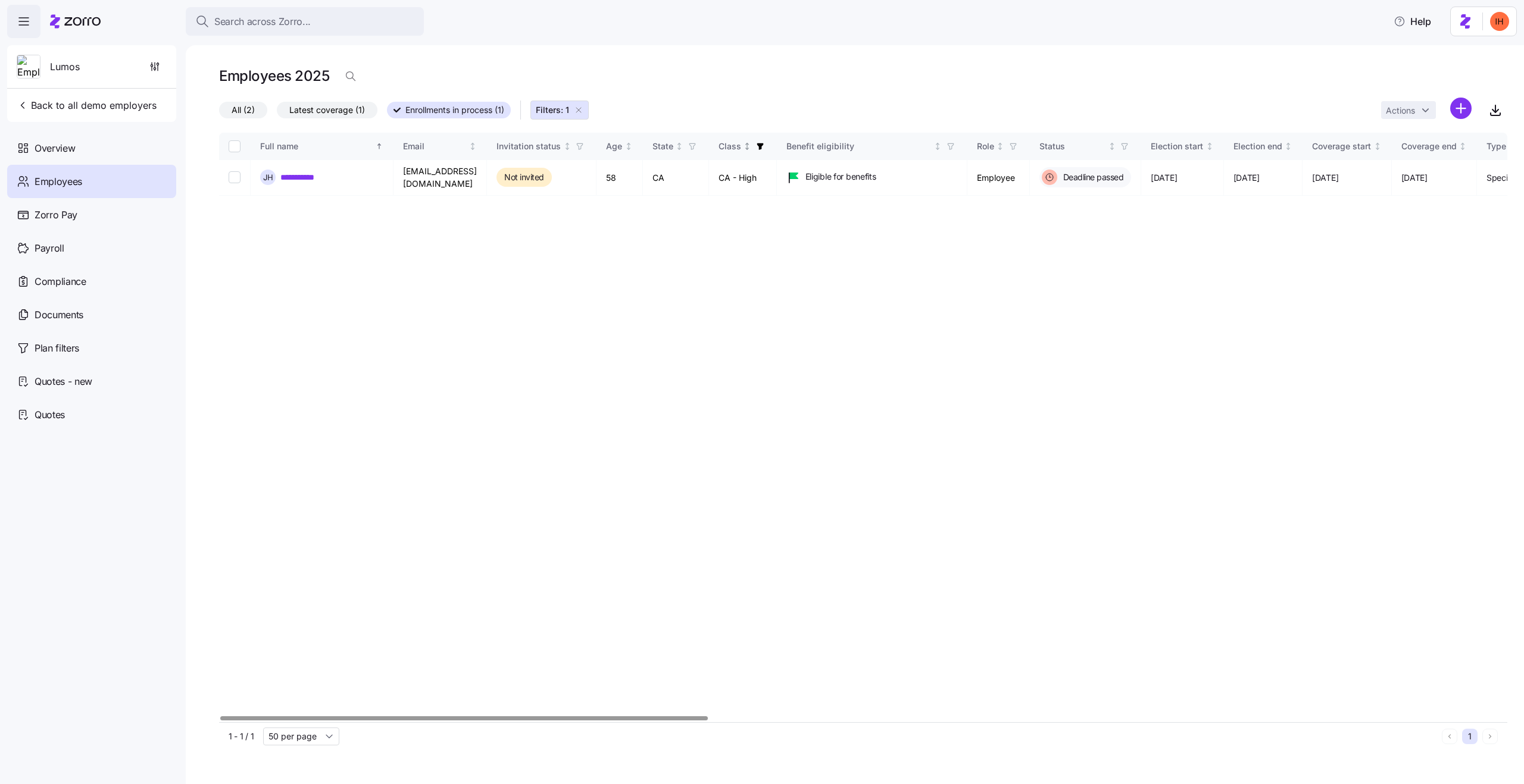
click at [757, 145] on icon "button" at bounding box center [760, 147] width 7 height 7
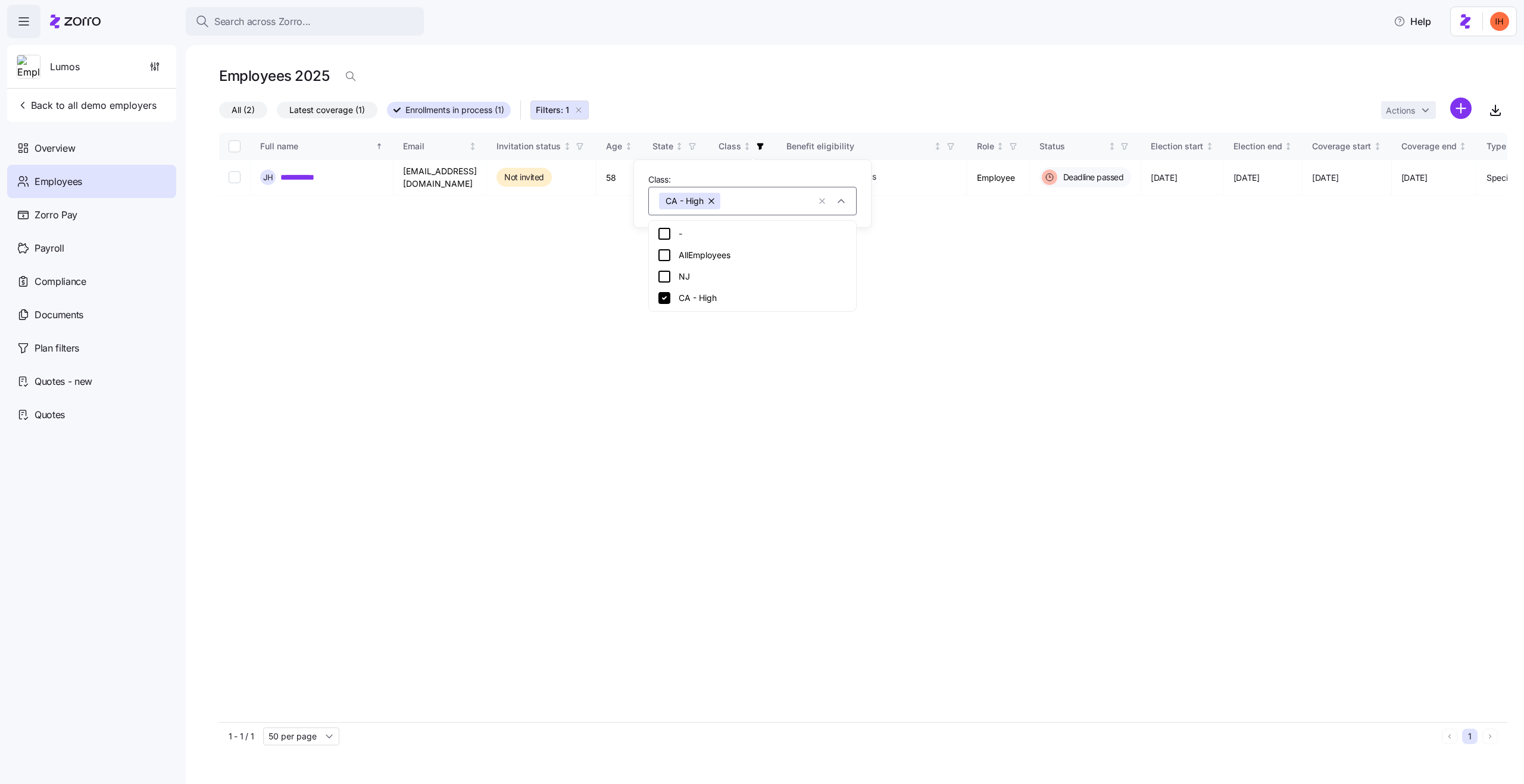
click at [744, 294] on div "CA - High" at bounding box center [752, 298] width 190 height 14
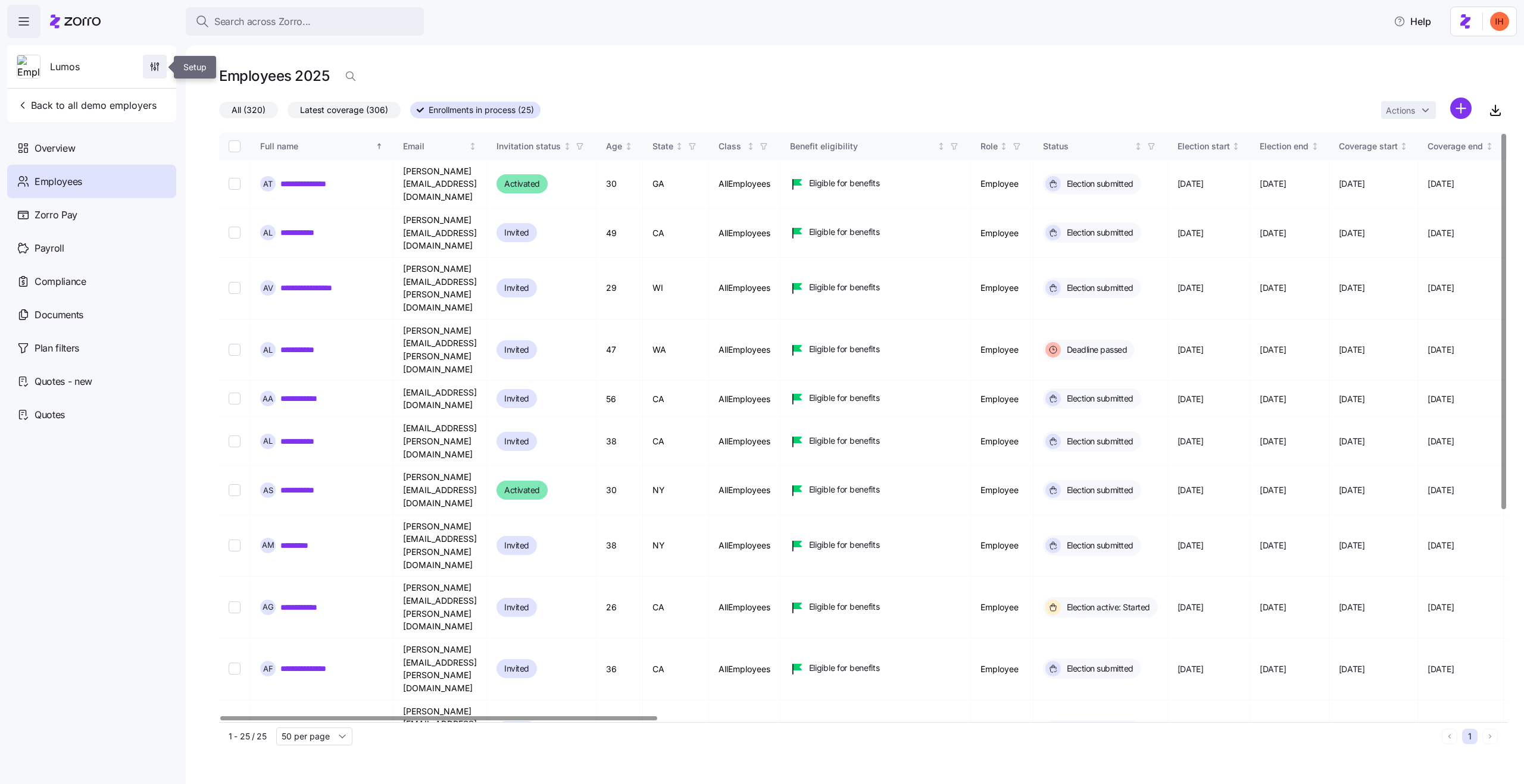
click at [156, 61] on icon "button" at bounding box center [155, 66] width 12 height 12
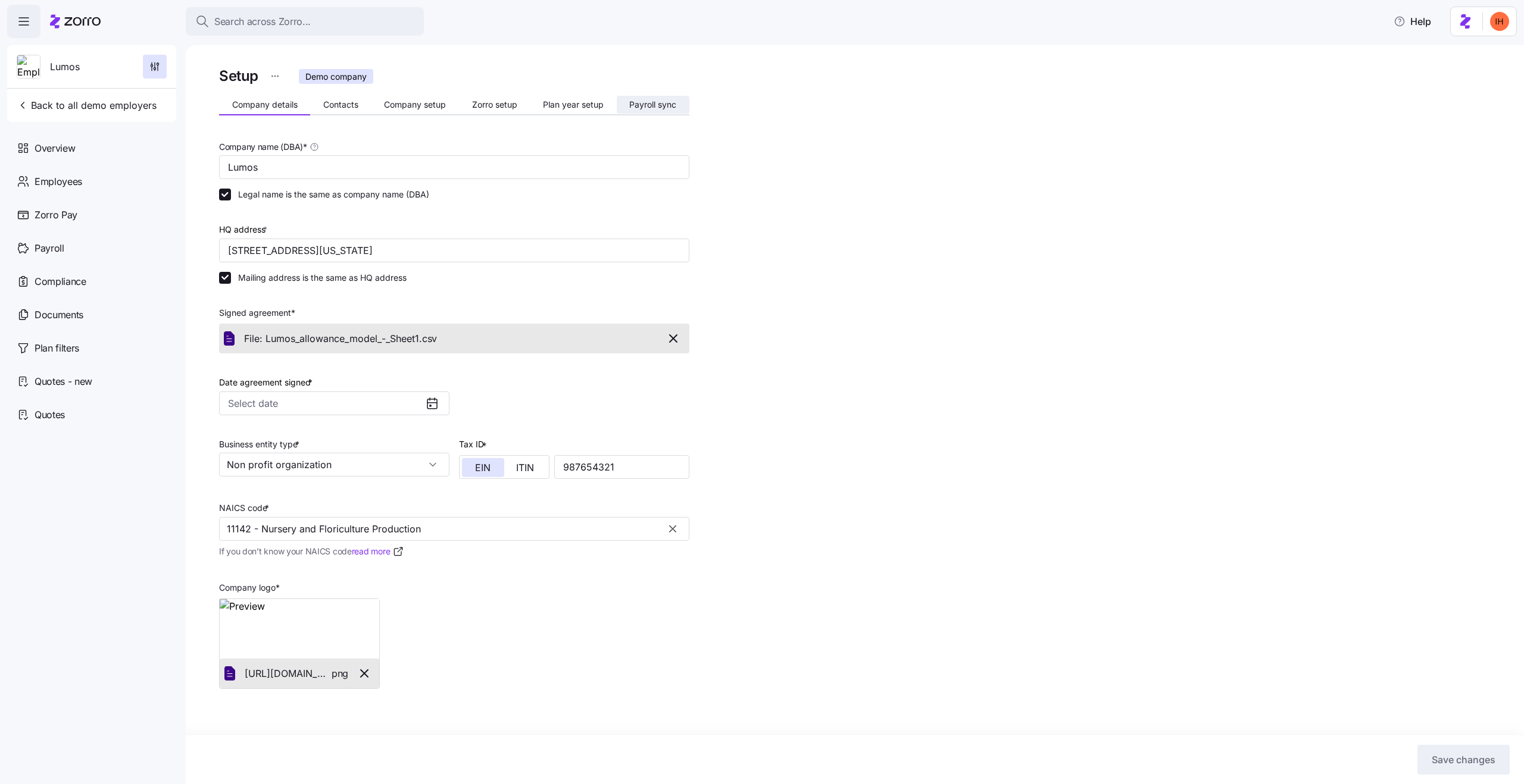
click at [642, 111] on button "Payroll sync" at bounding box center [653, 105] width 72 height 18
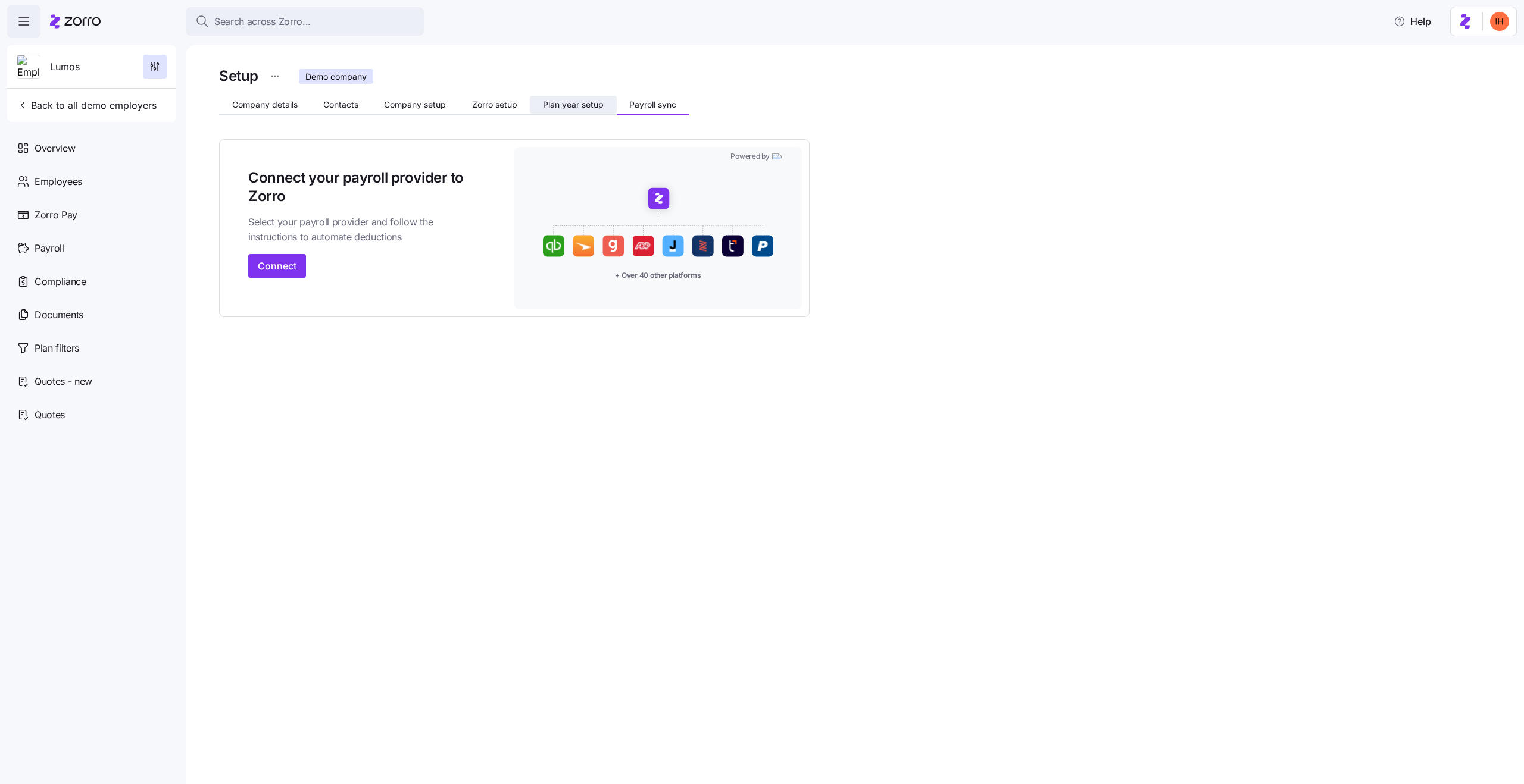
click at [567, 105] on span "Plan year setup" at bounding box center [573, 105] width 61 height 9
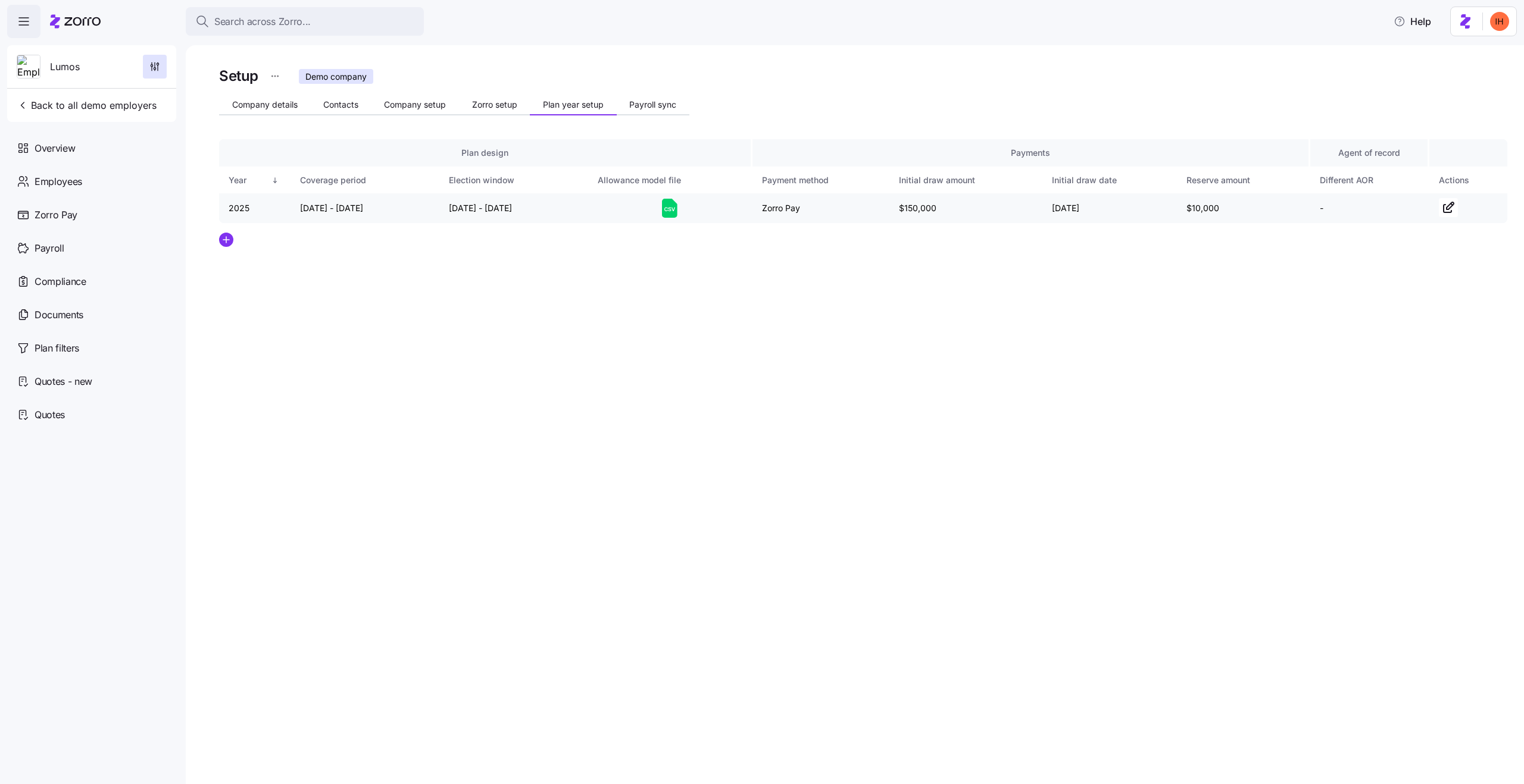
click at [667, 214] on icon at bounding box center [670, 208] width 16 height 19
click at [34, 183] on span "Employees" at bounding box center [58, 182] width 47 height 15
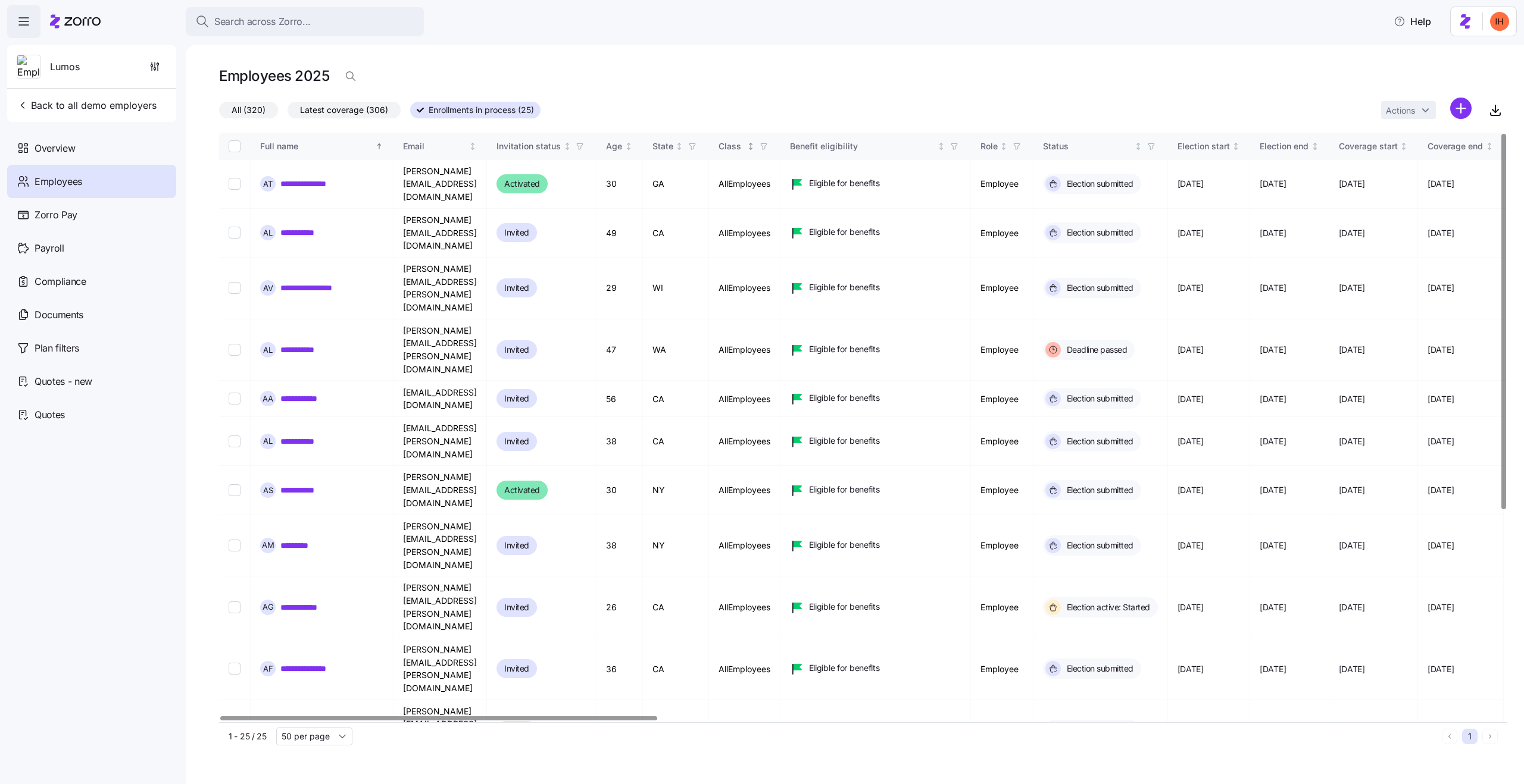
click at [768, 145] on icon "button" at bounding box center [763, 146] width 9 height 9
click at [778, 81] on div "Employees 2025" at bounding box center [863, 76] width 1288 height 24
click at [768, 142] on icon "button" at bounding box center [763, 146] width 9 height 9
click at [800, 126] on div at bounding box center [863, 128] width 1288 height 9
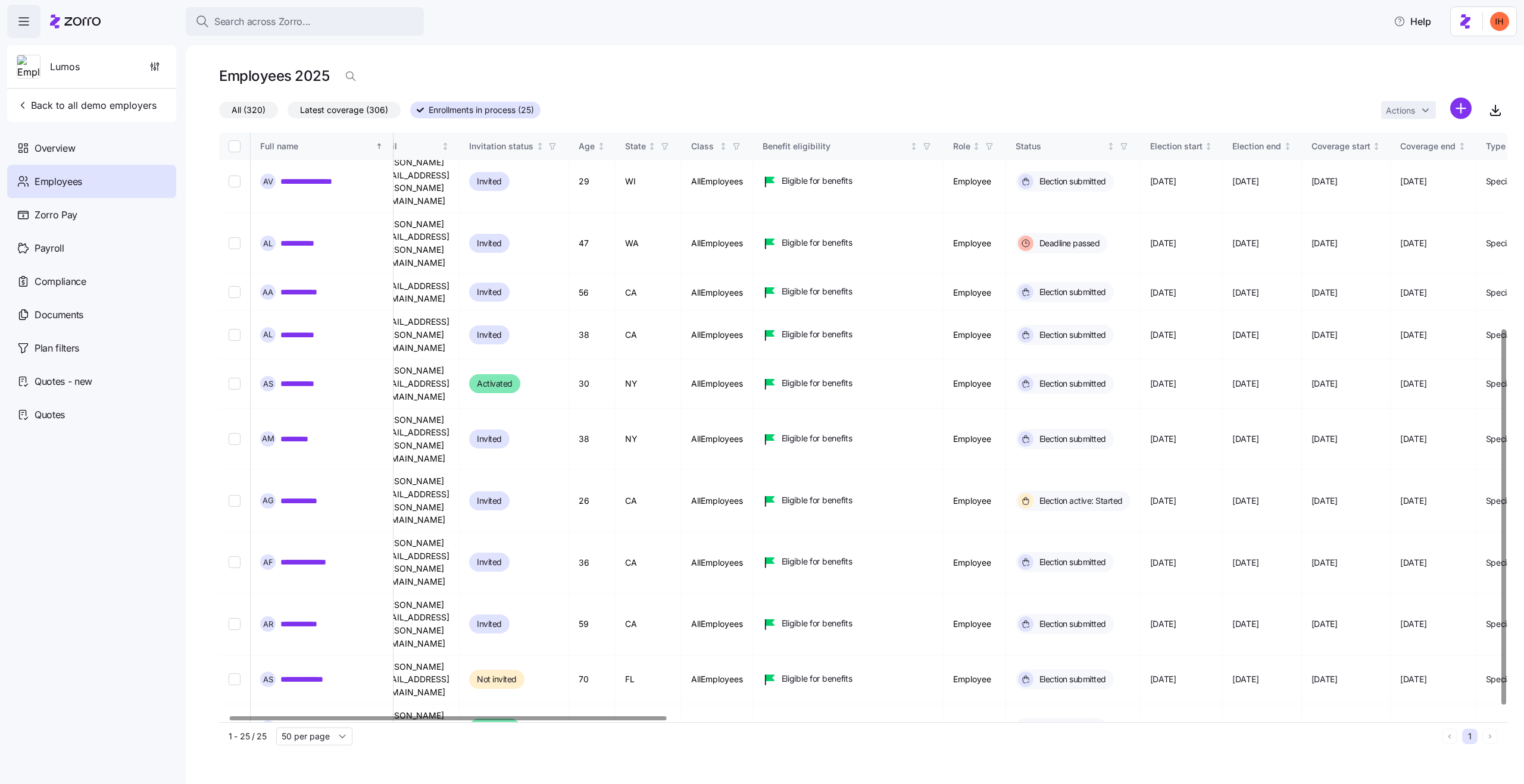
scroll to position [322, 28]
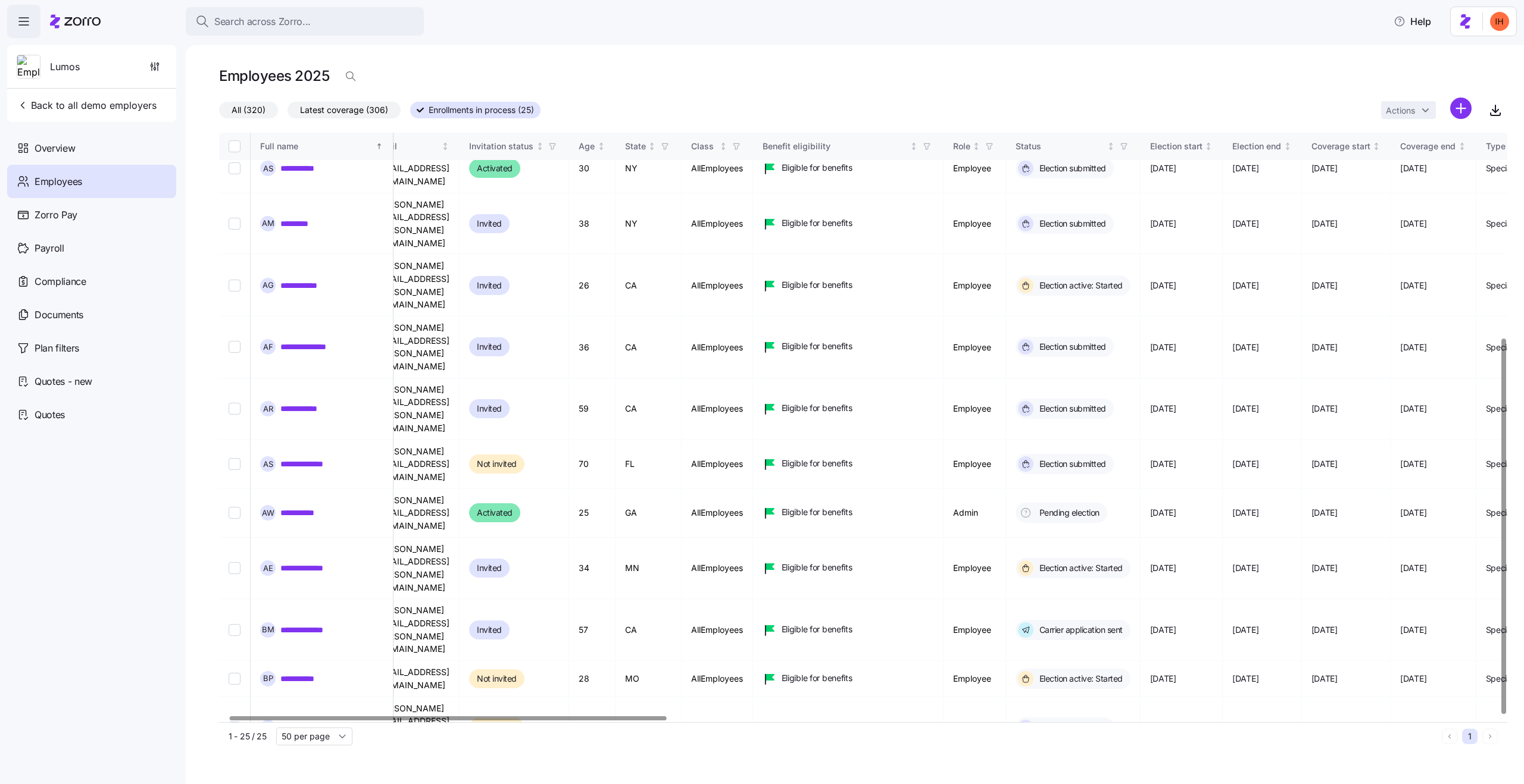
click at [753, 759] on td "NJ" at bounding box center [717, 783] width 71 height 49
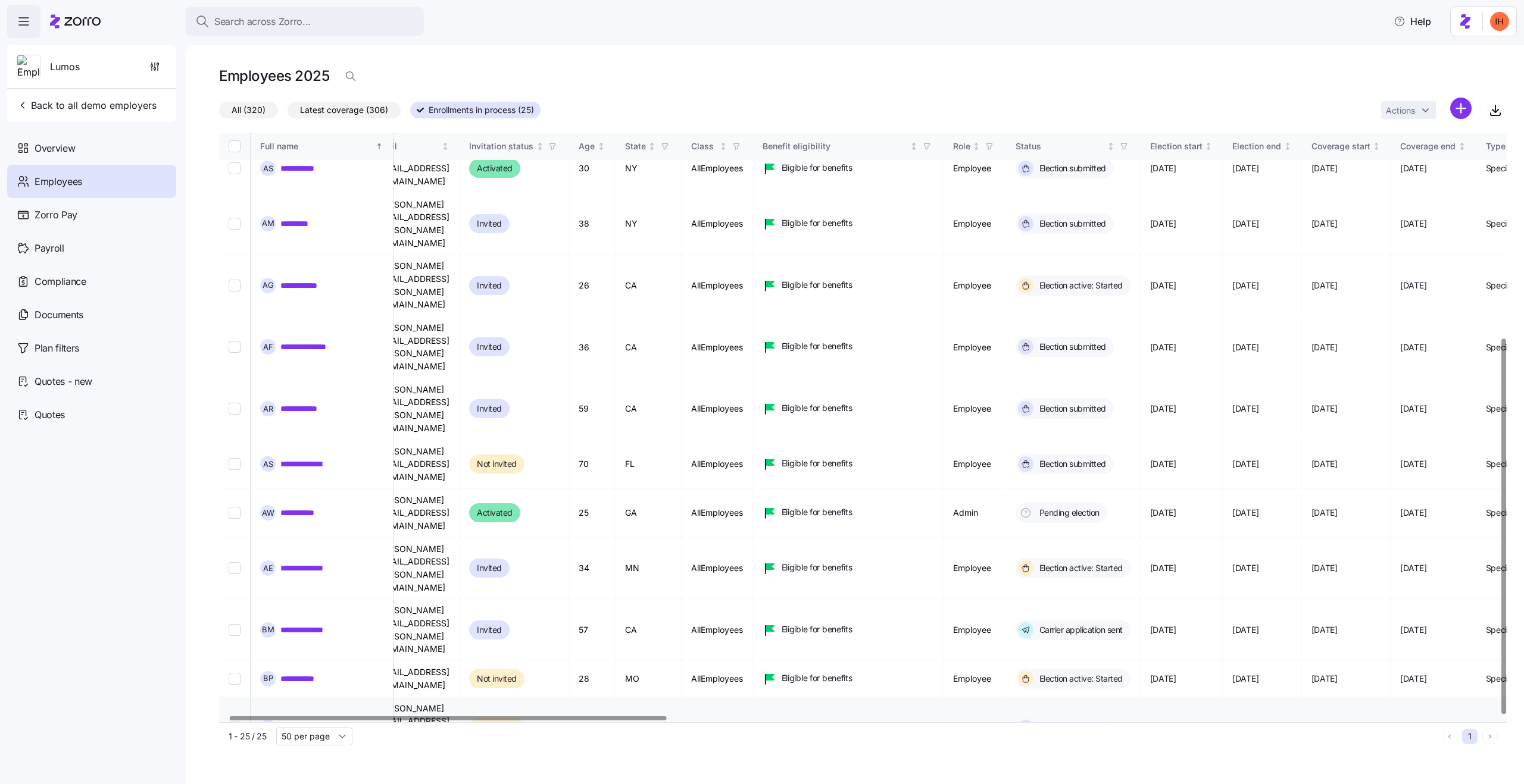
click at [753, 697] on td "AllEmployees" at bounding box center [717, 728] width 71 height 62
click at [753, 538] on td "AllEmployees" at bounding box center [717, 569] width 71 height 62
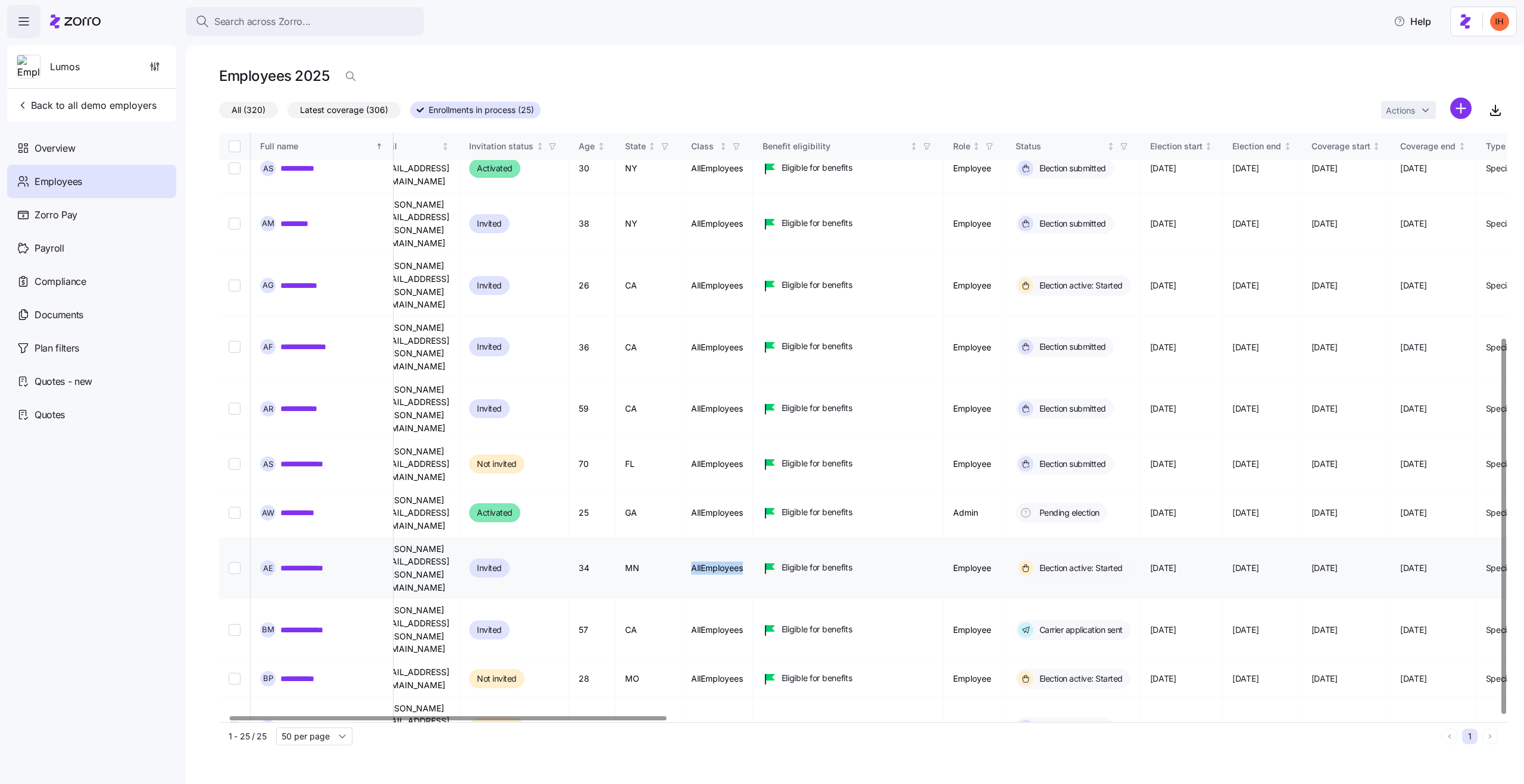
click at [753, 538] on td "AllEmployees" at bounding box center [717, 569] width 71 height 62
click at [753, 661] on td "AllEmployees" at bounding box center [717, 679] width 71 height 36
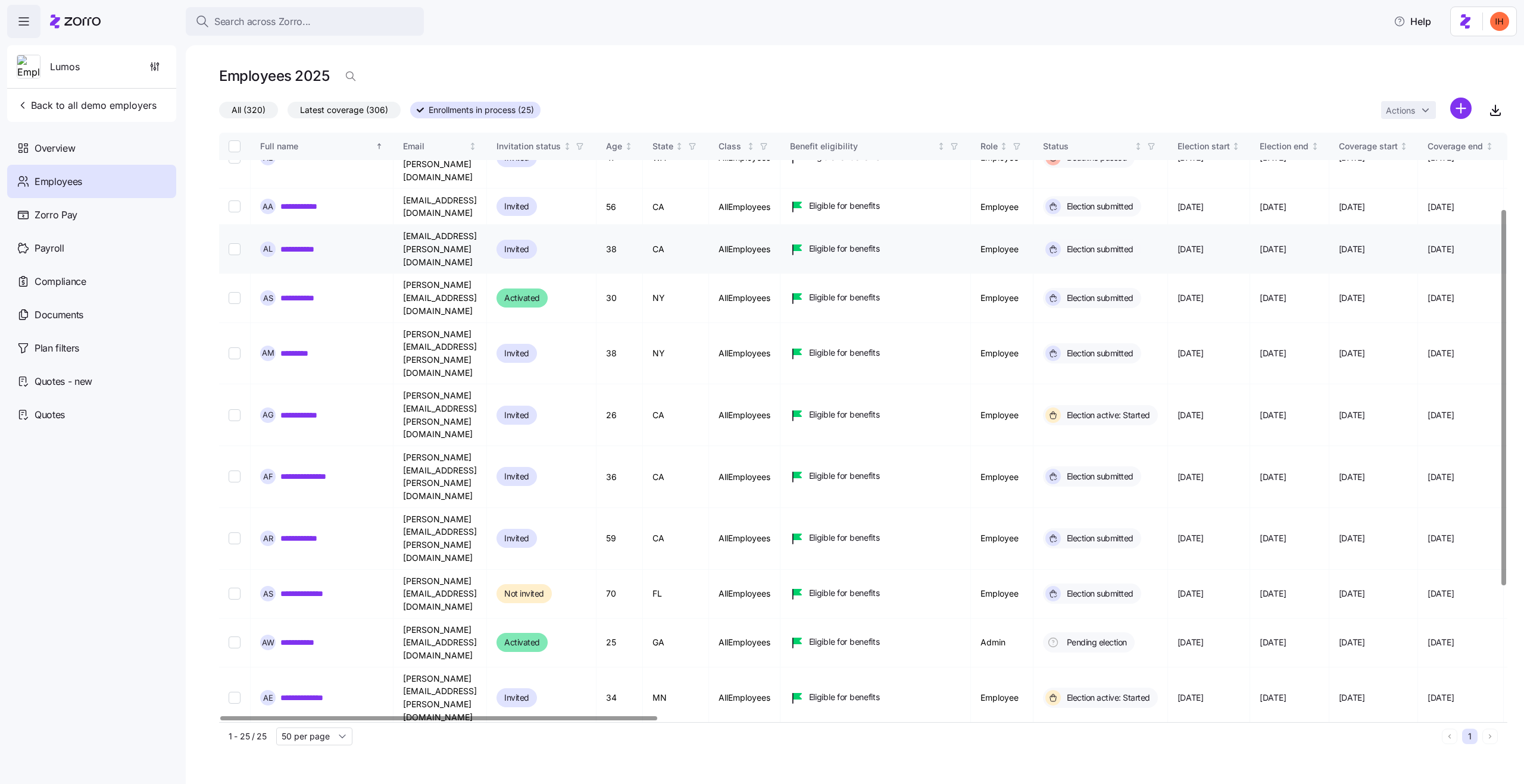
scroll to position [322, 0]
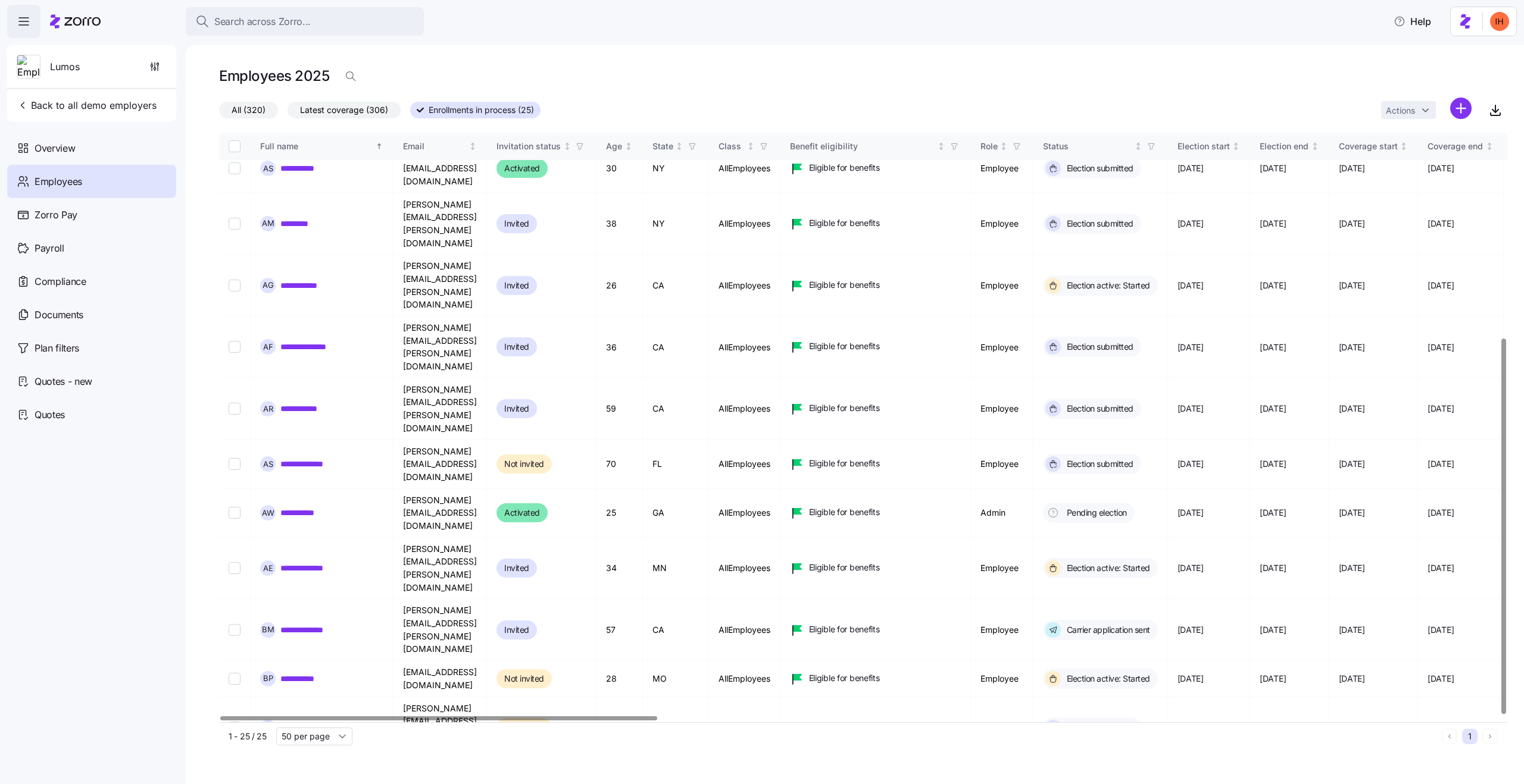
click at [244, 107] on span "All (320)" at bounding box center [249, 110] width 34 height 16
click at [219, 113] on input "All (320)" at bounding box center [219, 113] width 0 height 0
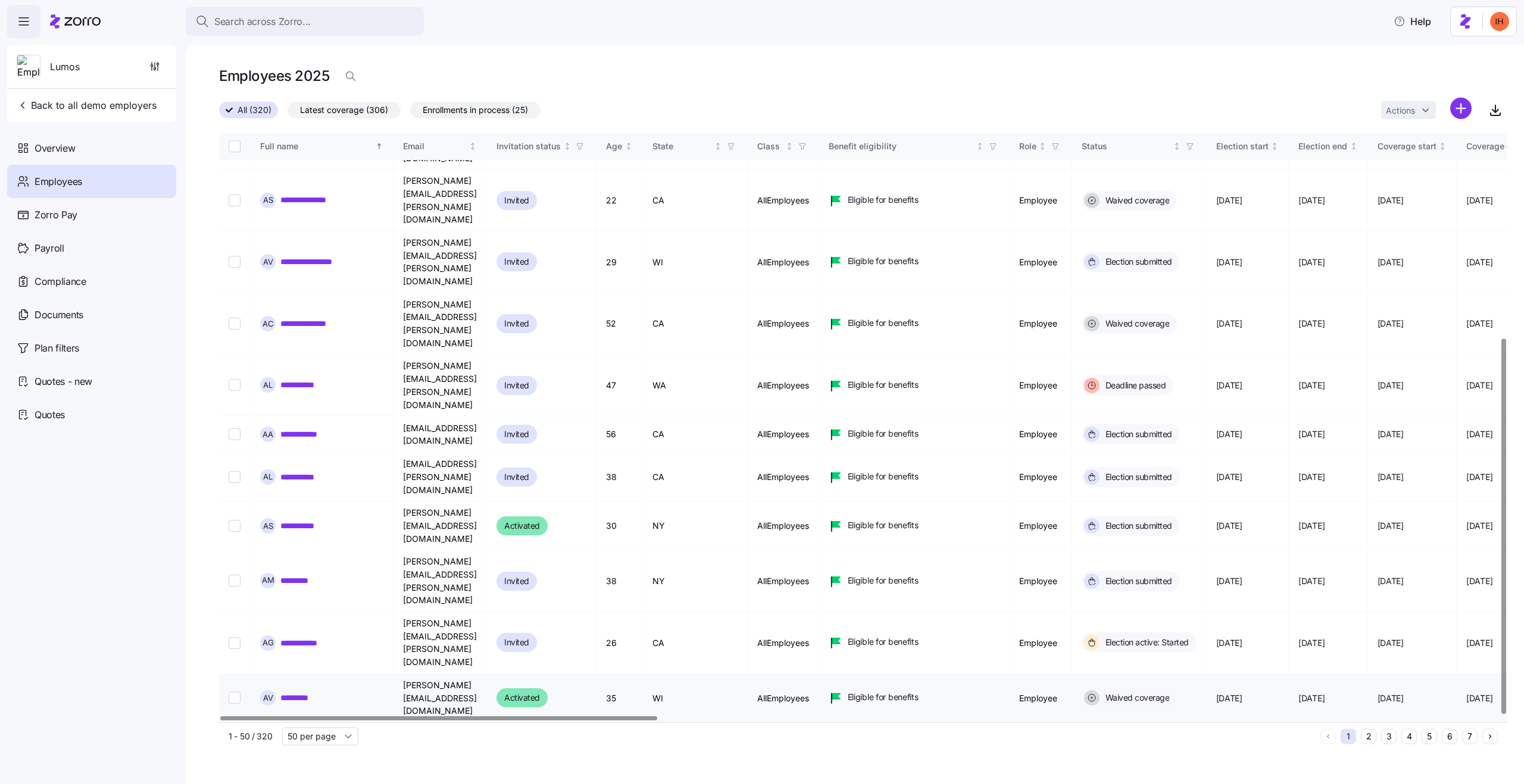
scroll to position [548, 0]
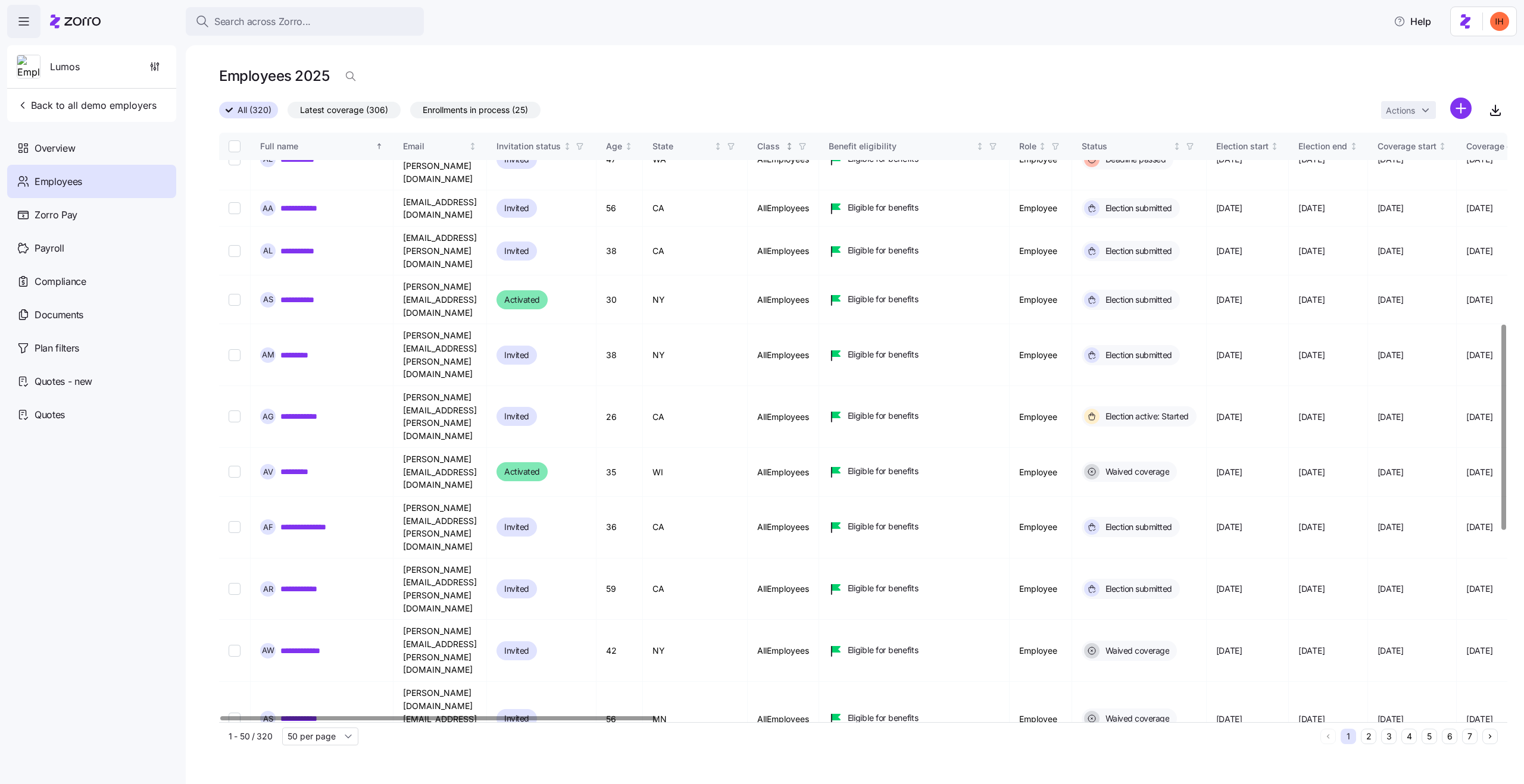
click at [807, 146] on icon "button" at bounding box center [802, 146] width 9 height 9
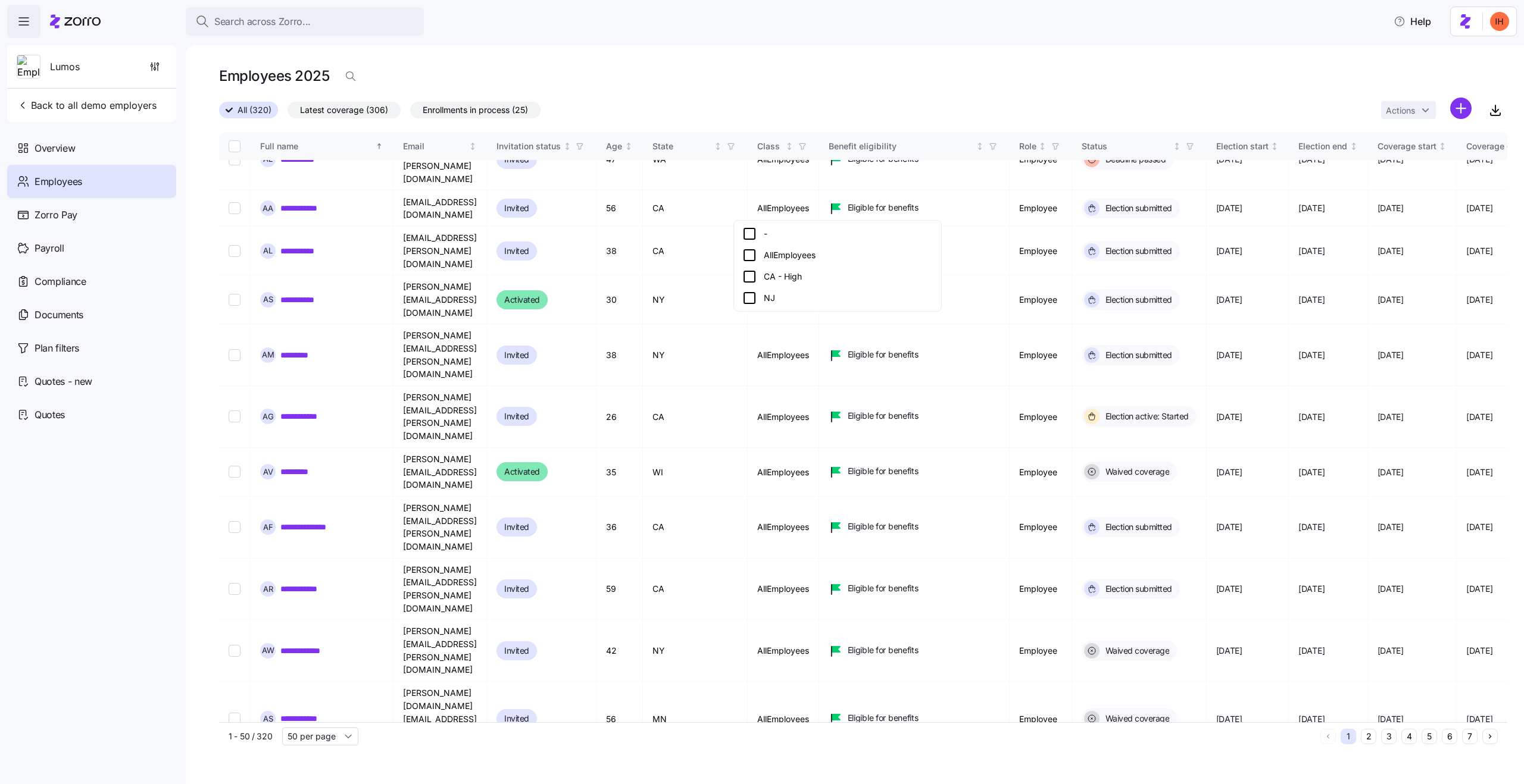
click at [780, 274] on div "CA - High" at bounding box center [837, 276] width 190 height 14
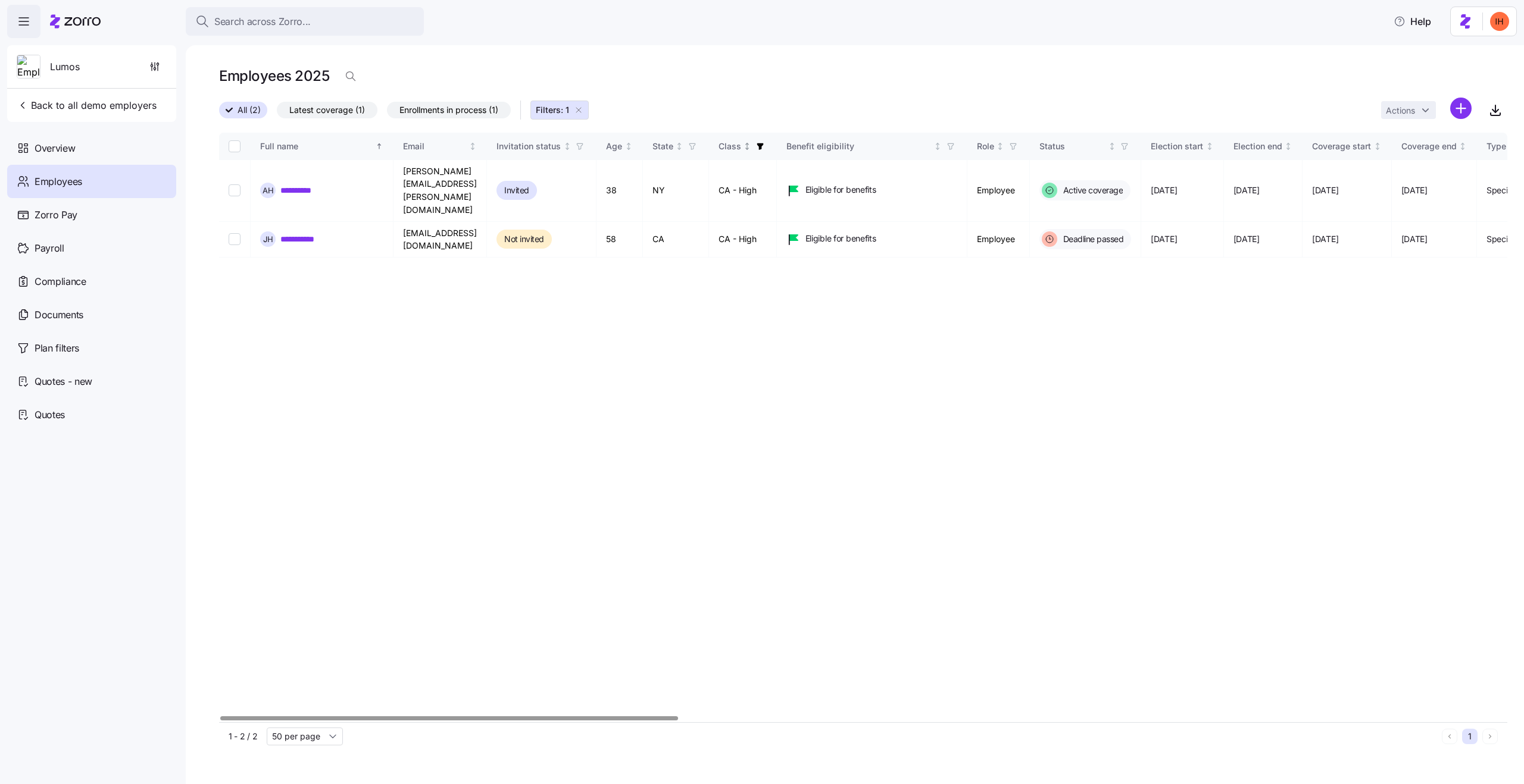
click at [767, 142] on span "button" at bounding box center [760, 146] width 13 height 13
click at [850, 204] on icon "button" at bounding box center [850, 201] width 9 height 12
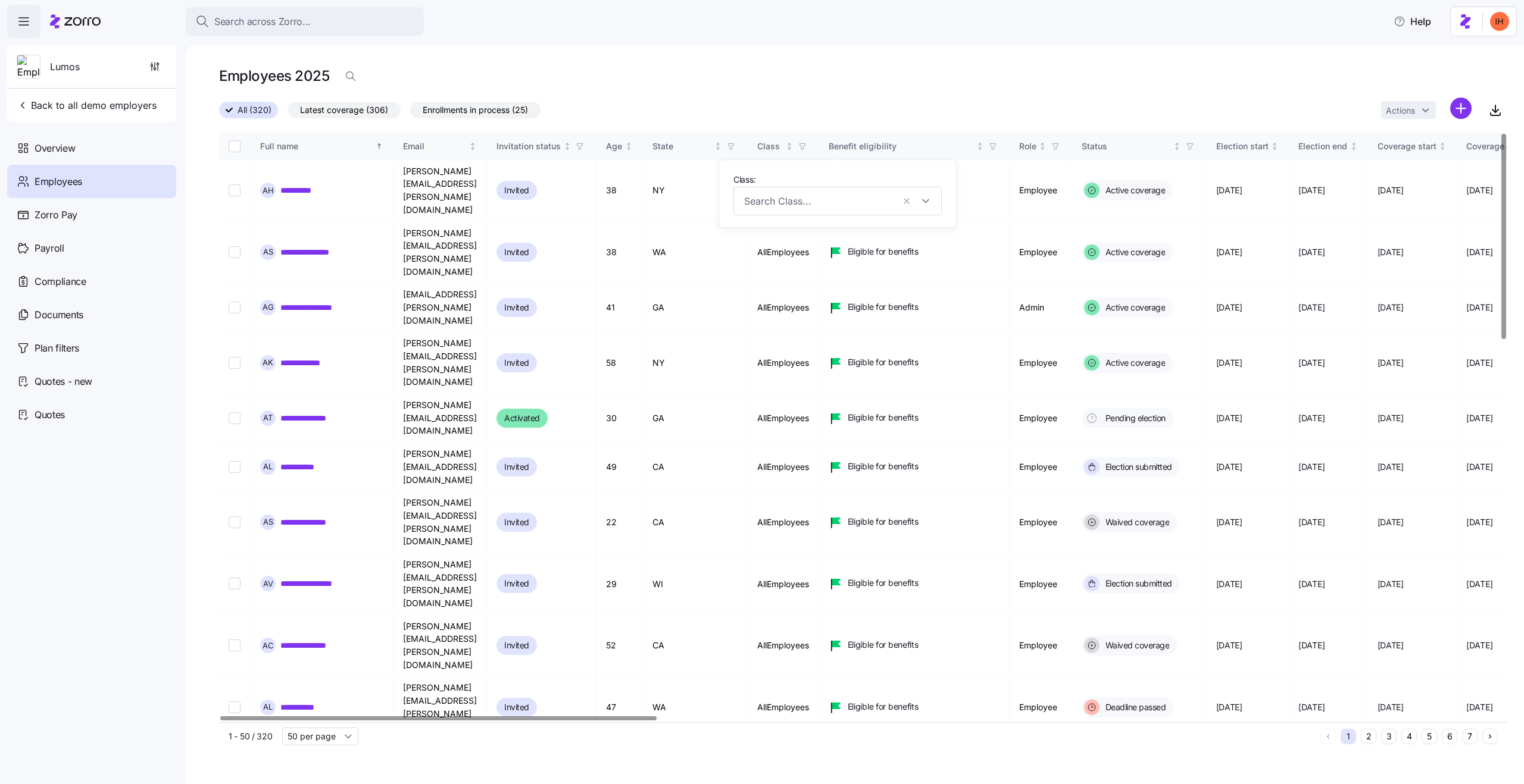
click at [745, 61] on div "**********" at bounding box center [855, 415] width 1338 height 739
click at [805, 146] on icon "button" at bounding box center [802, 146] width 5 height 6
click at [782, 294] on div "NJ" at bounding box center [837, 298] width 190 height 14
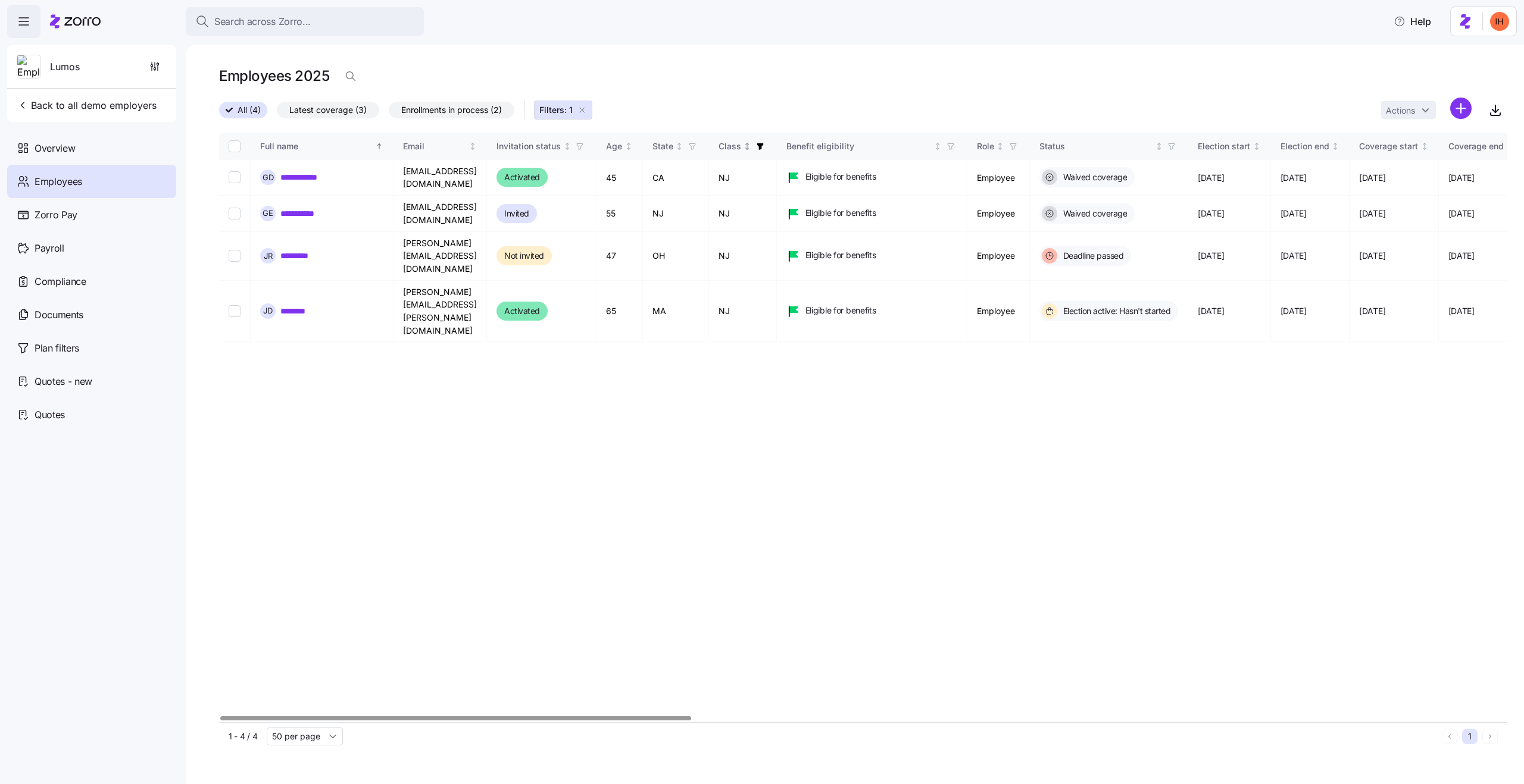
click at [763, 145] on icon "button" at bounding box center [760, 147] width 7 height 7
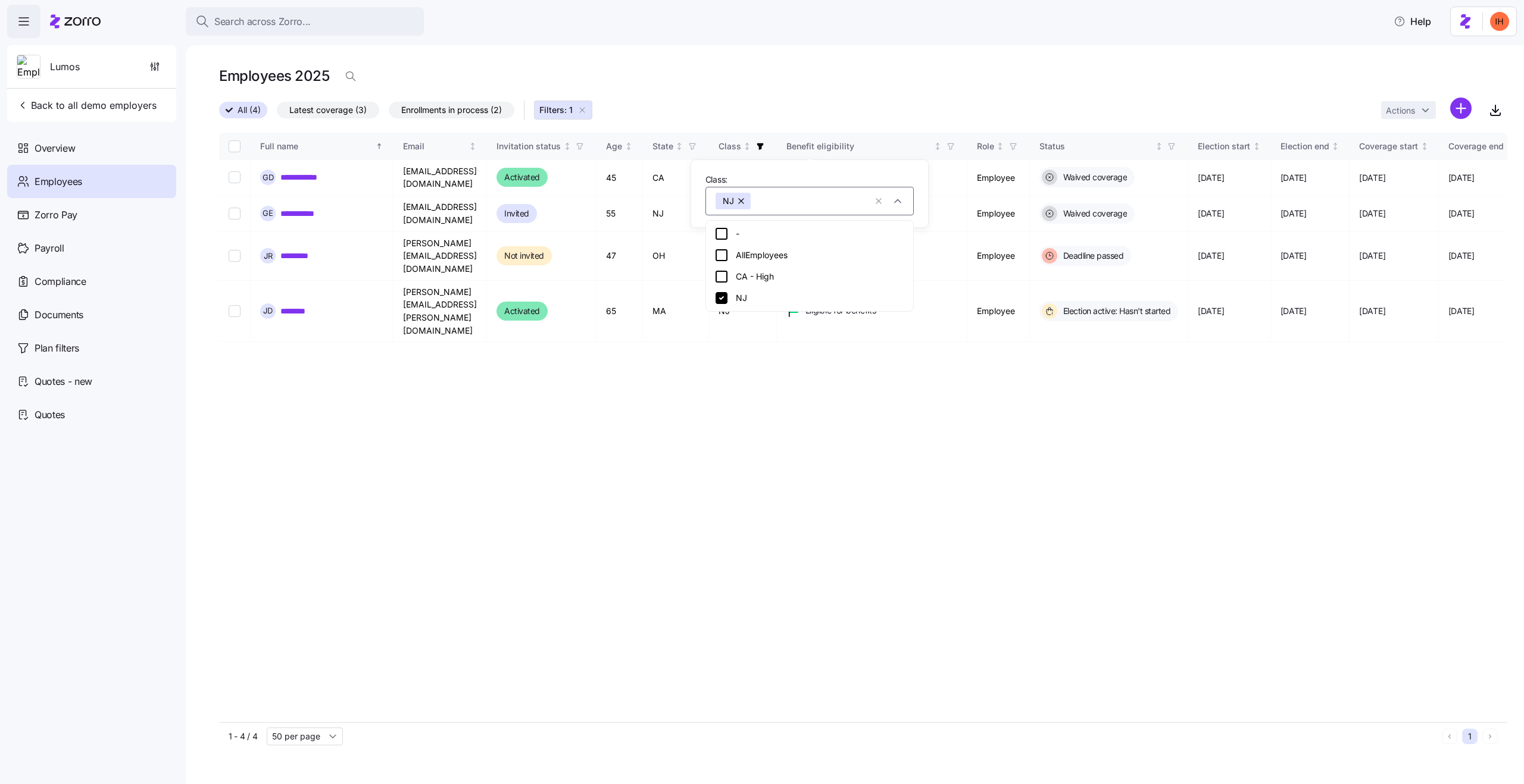
click at [757, 259] on div "AllEmployees" at bounding box center [809, 255] width 190 height 14
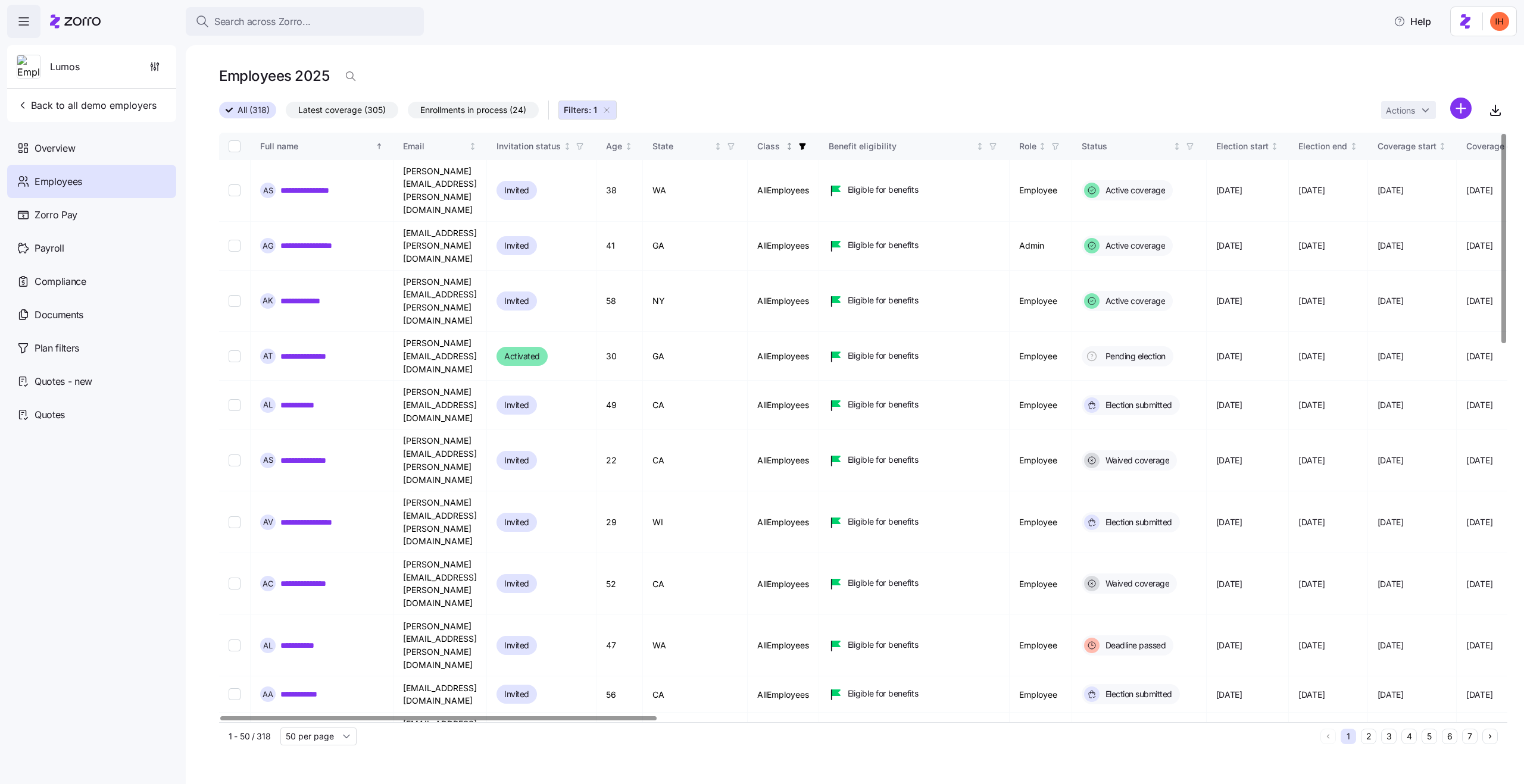
click at [807, 142] on icon "button" at bounding box center [802, 146] width 9 height 9
click at [908, 201] on icon "button" at bounding box center [906, 201] width 9 height 12
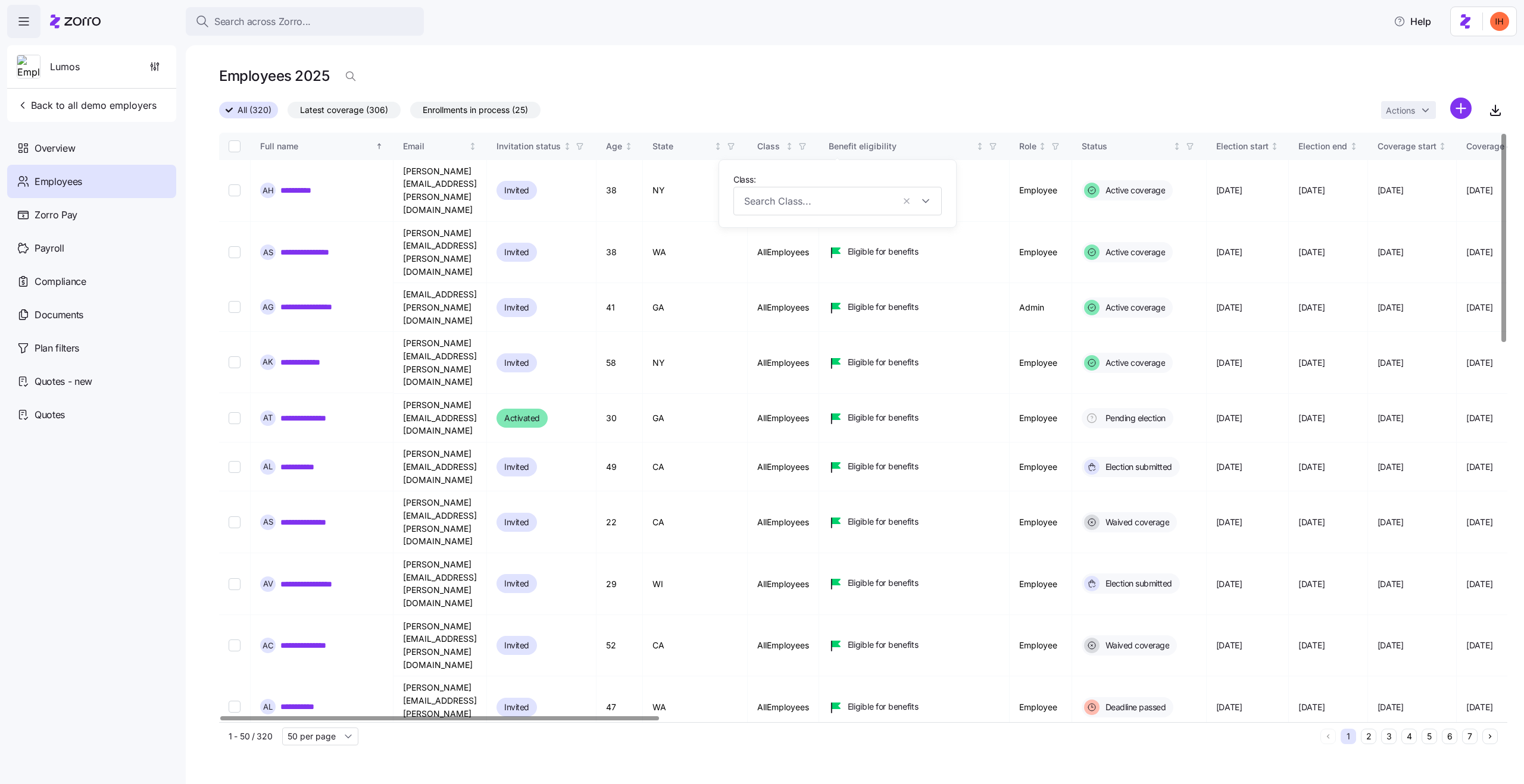
click at [813, 70] on div "Employees 2025" at bounding box center [863, 76] width 1288 height 24
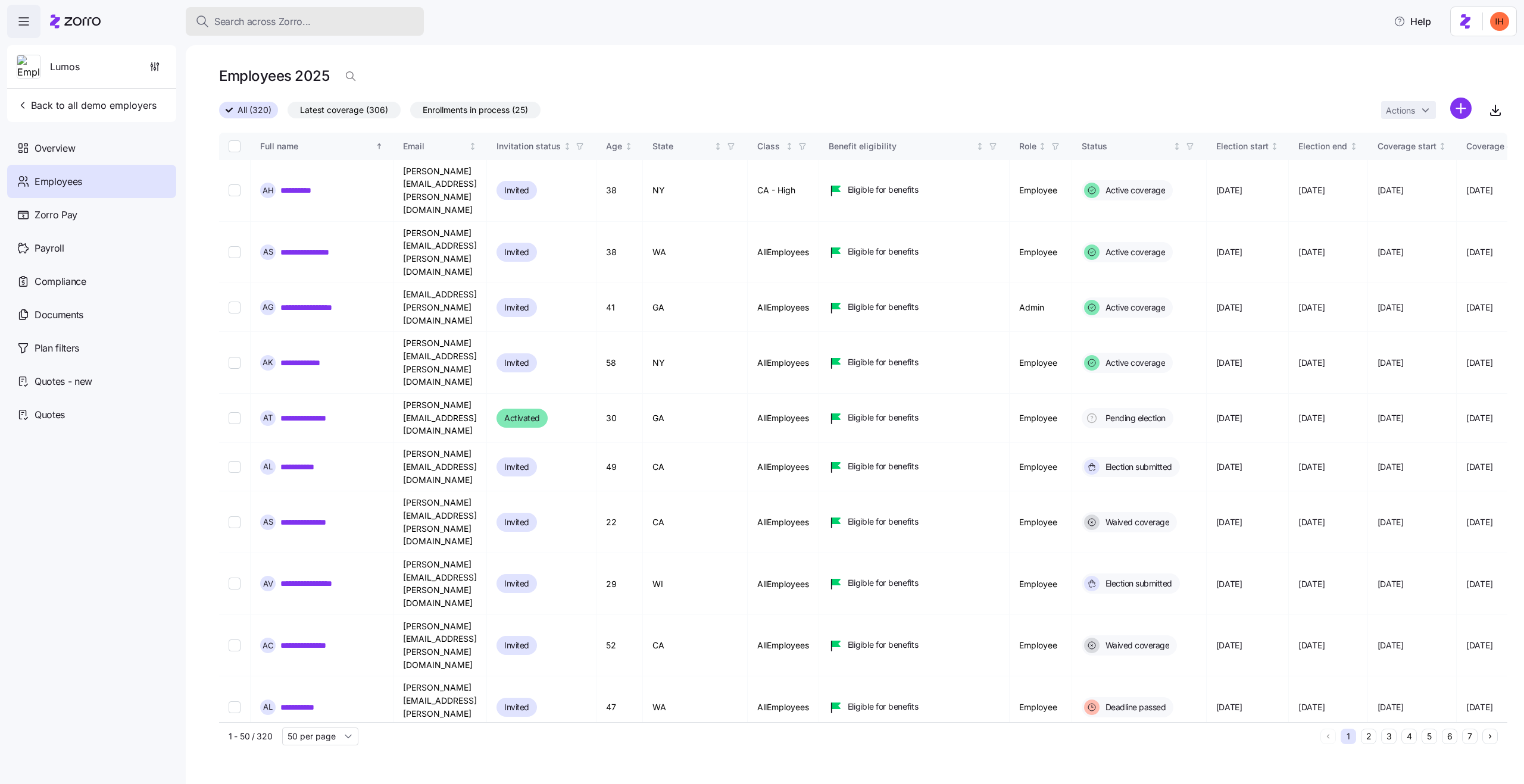
click at [260, 18] on span "Search across Zorro..." at bounding box center [262, 22] width 96 height 15
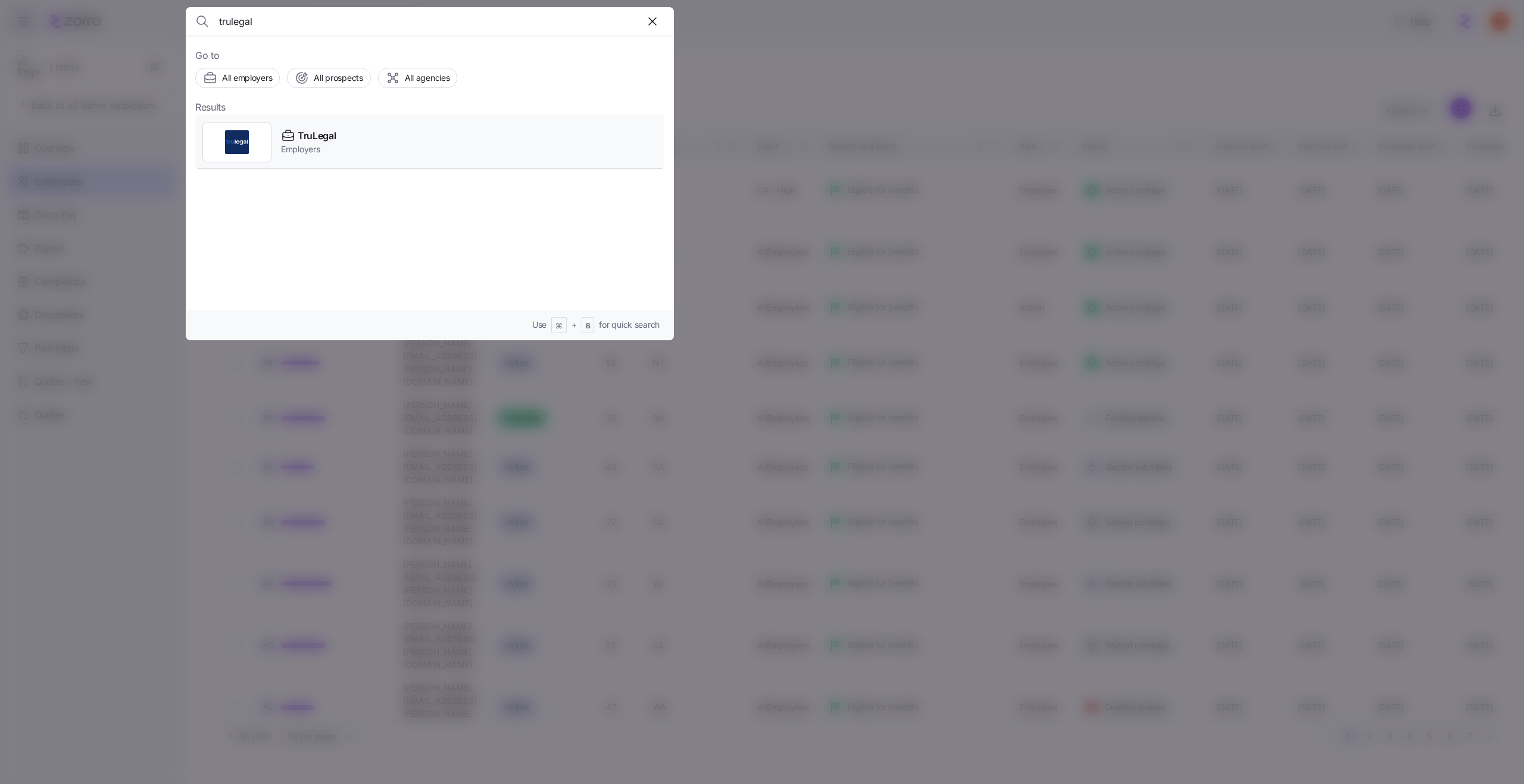
type input "trulegal"
click at [356, 140] on div "TruLegal Employers" at bounding box center [429, 142] width 469 height 55
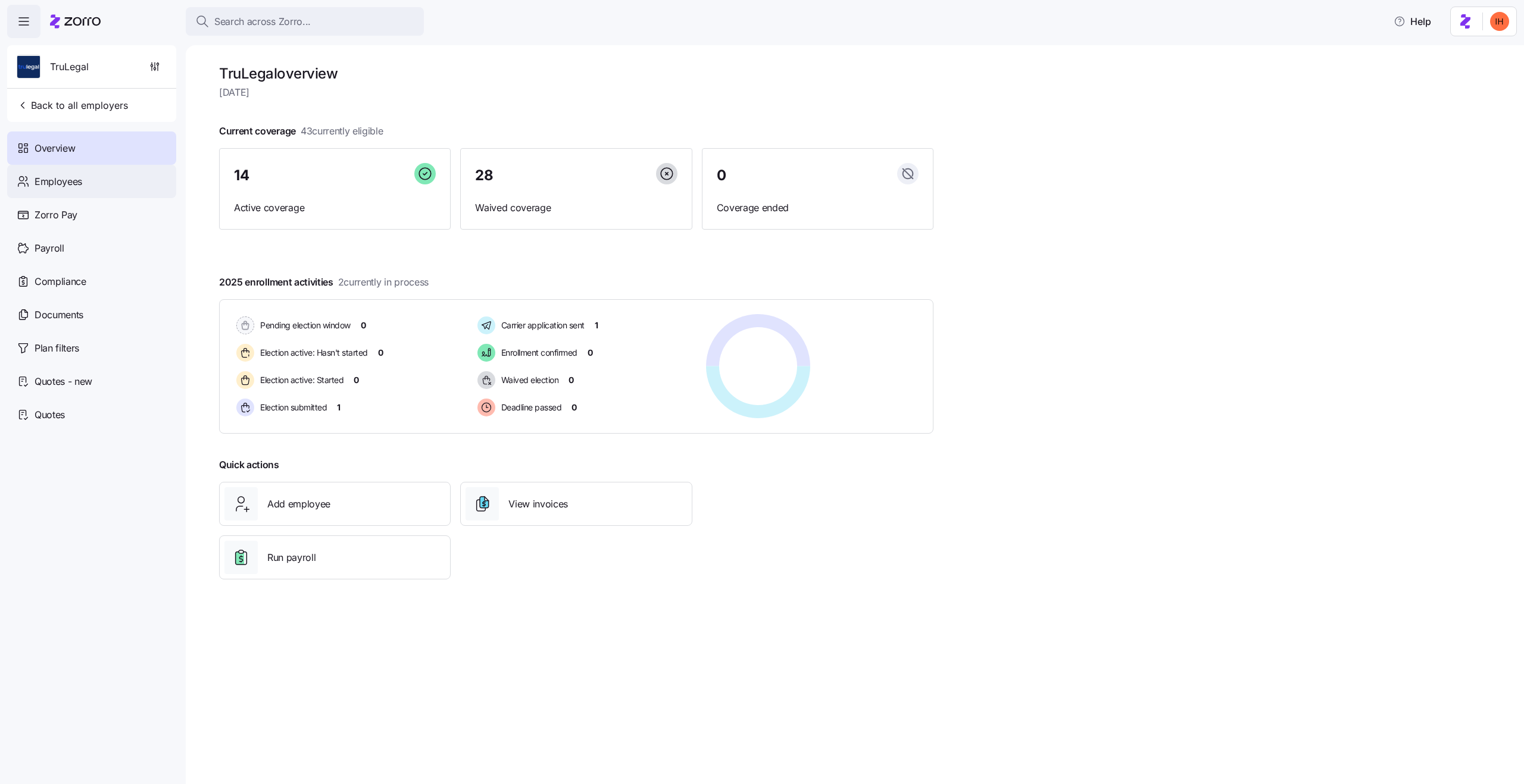
click at [117, 188] on div "Employees" at bounding box center [92, 181] width 169 height 34
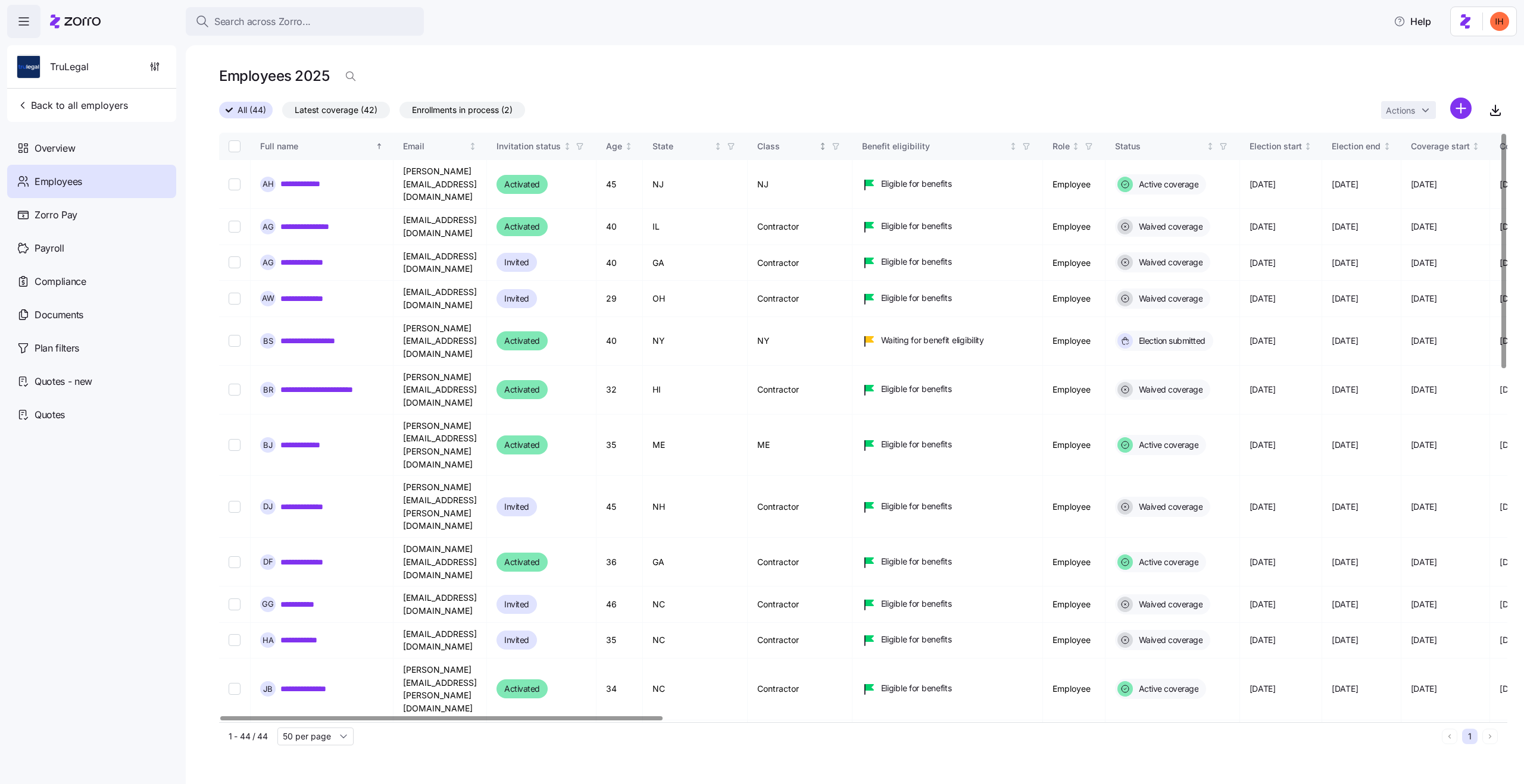
click at [840, 149] on icon "button" at bounding box center [836, 146] width 9 height 9
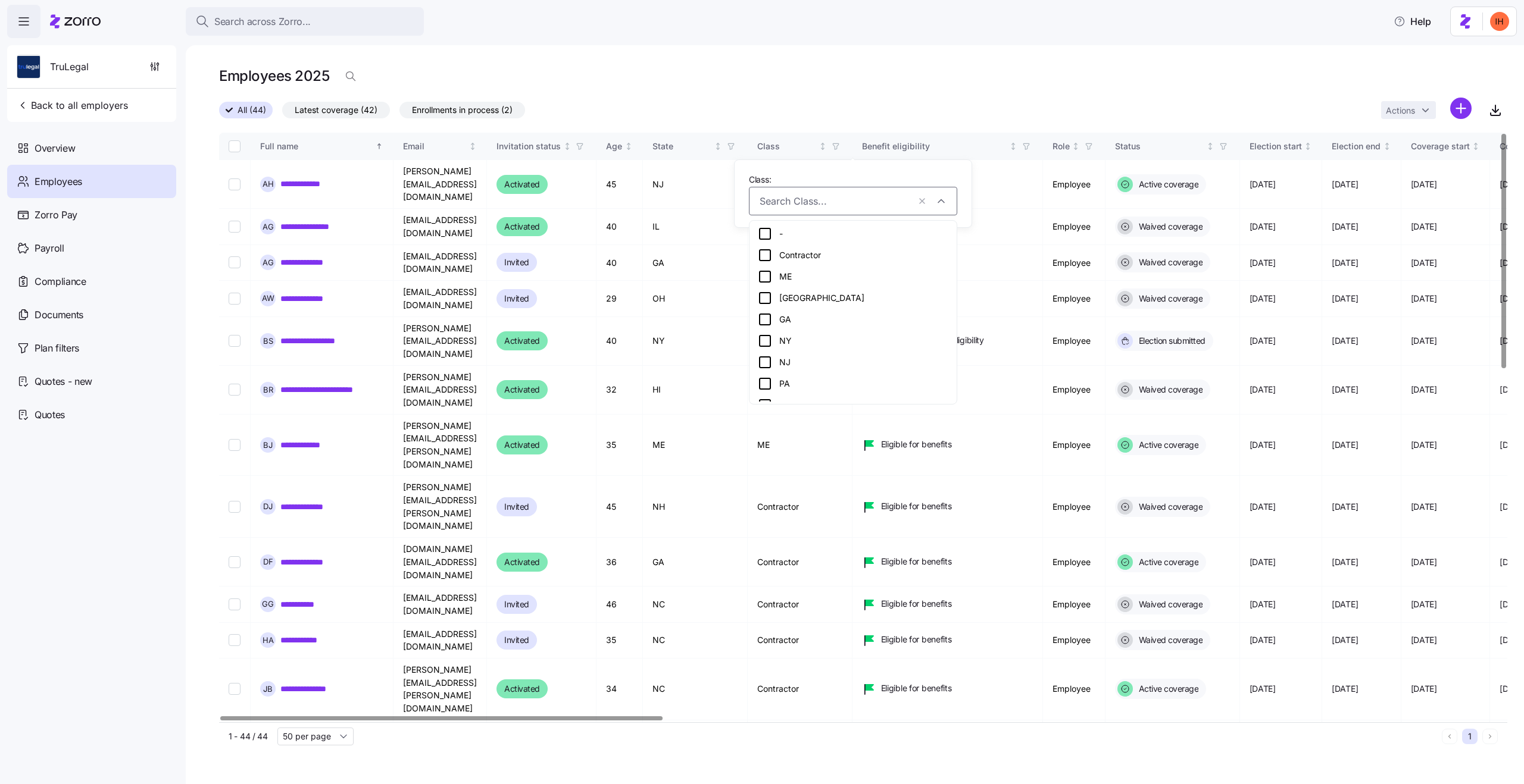
click at [803, 253] on div "Contractor" at bounding box center [853, 255] width 190 height 14
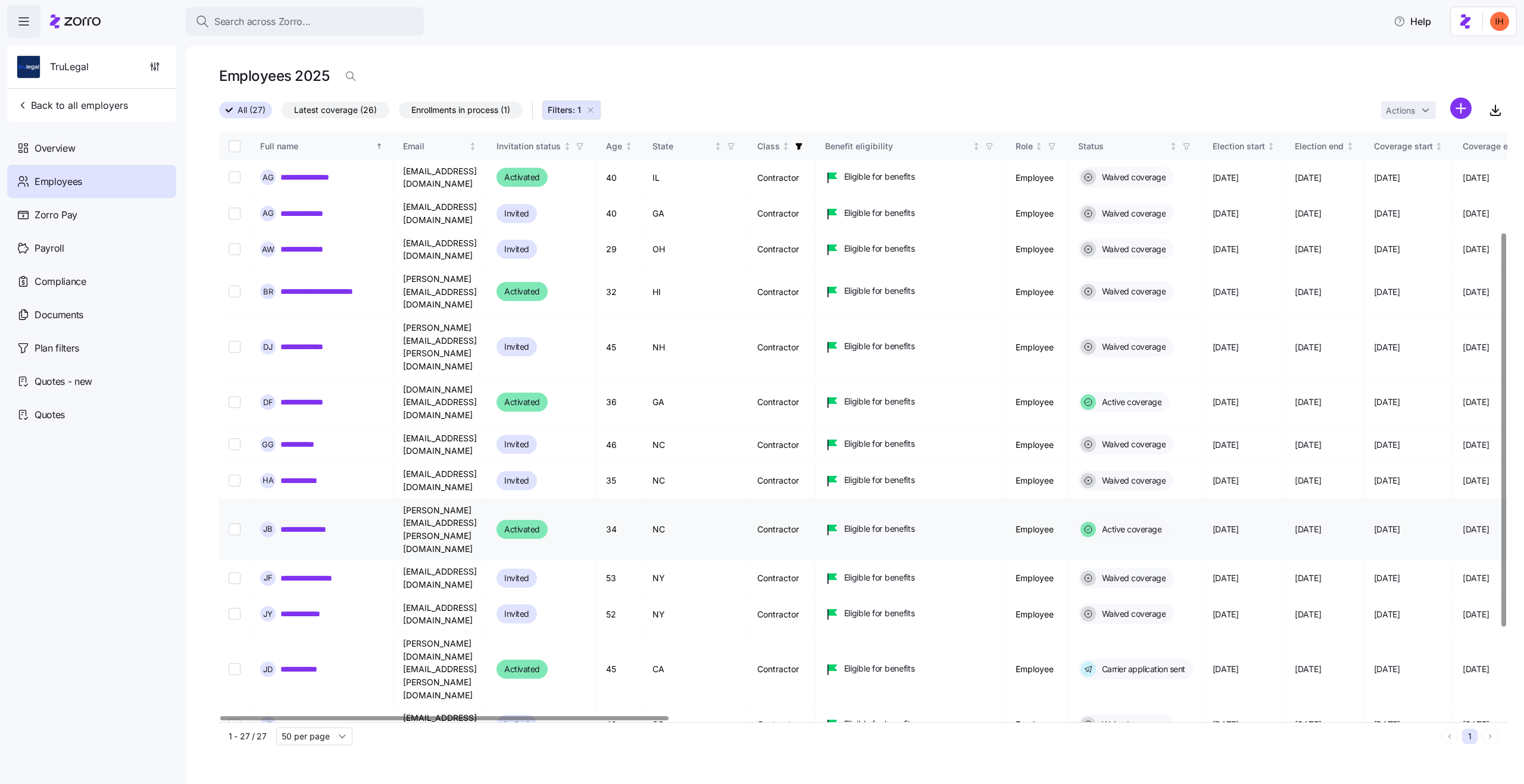
scroll to position [281, 0]
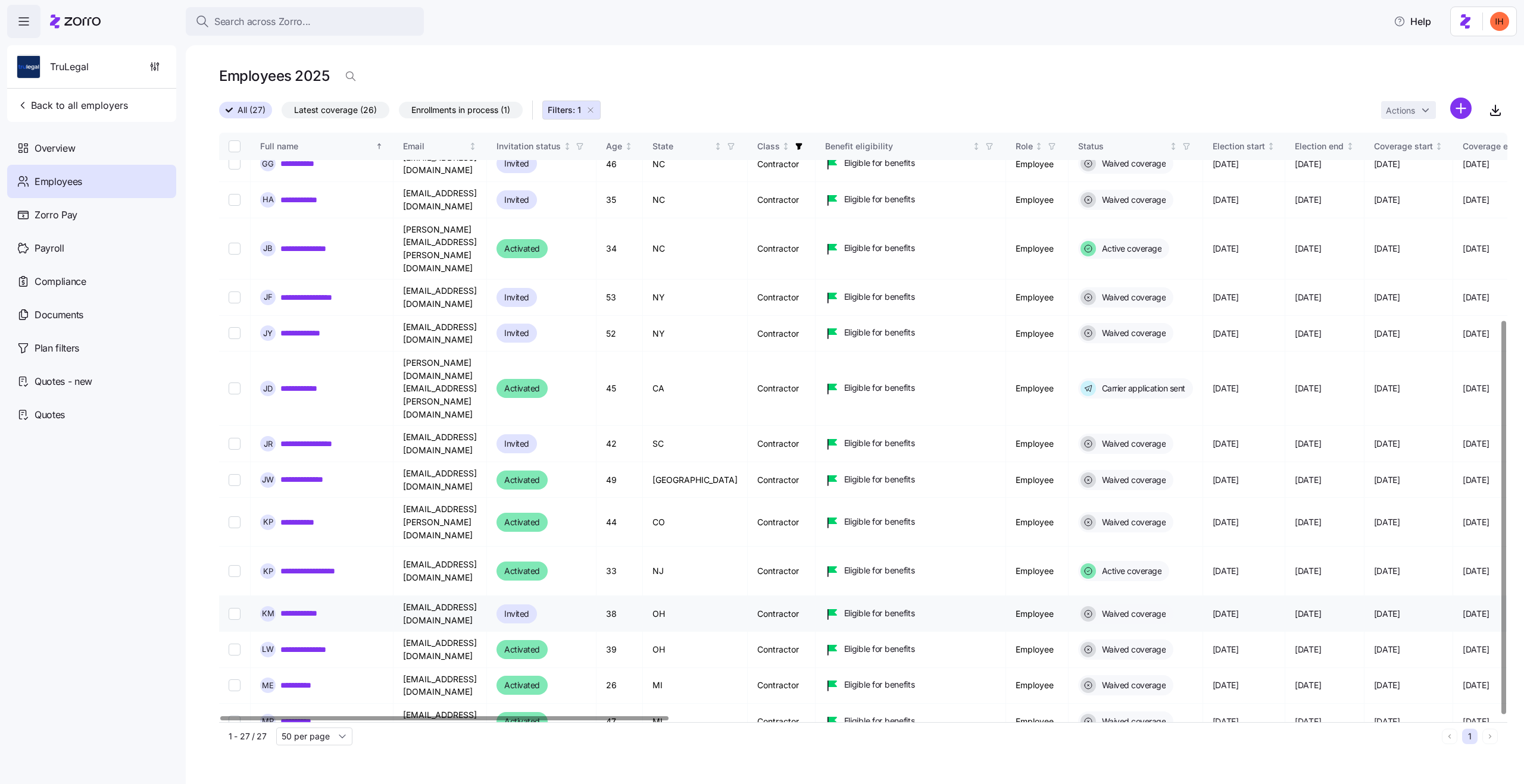
click at [787, 596] on td "Contractor" at bounding box center [781, 614] width 68 height 36
click at [788, 632] on td "Contractor" at bounding box center [781, 650] width 68 height 36
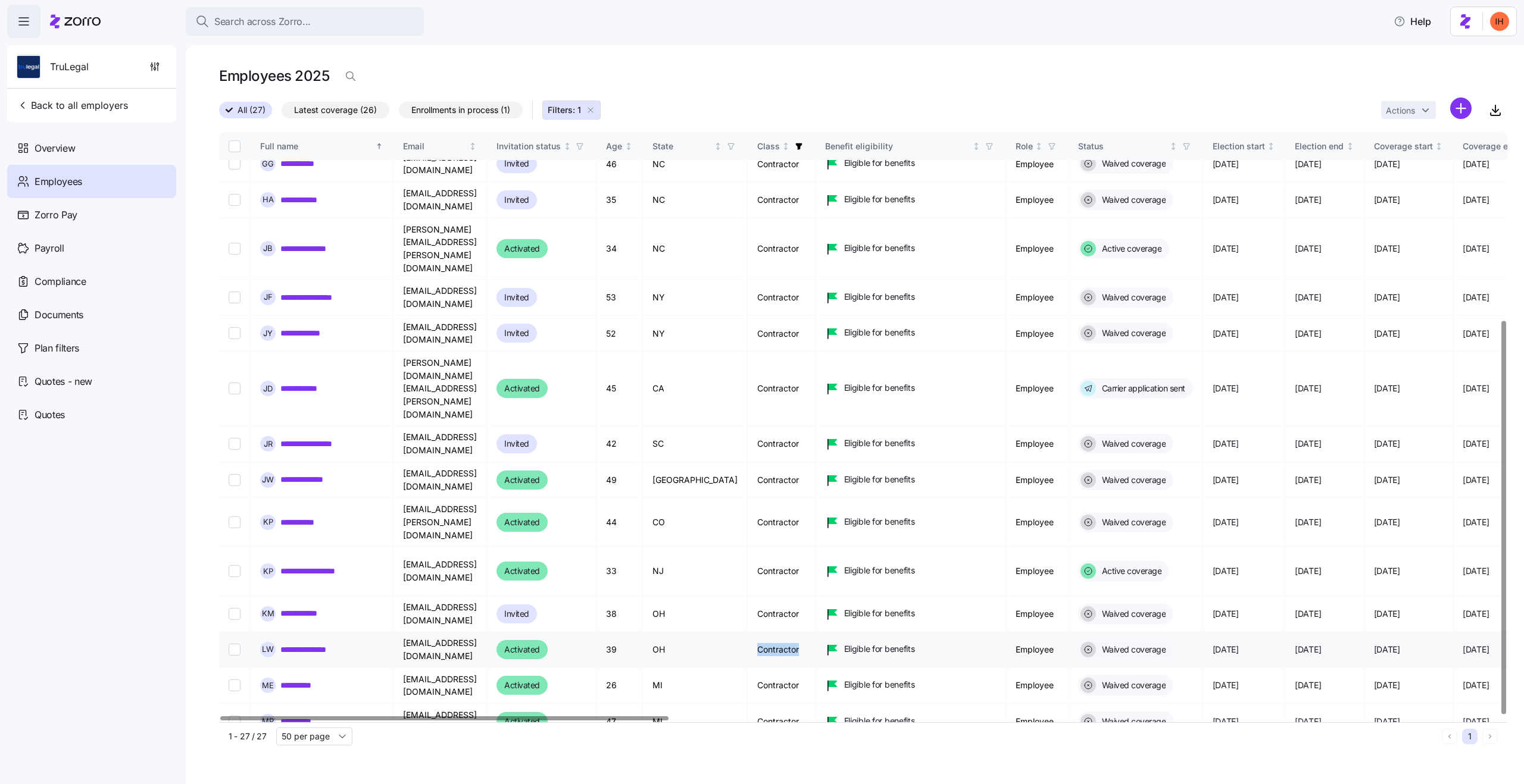
click at [788, 632] on td "Contractor" at bounding box center [781, 650] width 68 height 36
click at [790, 596] on td "Contractor" at bounding box center [781, 614] width 68 height 36
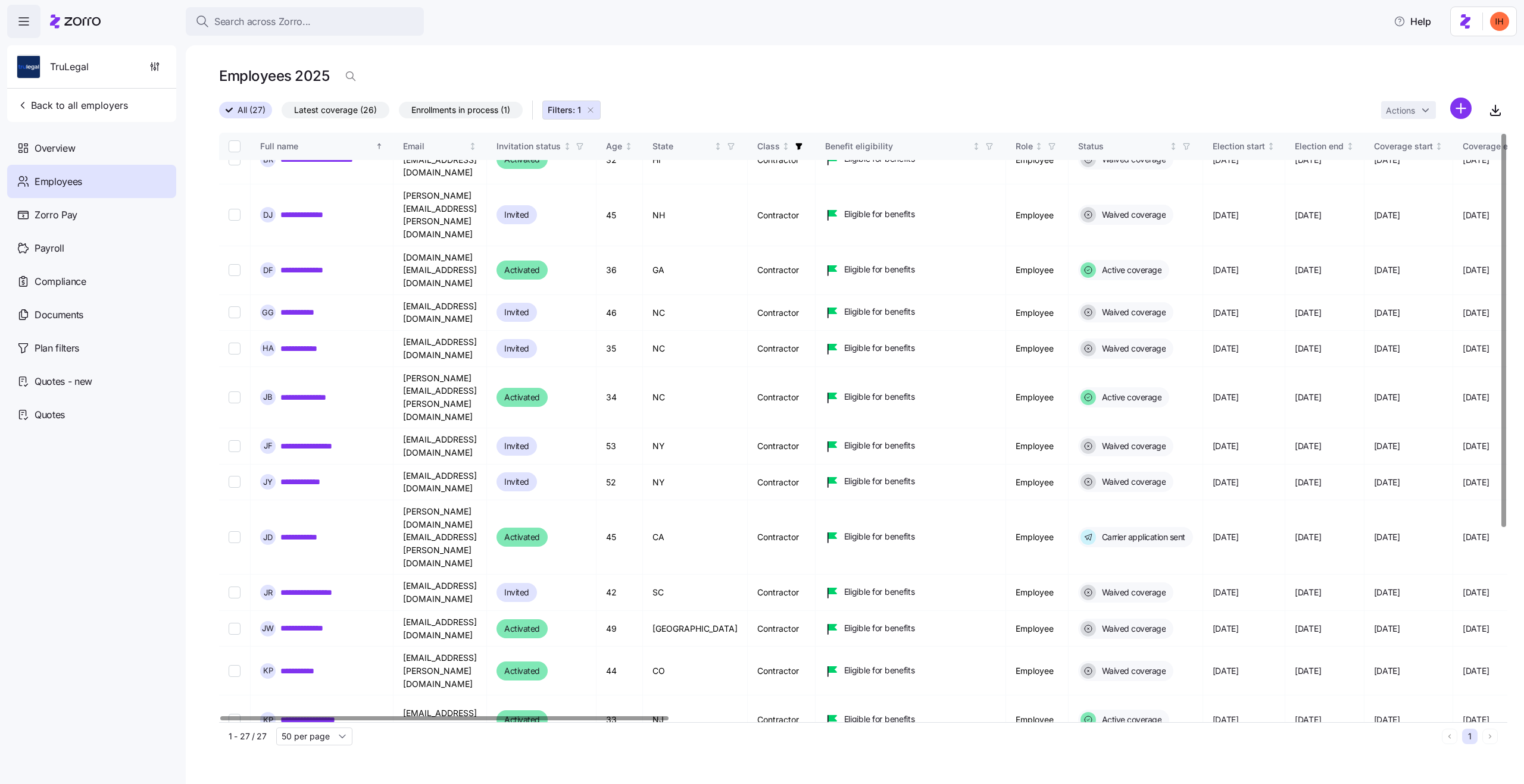
scroll to position [0, 0]
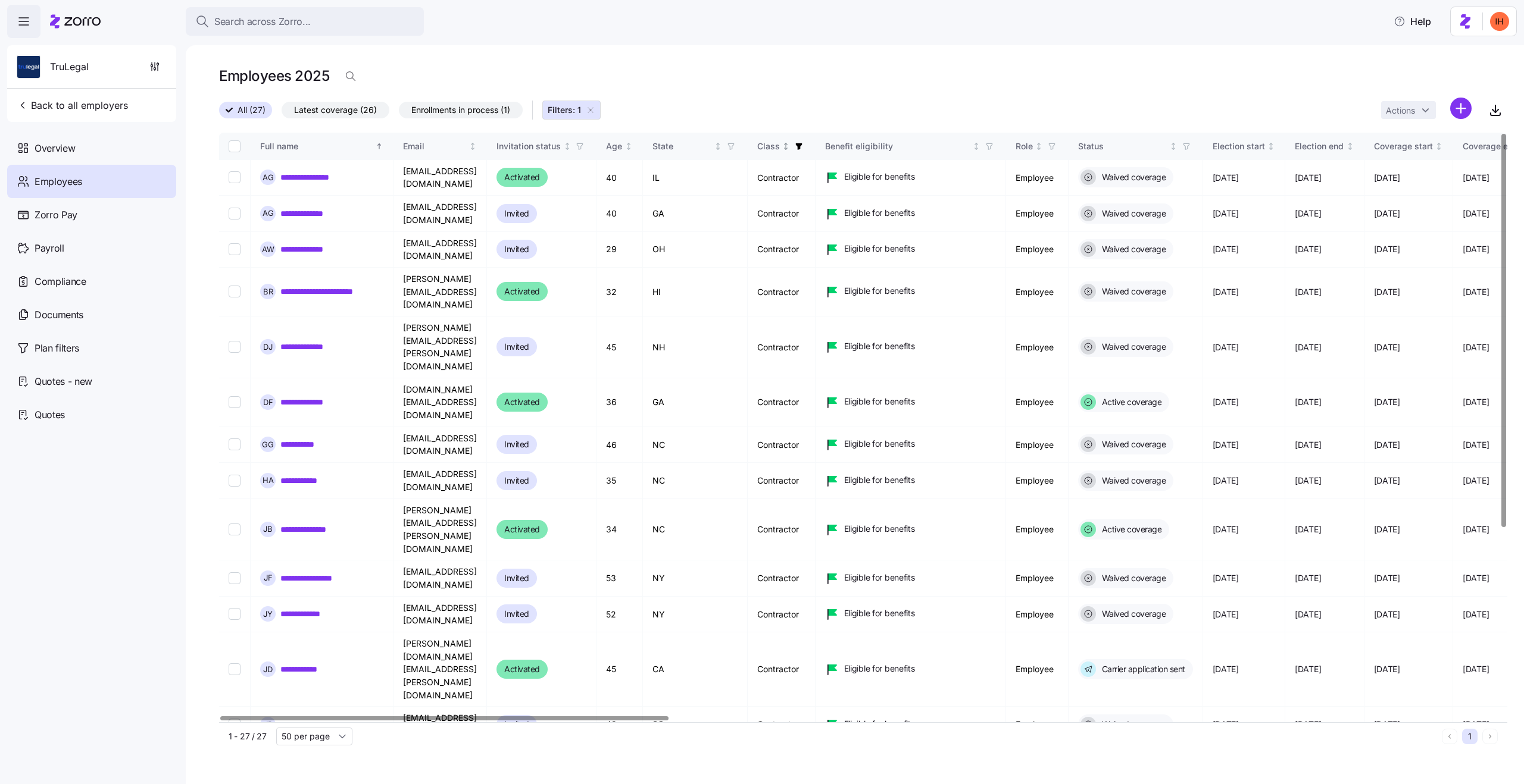
click at [805, 144] on span "button" at bounding box center [799, 146] width 13 height 13
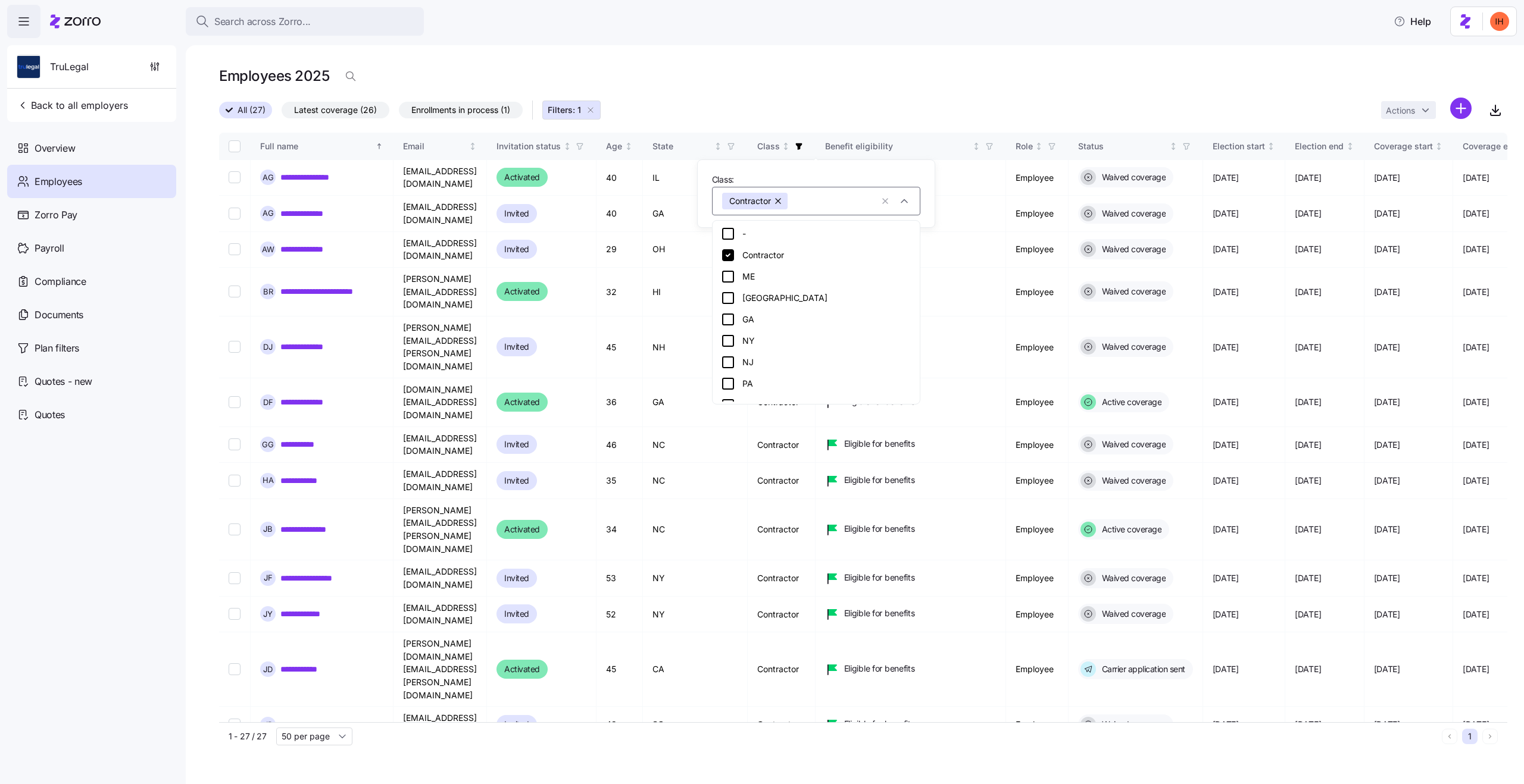
click at [730, 253] on icon at bounding box center [728, 255] width 12 height 12
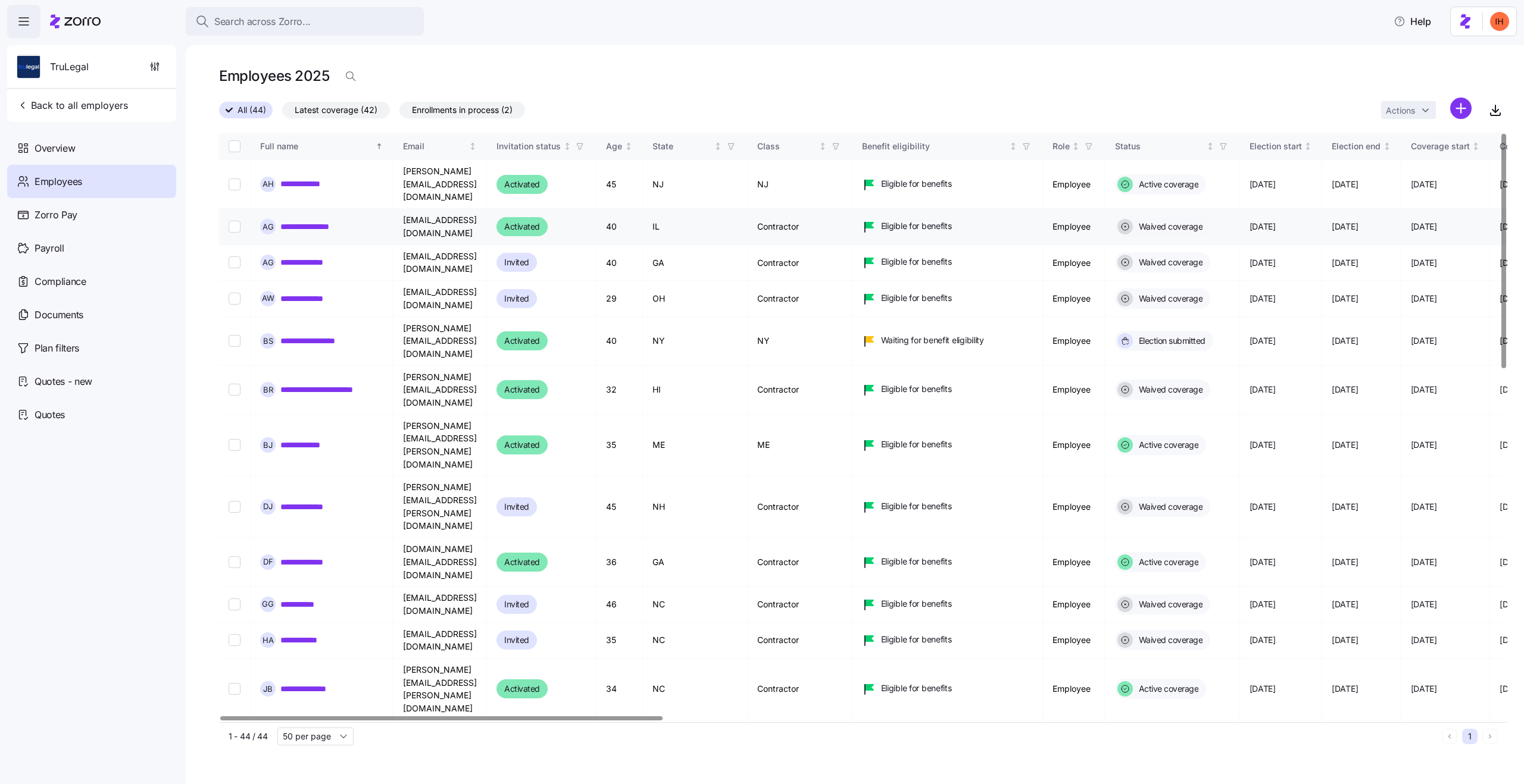
click at [836, 209] on td "Contractor" at bounding box center [800, 226] width 105 height 36
click at [836, 250] on td "Contractor" at bounding box center [800, 263] width 105 height 36
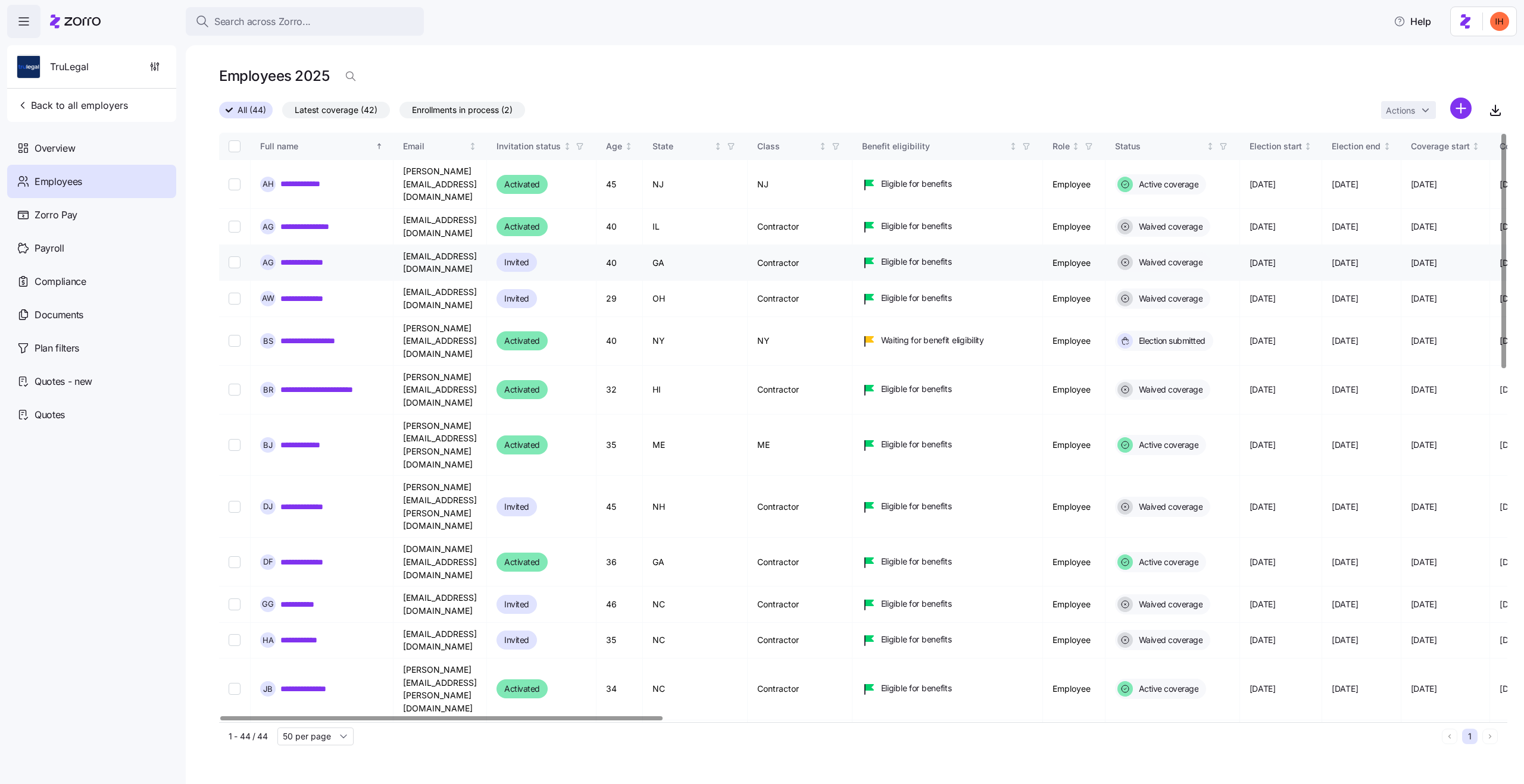
click at [836, 250] on td "Contractor" at bounding box center [800, 263] width 105 height 36
click at [829, 245] on td "Contractor" at bounding box center [800, 263] width 105 height 36
click at [835, 281] on td "Contractor" at bounding box center [800, 299] width 105 height 36
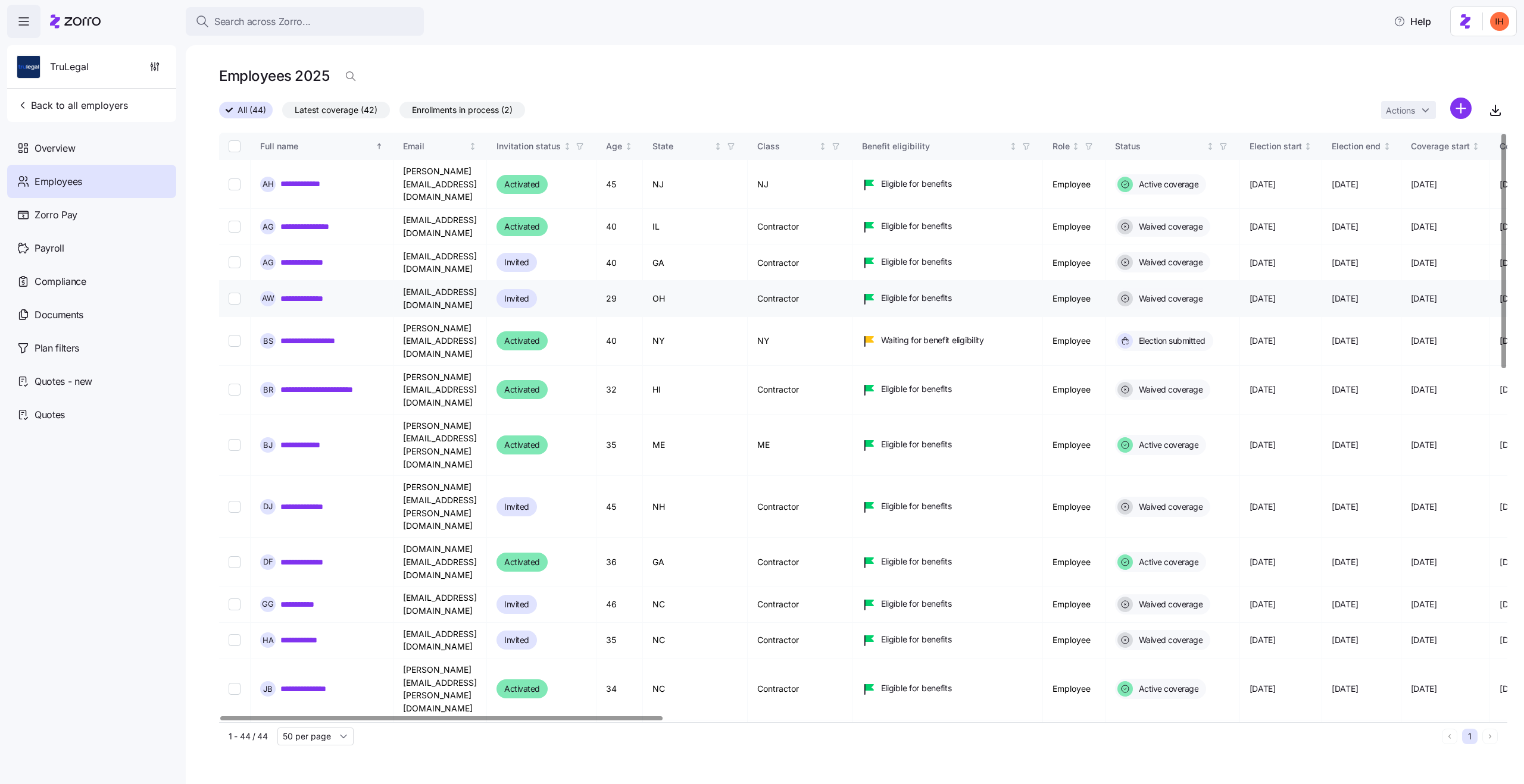
click at [835, 281] on td "Contractor" at bounding box center [800, 299] width 105 height 36
click at [847, 366] on td "Contractor" at bounding box center [800, 390] width 105 height 49
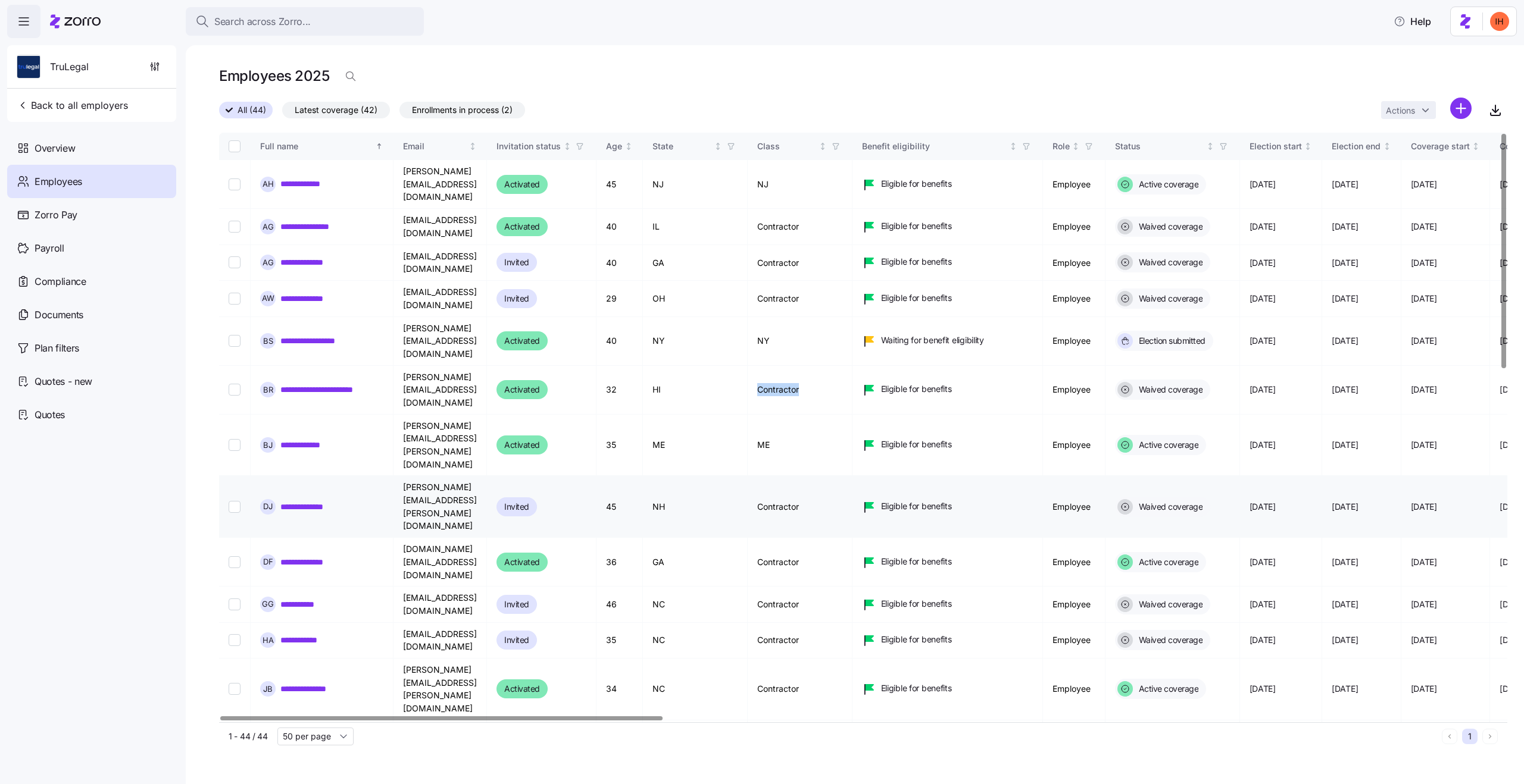
click at [851, 476] on td "Contractor" at bounding box center [800, 507] width 105 height 62
click at [847, 538] on td "Contractor" at bounding box center [800, 562] width 105 height 49
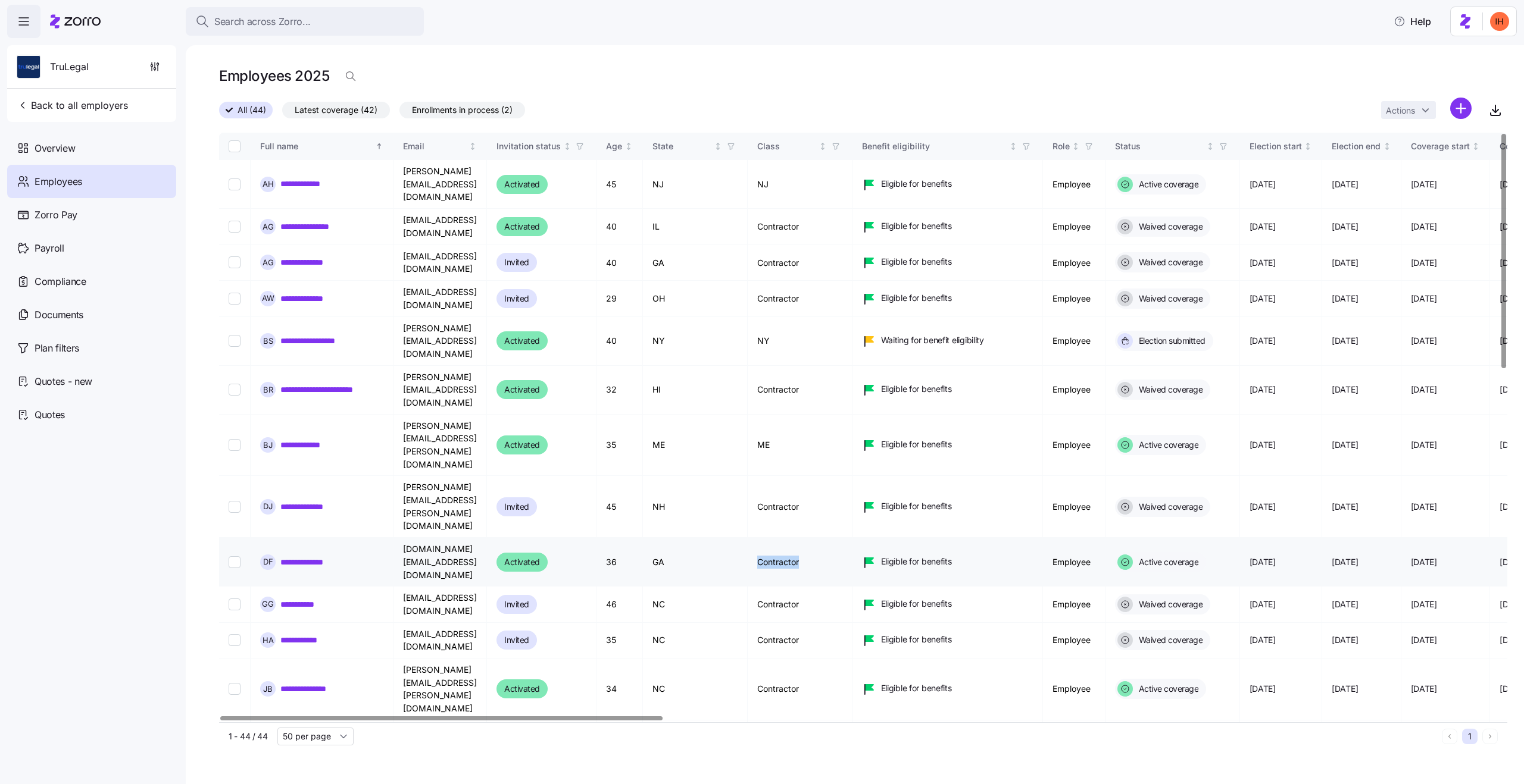
click at [847, 538] on td "Contractor" at bounding box center [800, 562] width 105 height 49
click at [838, 476] on td "Contractor" at bounding box center [800, 507] width 105 height 62
click at [827, 281] on td "Contractor" at bounding box center [800, 299] width 105 height 36
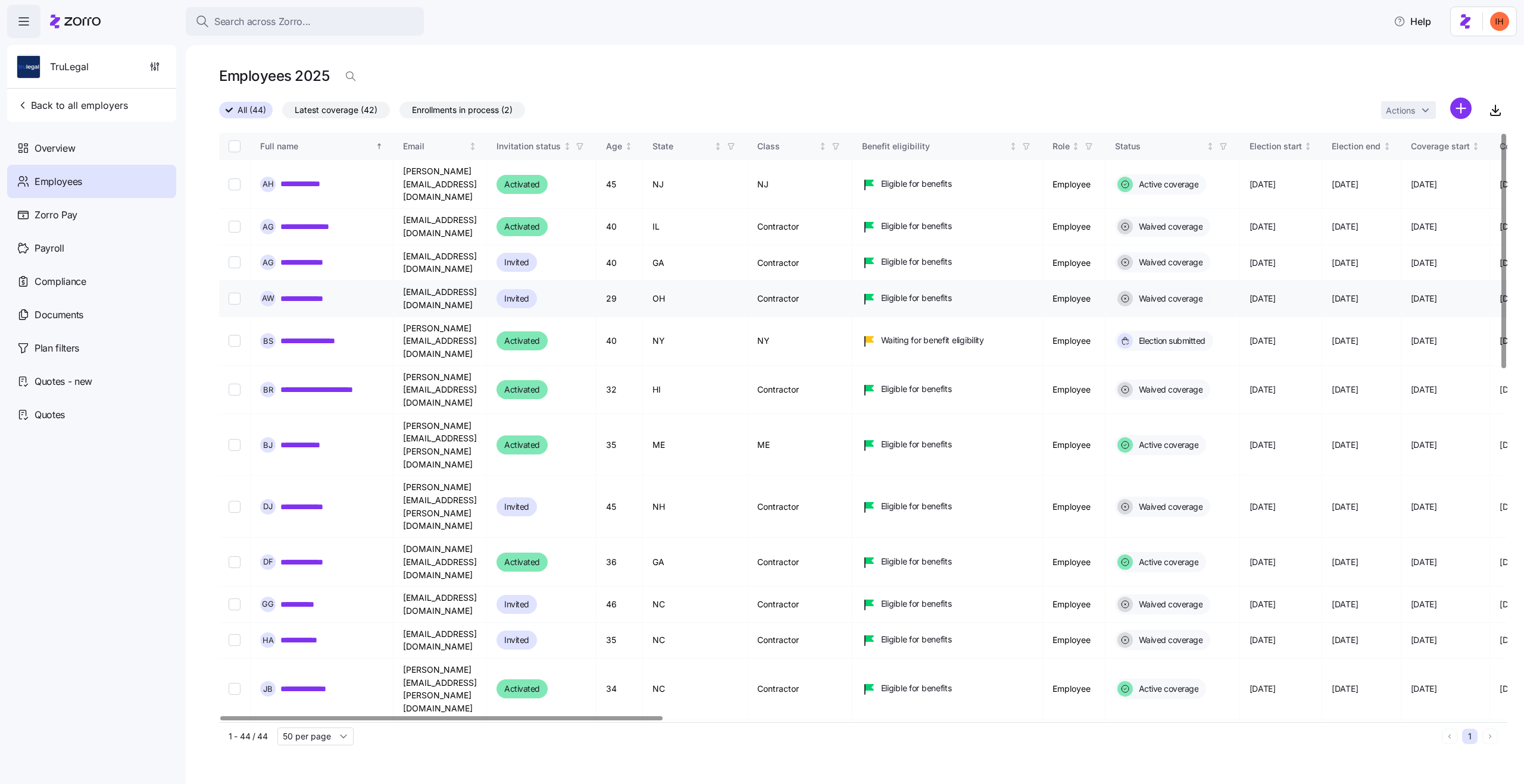
click at [827, 281] on td "Contractor" at bounding box center [800, 299] width 105 height 36
click at [836, 217] on td "Contractor" at bounding box center [800, 226] width 105 height 36
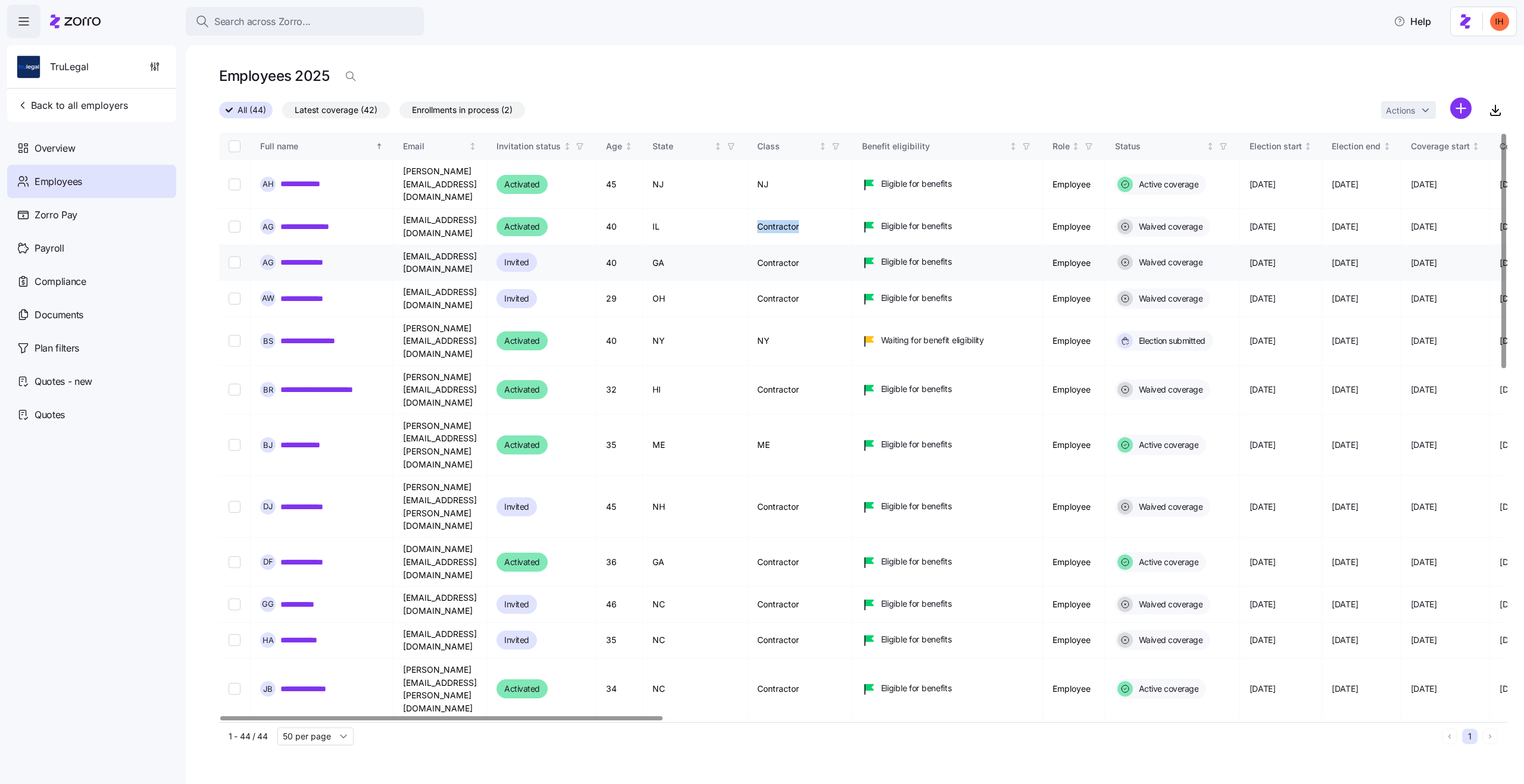
click at [836, 245] on td "Contractor" at bounding box center [800, 263] width 105 height 36
click at [836, 281] on td "Contractor" at bounding box center [800, 299] width 105 height 36
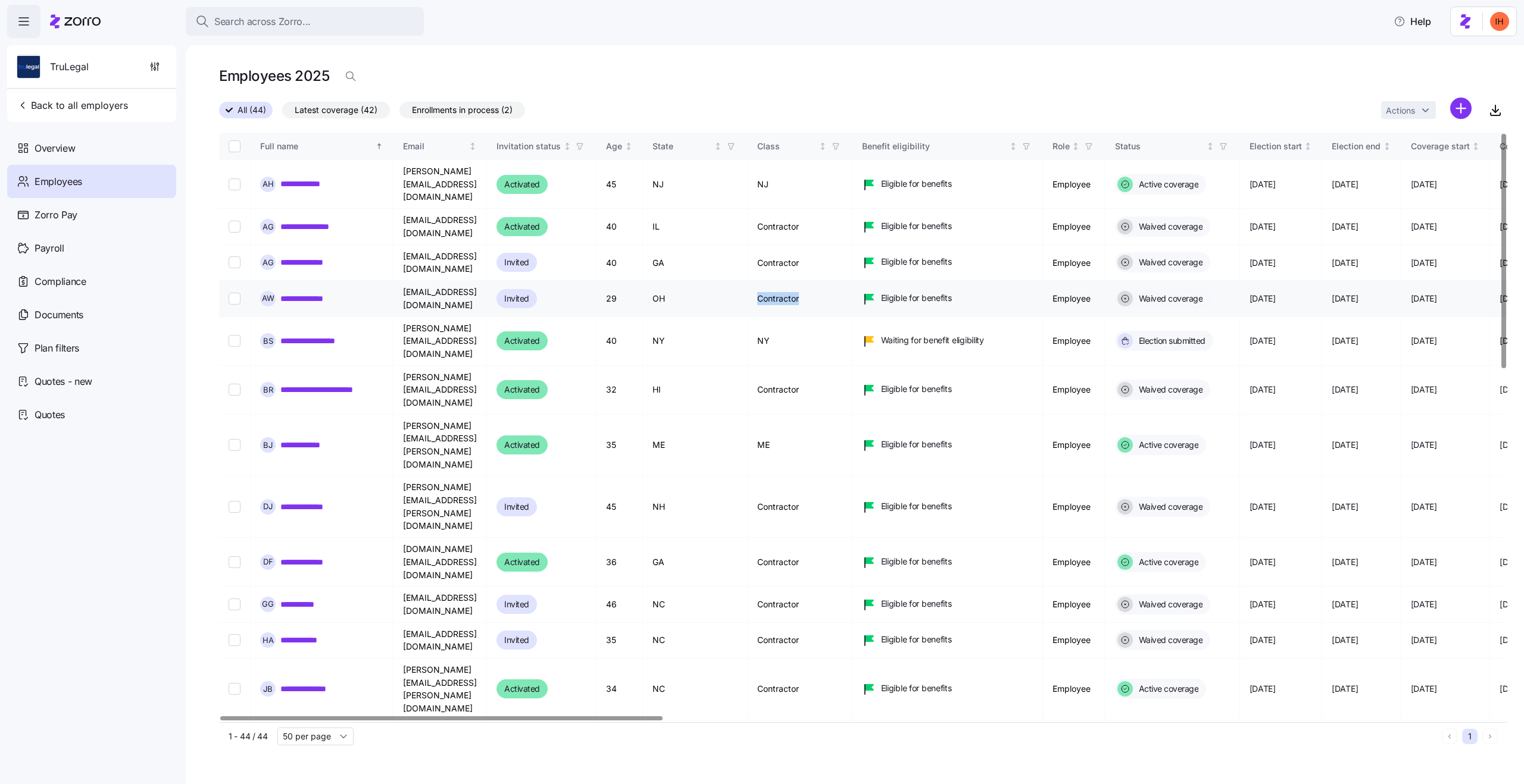
click at [836, 281] on td "Contractor" at bounding box center [800, 299] width 105 height 36
click at [835, 209] on td "Contractor" at bounding box center [800, 226] width 105 height 36
click at [836, 245] on td "Contractor" at bounding box center [800, 263] width 105 height 36
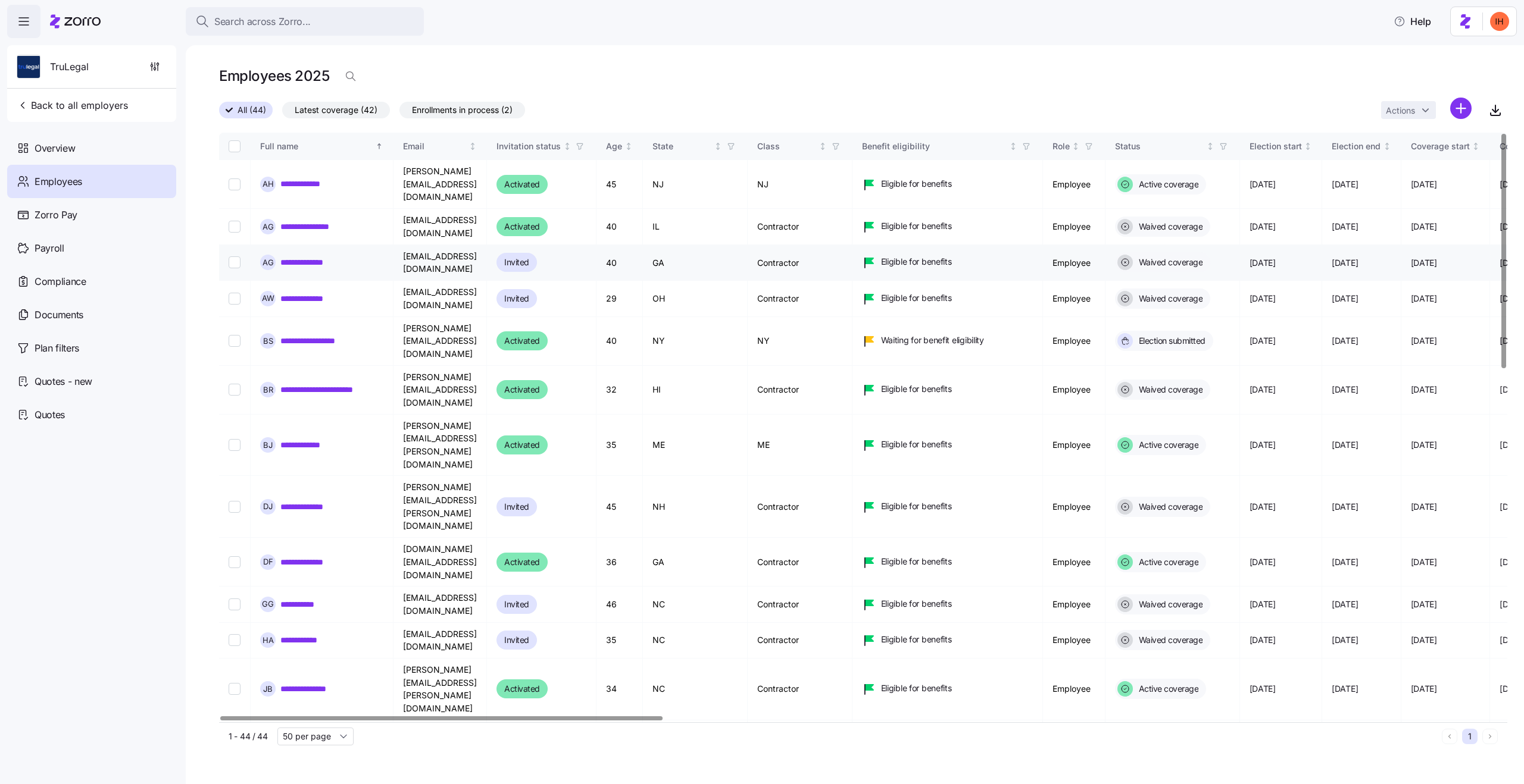
click at [836, 245] on td "Contractor" at bounding box center [800, 263] width 105 height 36
click at [840, 281] on td "Contractor" at bounding box center [800, 299] width 105 height 36
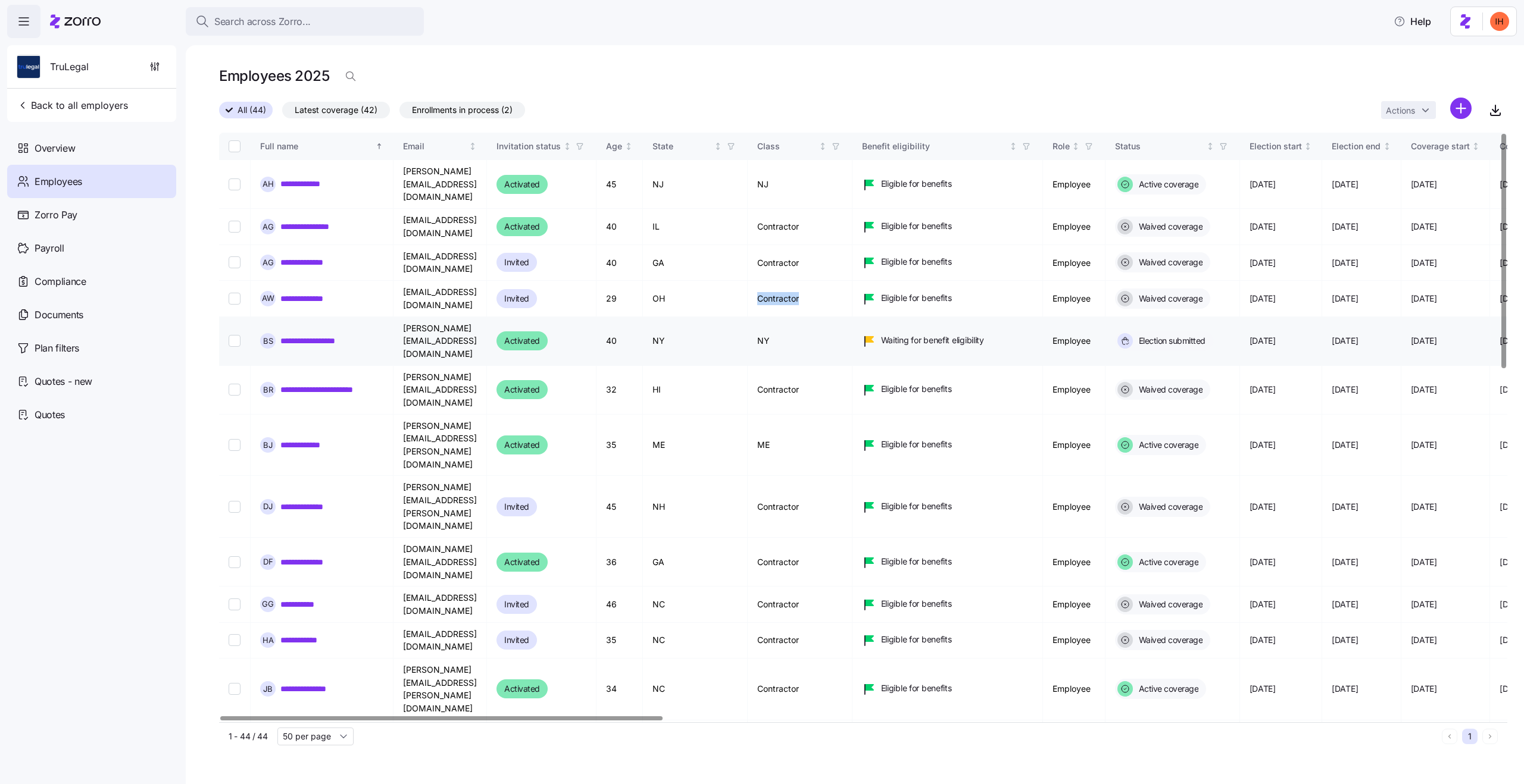
click at [815, 317] on td "NY" at bounding box center [800, 342] width 105 height 49
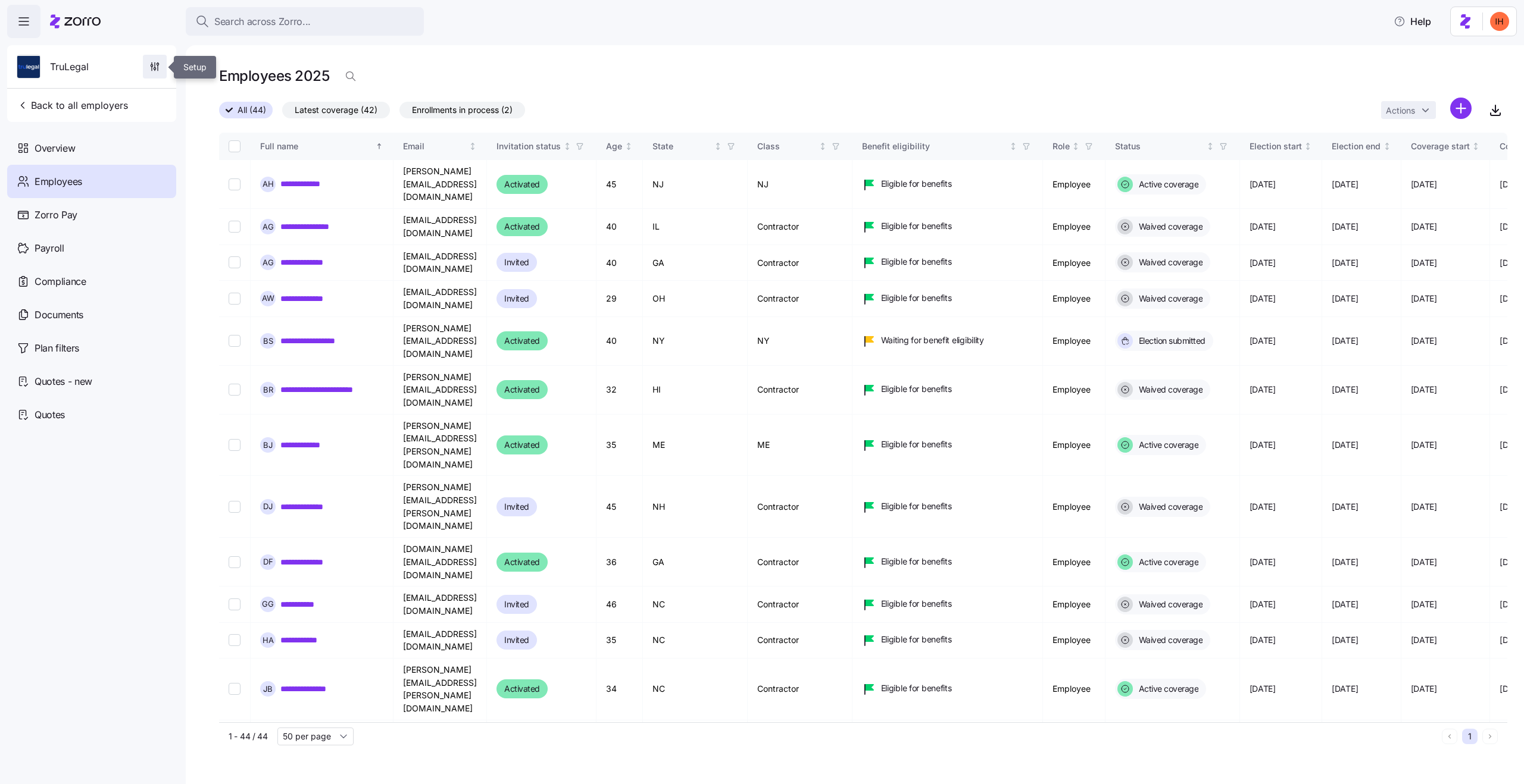
click at [158, 66] on icon "button" at bounding box center [158, 68] width 0 height 5
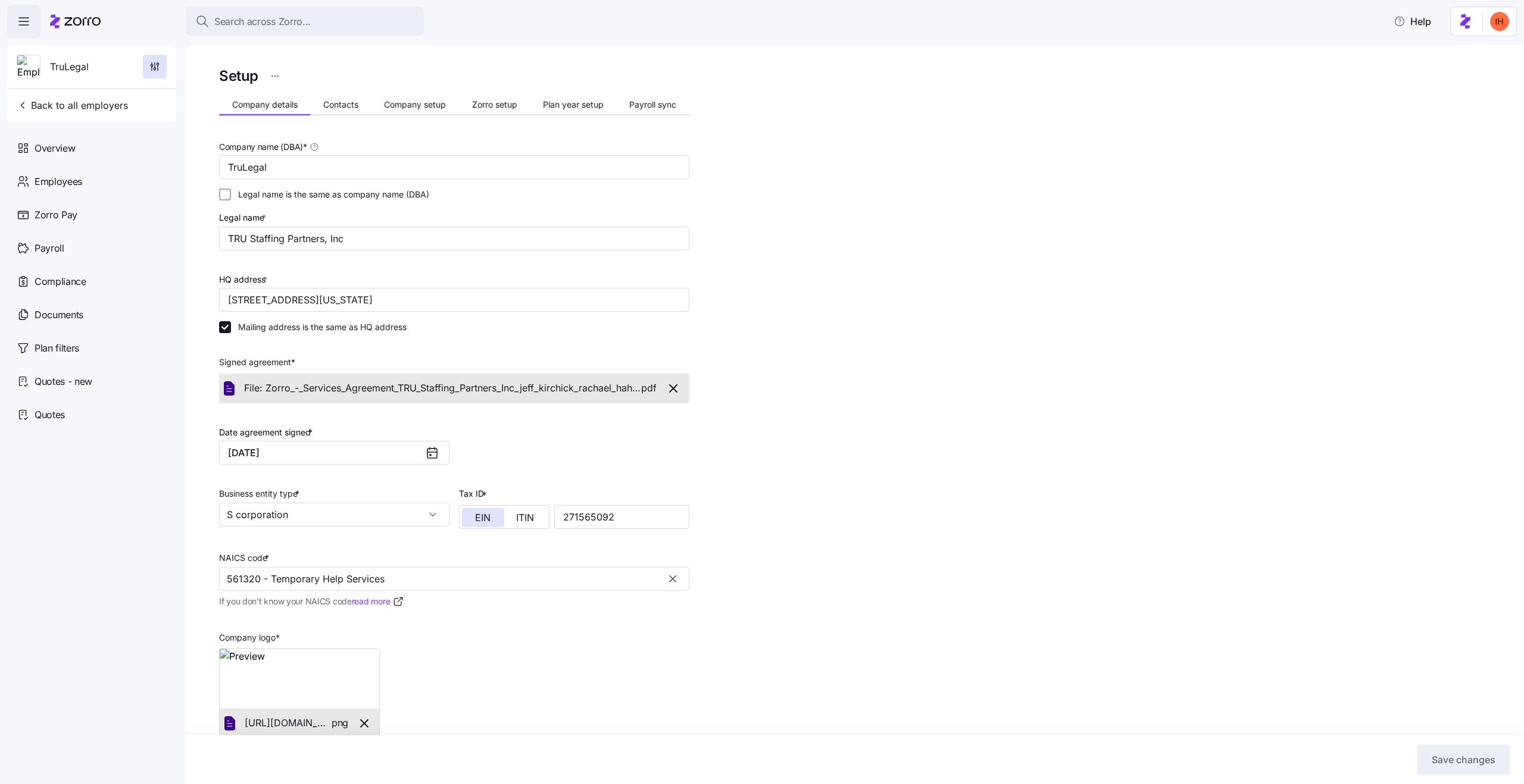
click at [645, 115] on div "Company details Contacts Company setup Zorro setup Plan year setup Payroll sync" at bounding box center [454, 106] width 470 height 18
click at [635, 93] on div "Setup Company details Contacts Company setup Zorro setup Plan year setup Payrol…" at bounding box center [454, 431] width 470 height 732
click at [653, 103] on span "Payroll sync" at bounding box center [652, 105] width 47 height 9
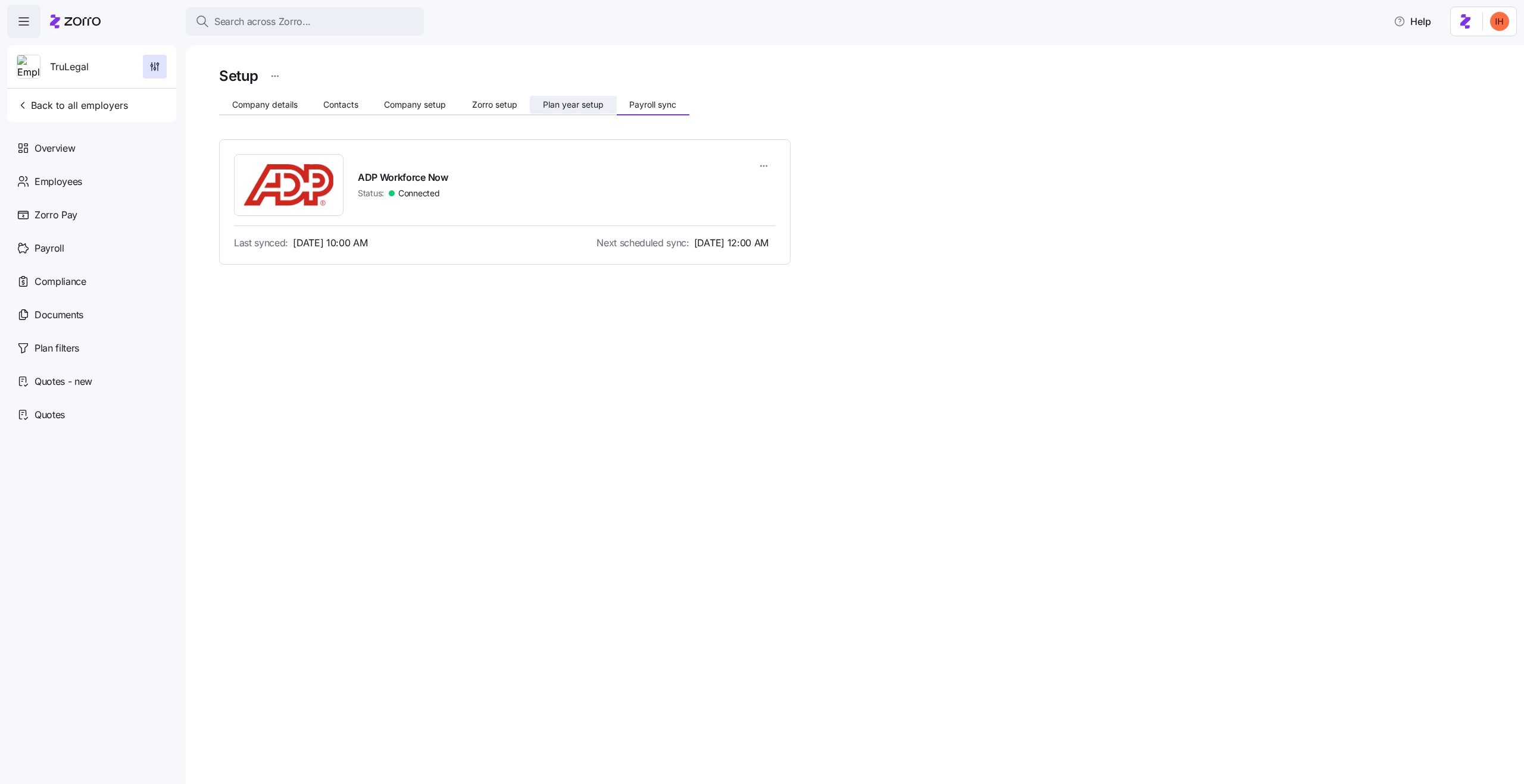
click at [590, 101] on span "Plan year setup" at bounding box center [573, 105] width 61 height 9
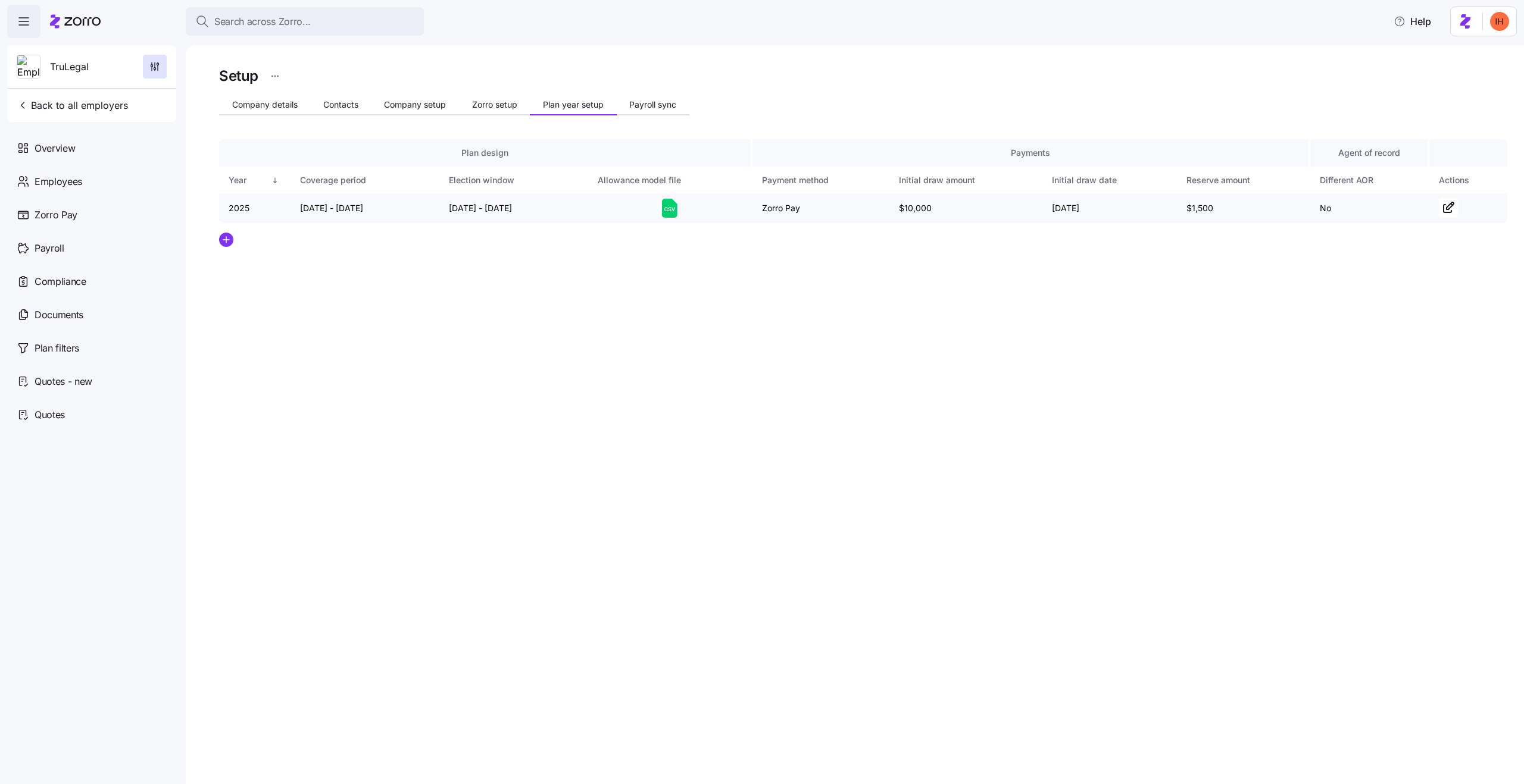
click at [670, 213] on icon at bounding box center [670, 208] width 16 height 19
click at [70, 174] on span "Employees" at bounding box center [58, 182] width 47 height 15
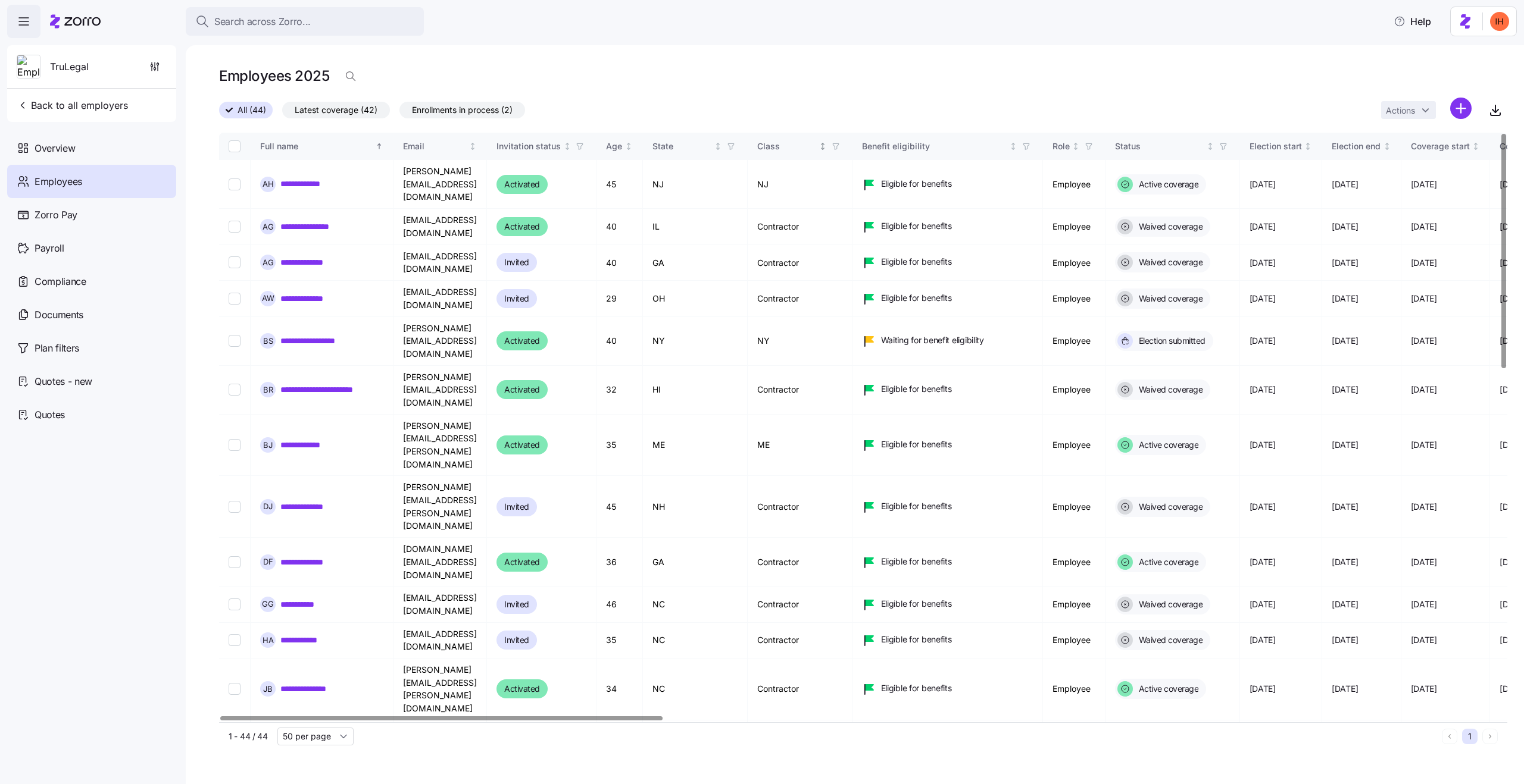
click at [840, 147] on icon "button" at bounding box center [836, 146] width 9 height 9
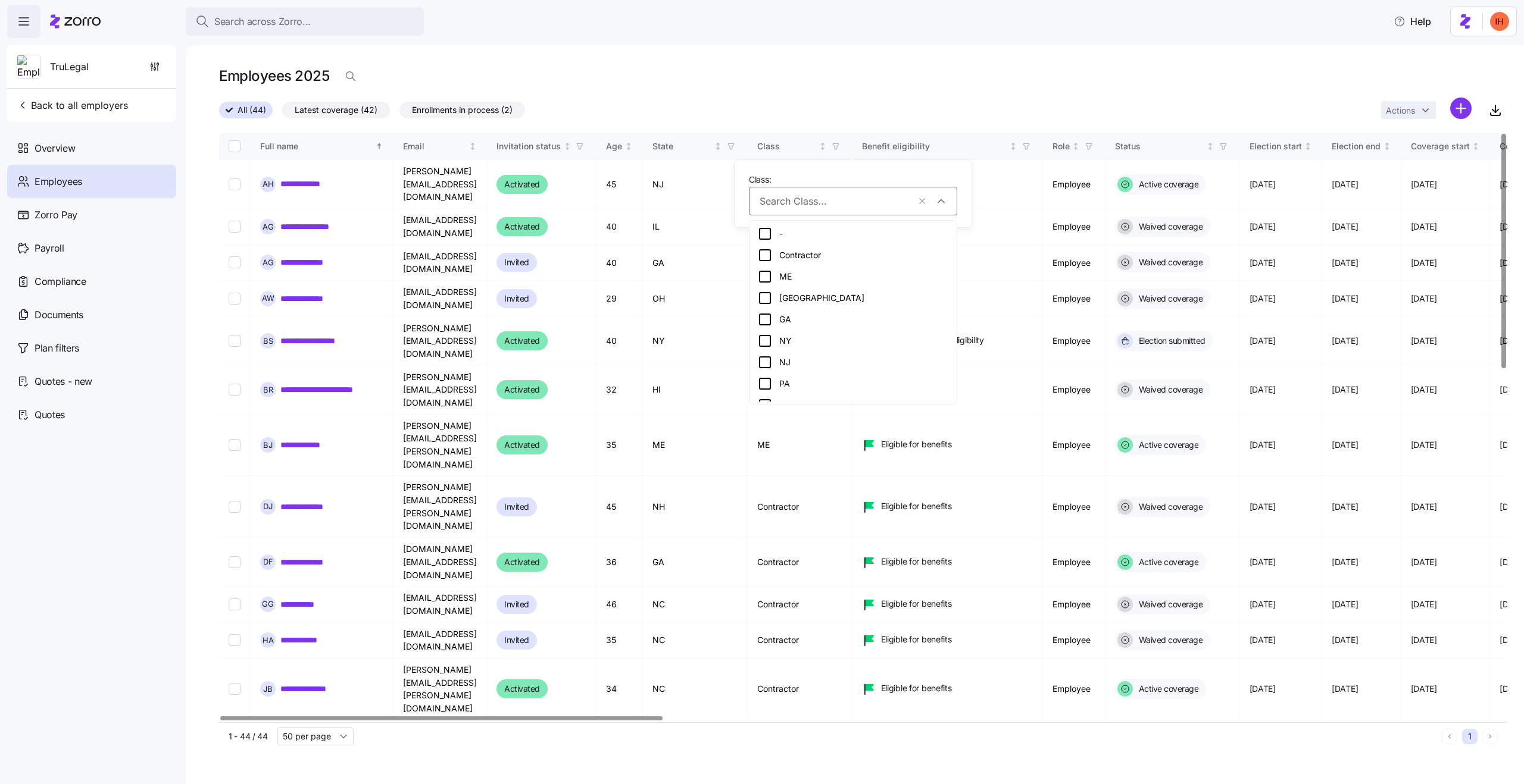
click at [817, 249] on div "Contractor" at bounding box center [853, 255] width 190 height 14
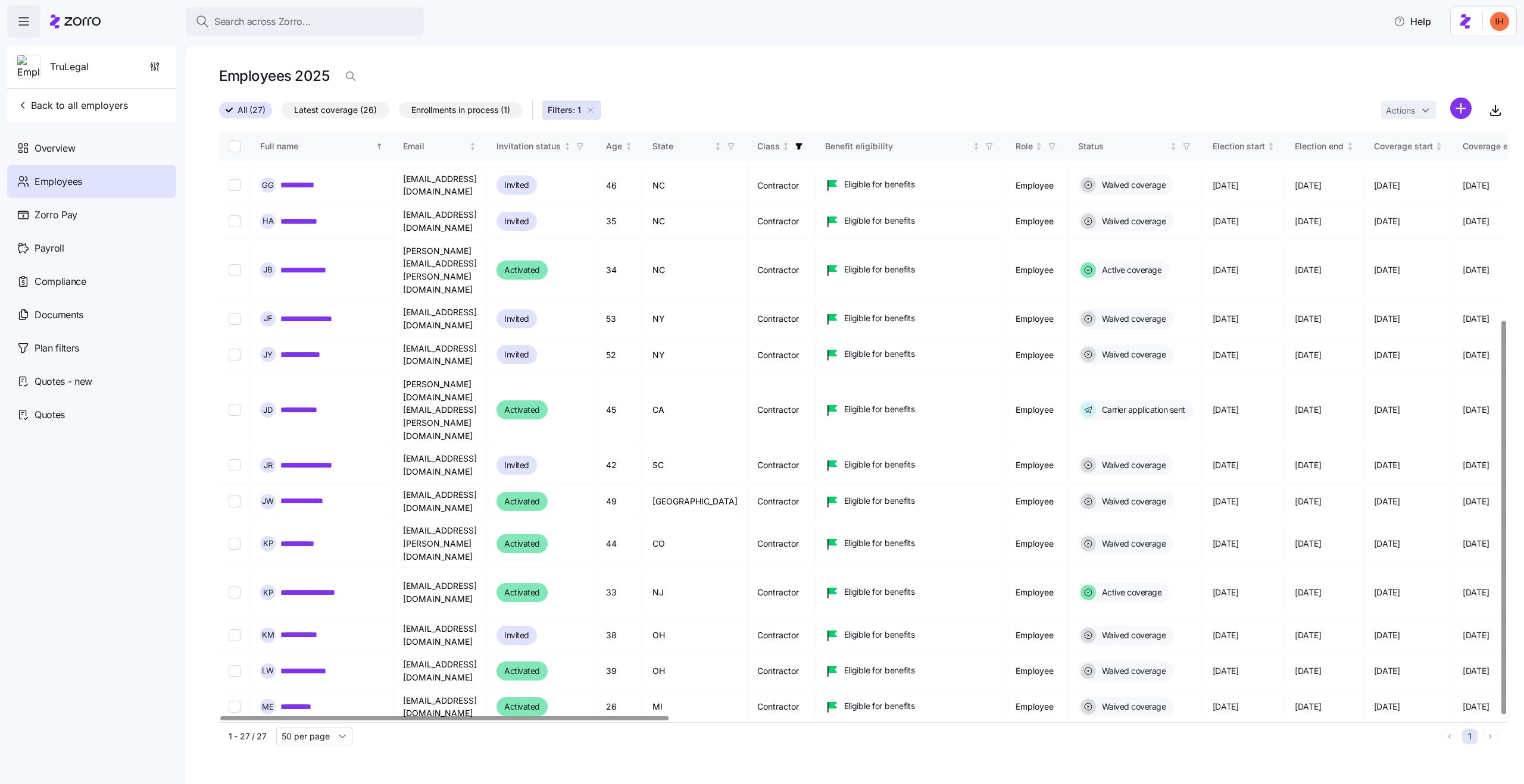
scroll to position [281, 0]
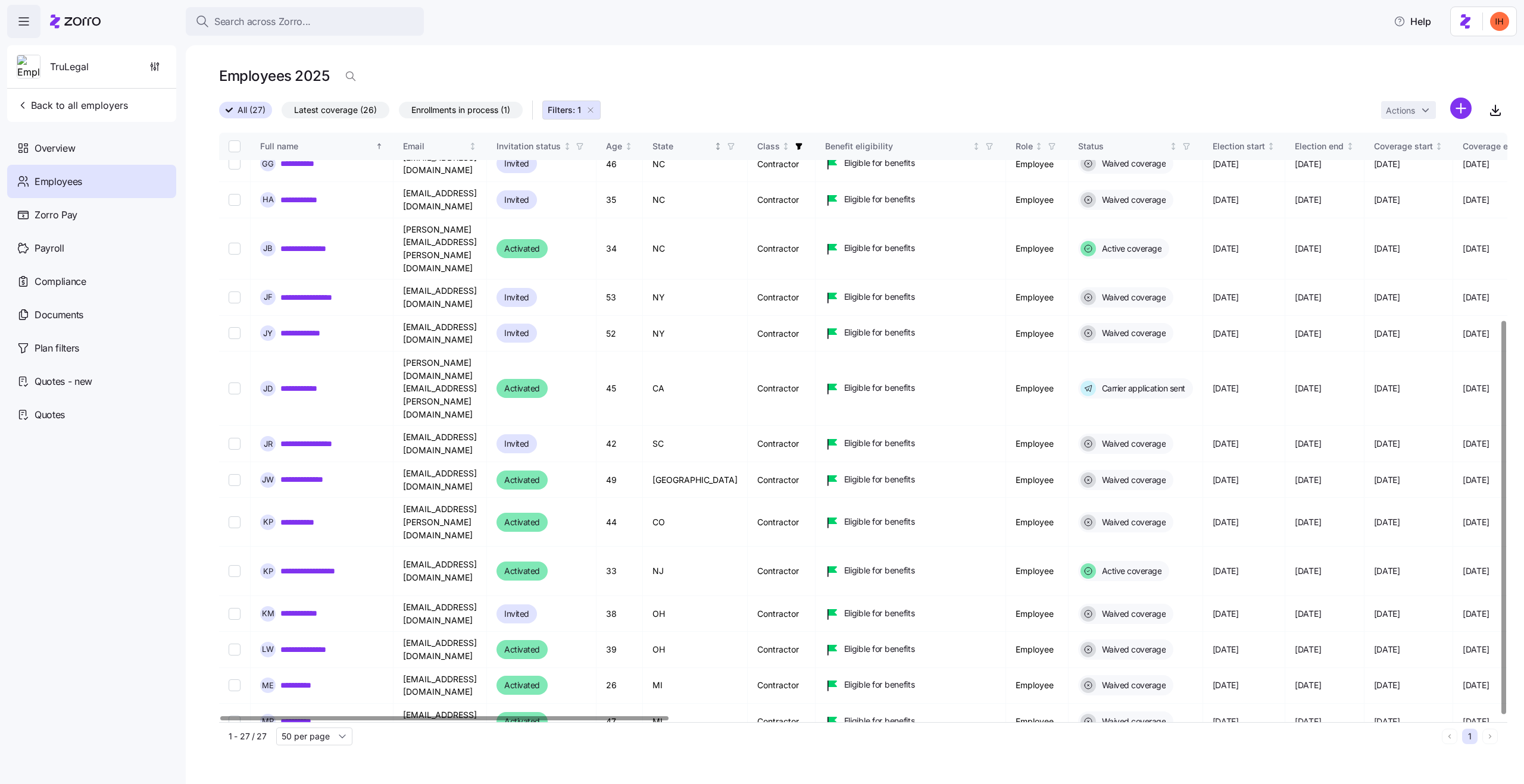
click at [735, 148] on icon "button" at bounding box center [731, 146] width 9 height 9
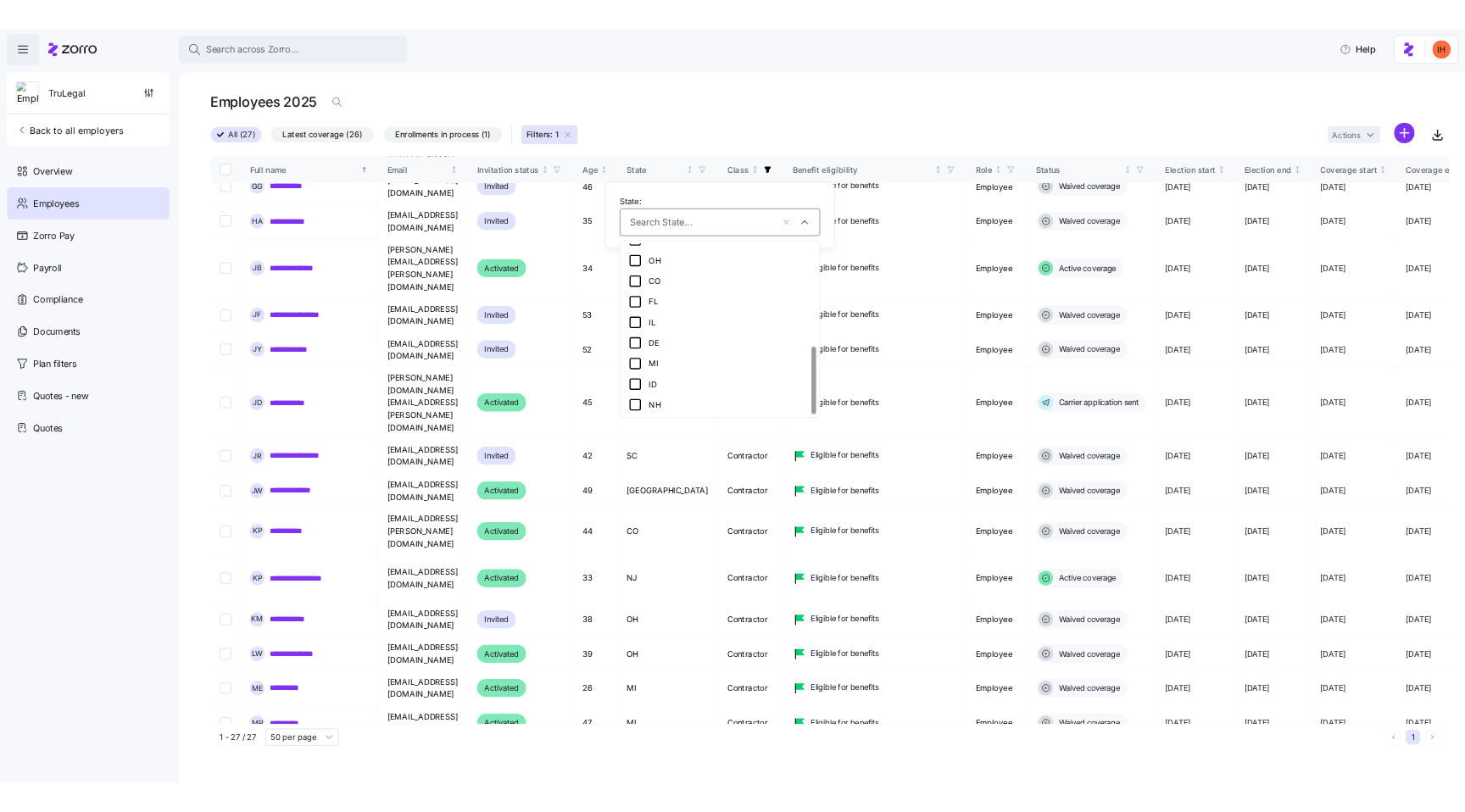
scroll to position [0, 0]
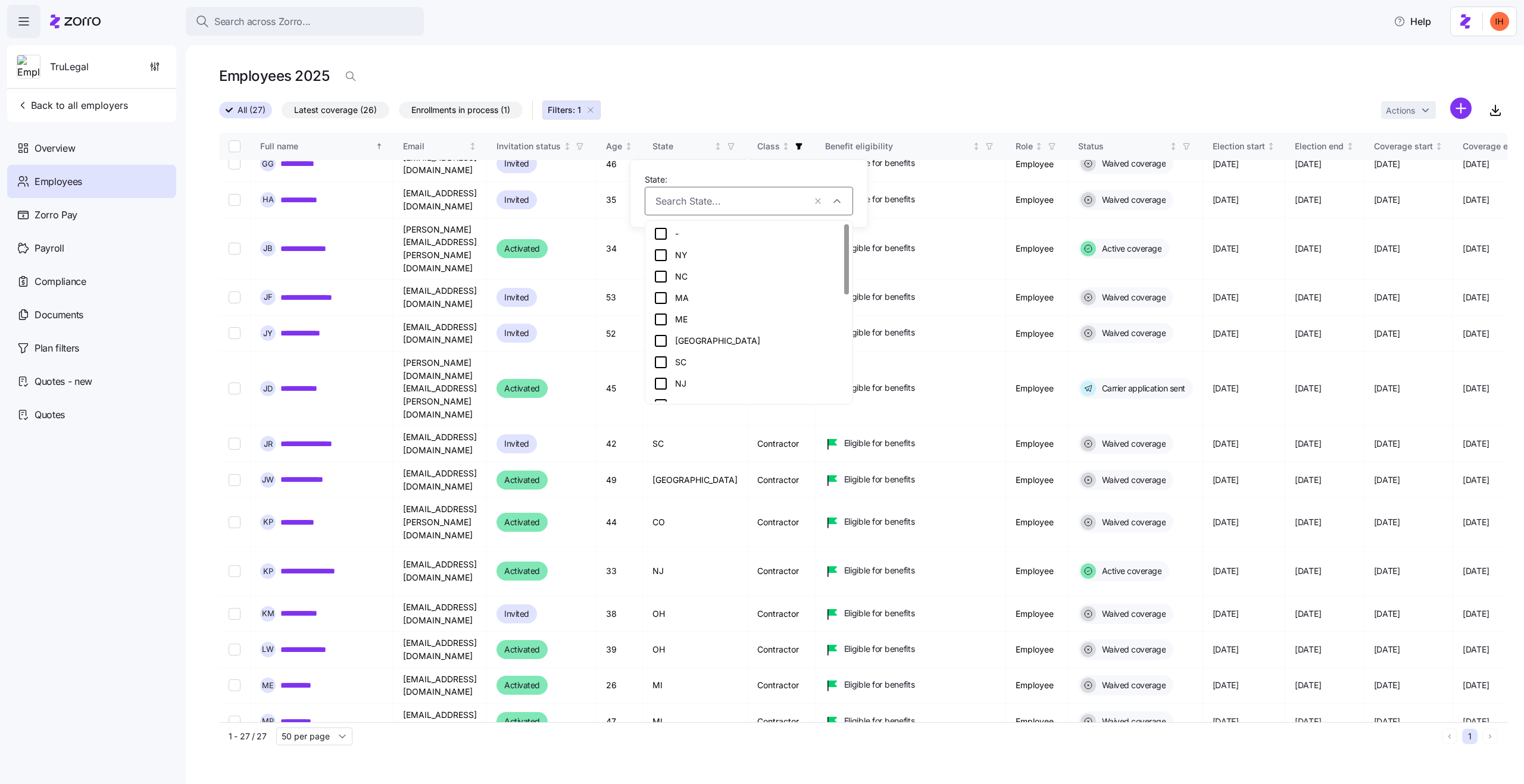
click at [727, 43] on main "**********" at bounding box center [762, 388] width 1524 height 777
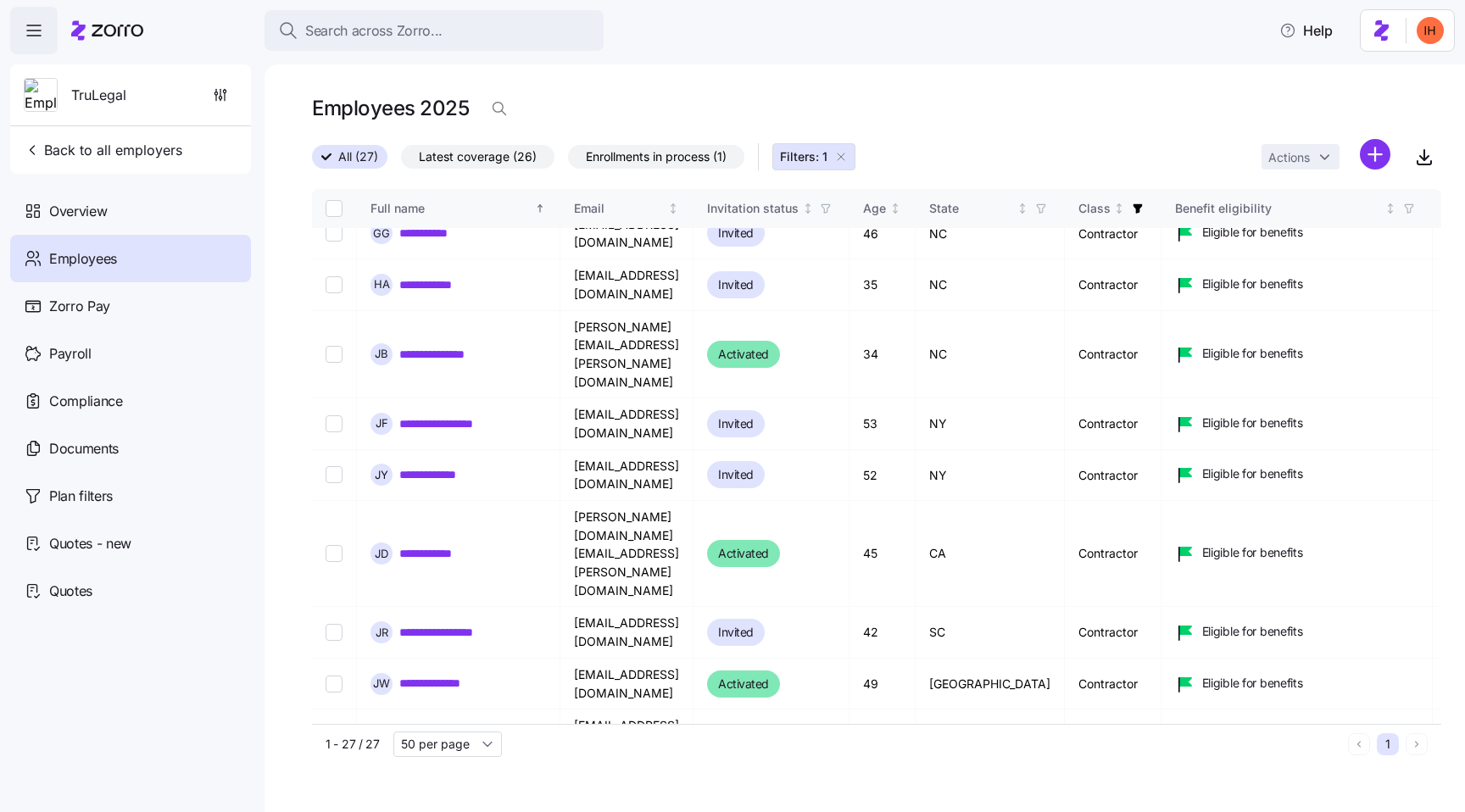
scroll to position [400, 0]
